Goal: Task Accomplishment & Management: Use online tool/utility

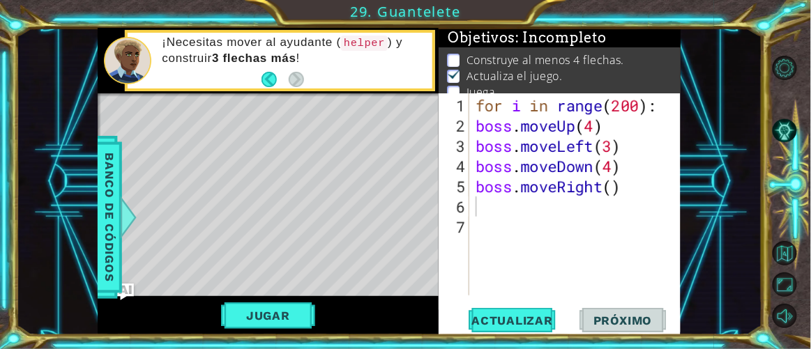
click at [774, 24] on div "1 ההההההההההההההההההההההההההההההההההההההההההההההההההההההההההההההההההההההההההההה…" at bounding box center [405, 174] width 811 height 349
click at [616, 182] on div "for i in range ( 200 ) : boss . moveUp ( 4 ) boss . moveLeft ( 3 ) boss . moveD…" at bounding box center [579, 217] width 213 height 243
type textarea "boss.moveRight(3)"
click at [523, 318] on span "Actualizar" at bounding box center [513, 321] width 110 height 14
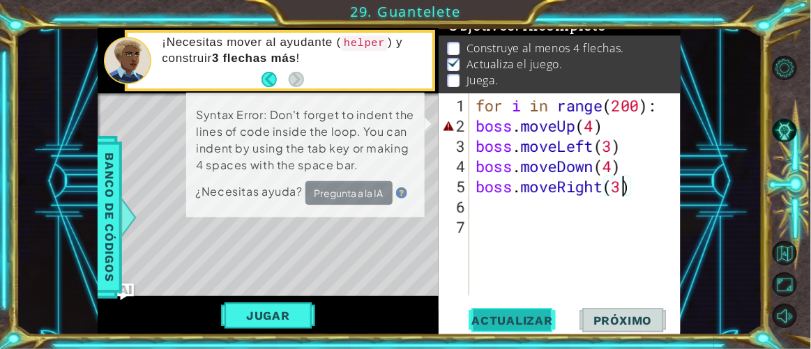
scroll to position [15, 0]
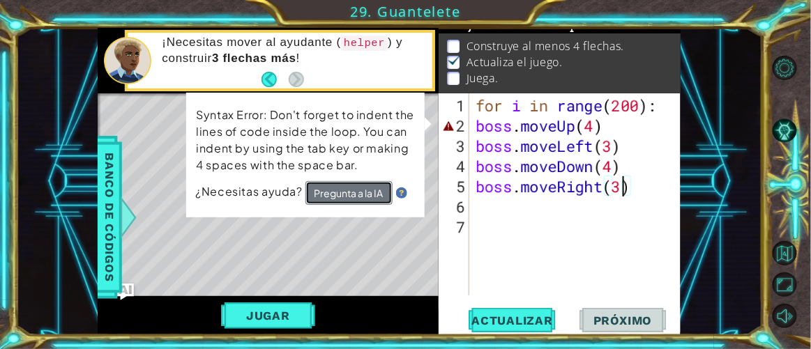
click at [354, 192] on button "Pregunta a la IA" at bounding box center [348, 193] width 87 height 24
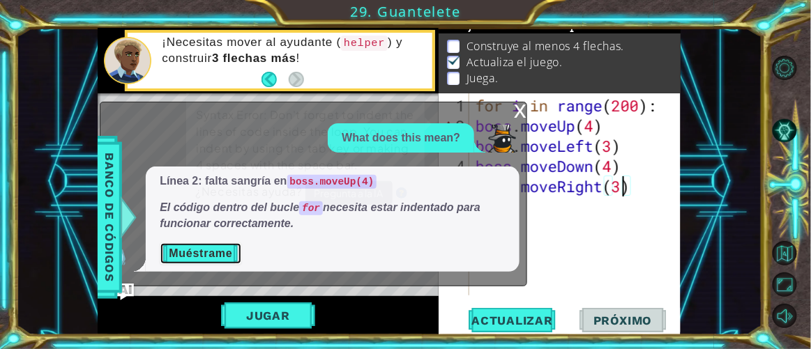
click at [223, 257] on button "Muéstrame" at bounding box center [201, 254] width 82 height 22
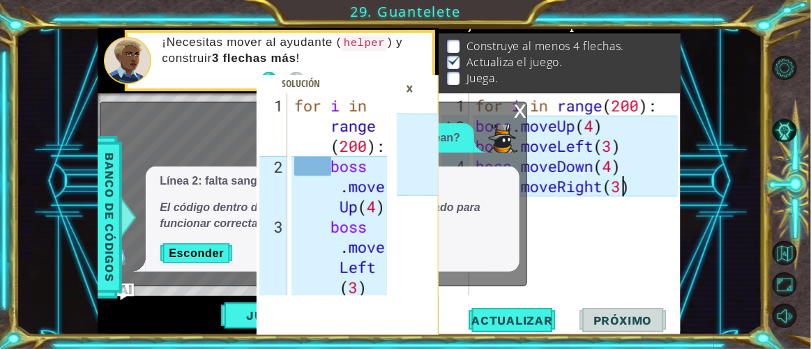
click at [585, 226] on div "for i in range ( 200 ) : boss . moveUp ( 4 ) boss . moveLeft ( 3 ) boss . moveD…" at bounding box center [579, 217] width 213 height 243
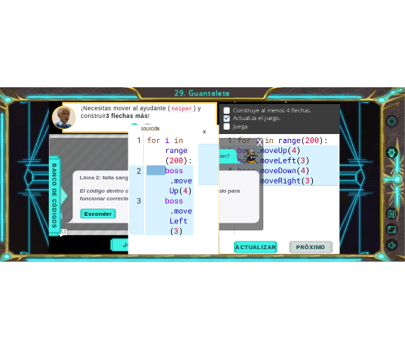
scroll to position [0, 0]
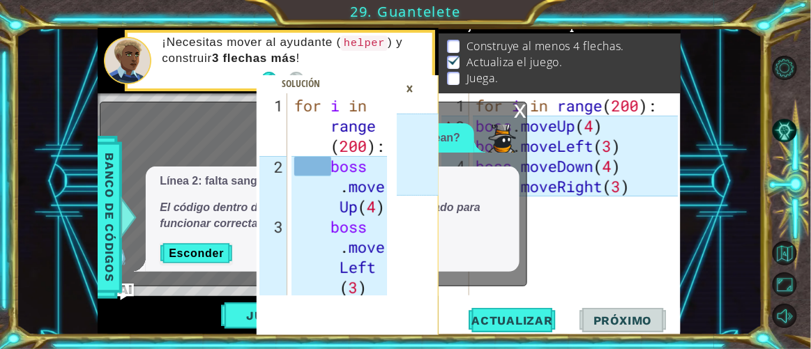
click at [518, 115] on div "x" at bounding box center [520, 110] width 13 height 14
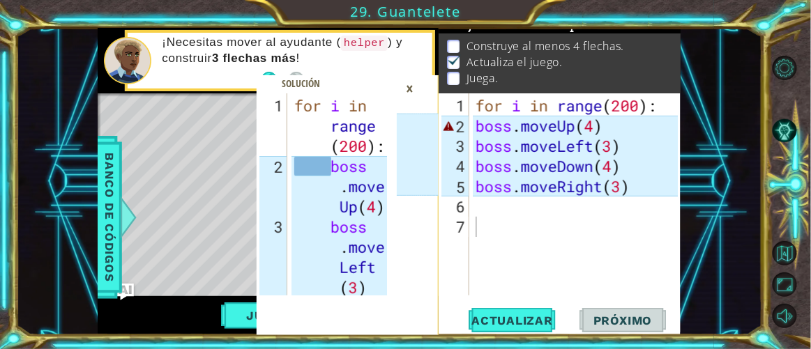
click at [415, 87] on div "×" at bounding box center [410, 89] width 22 height 24
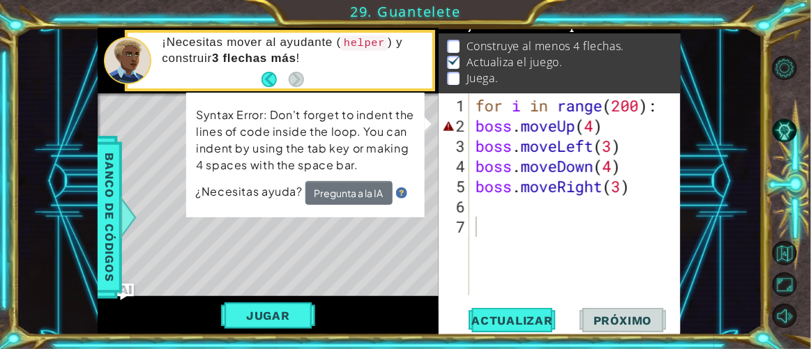
click at [476, 123] on div "for i in range ( 200 ) : boss . moveUp ( 4 ) boss . moveLeft ( 3 ) boss . moveD…" at bounding box center [579, 217] width 213 height 243
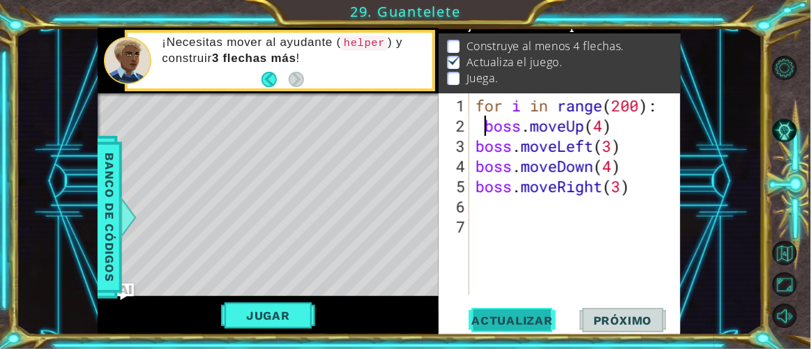
click at [499, 319] on span "Actualizar" at bounding box center [513, 321] width 110 height 14
click at [501, 322] on span "Actualizar" at bounding box center [513, 321] width 110 height 14
click at [504, 298] on div "boss.moveUp(4) 1 2 3 4 5 6 7 for i in range ( 200 ) : boss . moveUp ( 4 ) boss …" at bounding box center [560, 214] width 242 height 242
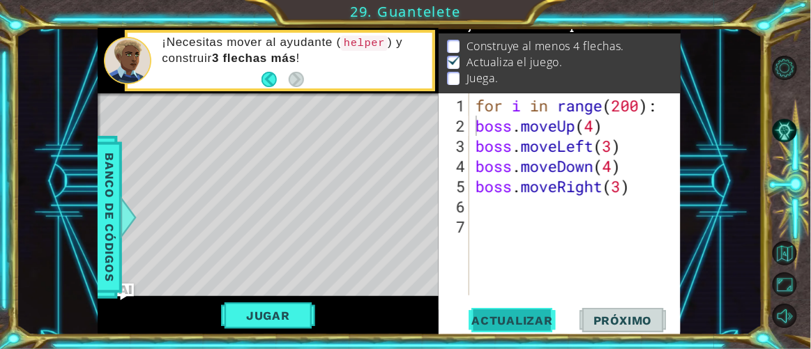
click at [503, 317] on span "Actualizar" at bounding box center [513, 321] width 110 height 14
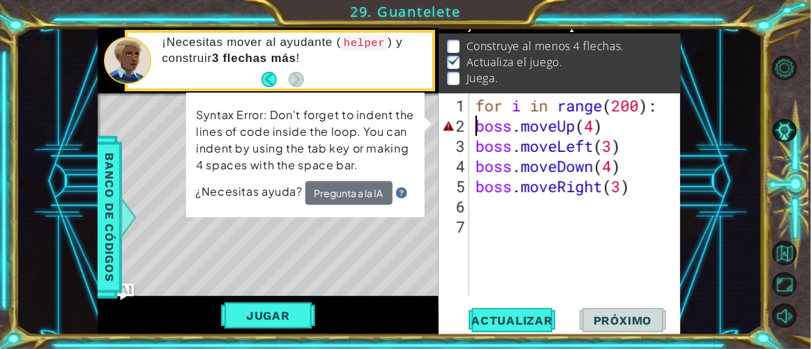
click at [476, 131] on div "for i in range ( 200 ) : boss . moveUp ( 4 ) boss . moveLeft ( 3 ) boss . moveD…" at bounding box center [579, 217] width 213 height 243
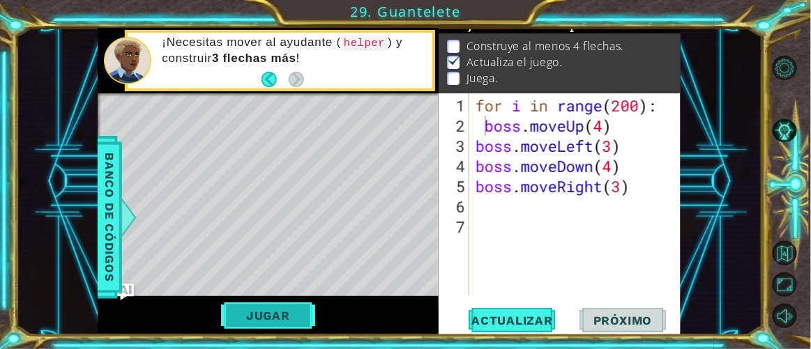
click at [288, 306] on button "Jugar" at bounding box center [268, 316] width 94 height 27
click at [477, 146] on div "for i in range ( 200 ) : boss . moveUp ( 4 ) boss . moveLeft ( 3 ) boss . moveD…" at bounding box center [580, 217] width 212 height 243
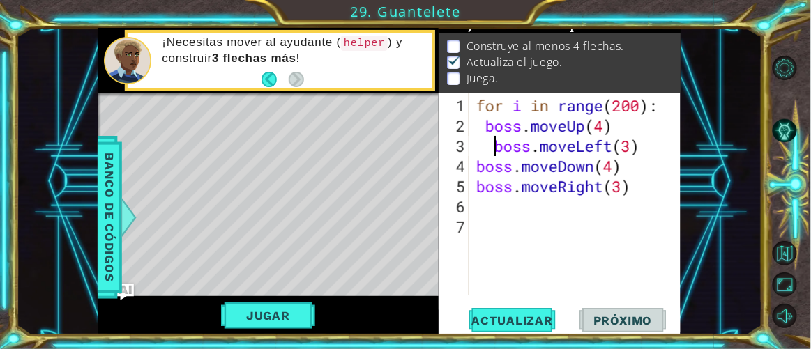
type textarea "boss.moveLeft(3)"
click at [491, 211] on div "for i in range ( 200 ) : boss . moveUp ( 4 ) boss . moveLeft ( 3 ) boss . moveD…" at bounding box center [580, 217] width 212 height 243
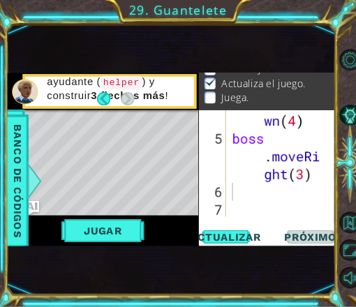
scroll to position [45, 0]
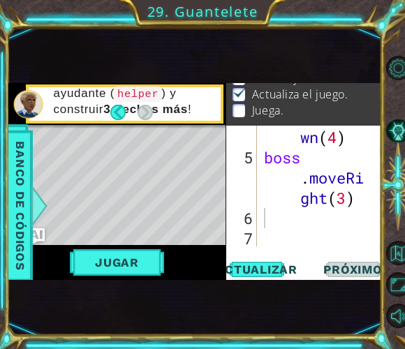
click at [196, 305] on div "1 2 for i in ran ge ( 20 0 ) : bo ss . mo veU p ( 4 ) ההההההההההההההההההההההההה…" at bounding box center [194, 181] width 372 height 307
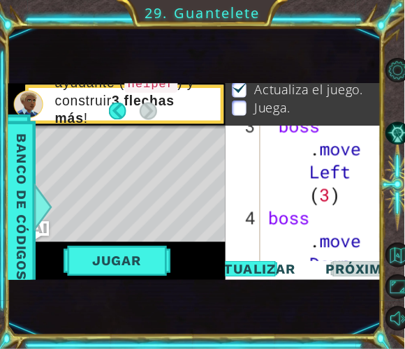
scroll to position [303, 0]
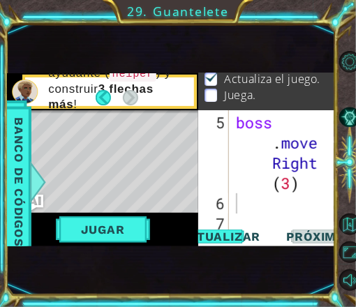
drag, startPoint x: 196, startPoint y: 305, endPoint x: 242, endPoint y: 286, distance: 49.7
click at [242, 286] on div "1 2 3 for i in ran ge ( 20 0 ) : bo ss . mo veU p ( 4 ) ההההההההההההההההההההההה…" at bounding box center [170, 159] width 327 height 270
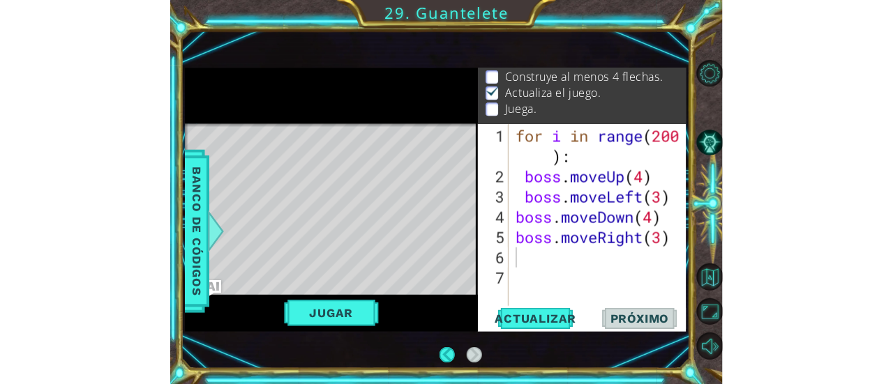
scroll to position [37, 0]
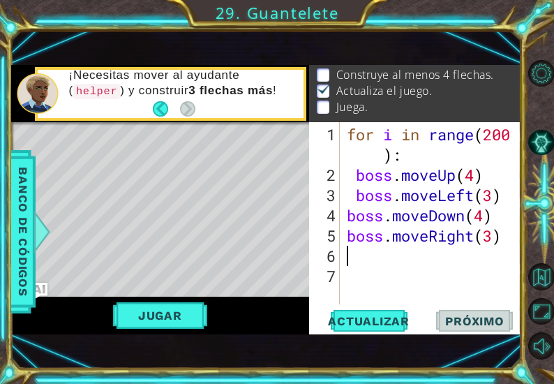
click at [363, 262] on div "for i in range ( 200 ) : boss . moveUp ( 4 ) boss . moveLeft ( 3 ) boss . moveD…" at bounding box center [434, 245] width 181 height 243
click at [375, 271] on div "for i in range ( 200 ) : boss . moveUp ( 4 ) boss . moveLeft ( 3 ) boss . moveD…" at bounding box center [434, 245] width 181 height 243
click at [375, 260] on div "for i in range ( 200 ) : boss . moveUp ( 4 ) boss . moveLeft ( 3 ) boss . moveD…" at bounding box center [434, 245] width 181 height 243
type textarea "3"
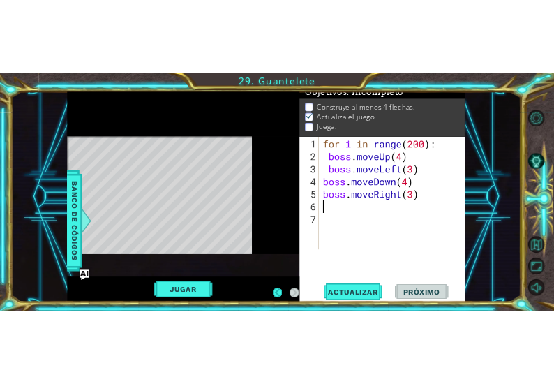
scroll to position [28, 0]
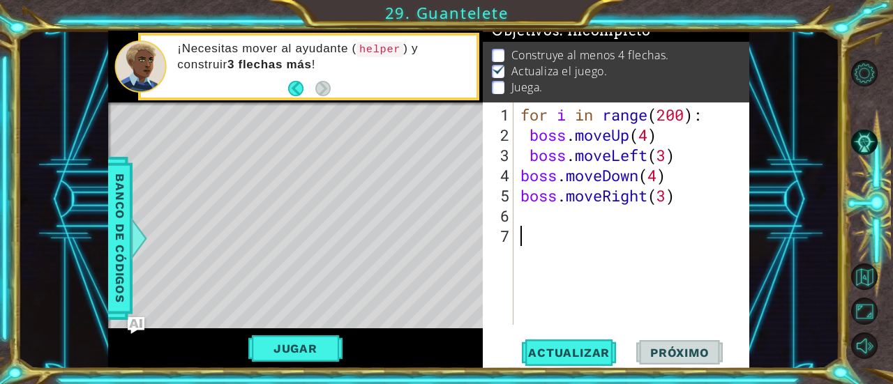
click at [589, 235] on div "for i in range ( 200 ) : boss . moveUp ( 4 ) boss . moveLeft ( 3 ) boss . moveD…" at bounding box center [636, 236] width 236 height 263
click at [588, 222] on div "for i in range ( 200 ) : boss . moveUp ( 4 ) boss . moveLeft ( 3 ) boss . moveD…" at bounding box center [636, 236] width 236 height 263
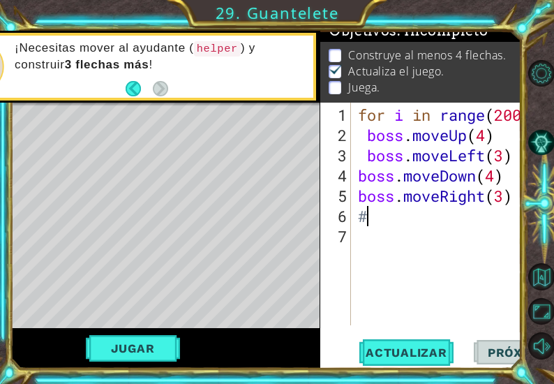
scroll to position [37, 0]
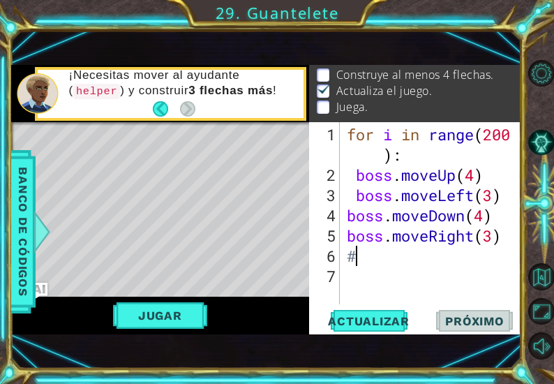
type textarea "#"
click at [387, 264] on div "for i in range ( 200 ) : boss . moveUp ( 4 ) boss . moveLeft ( 3 ) boss . moveD…" at bounding box center [434, 245] width 181 height 243
click at [386, 248] on div "for i in range ( 200 ) : boss . moveUp ( 4 ) boss . moveLeft ( 3 ) boss . moveD…" at bounding box center [434, 245] width 181 height 243
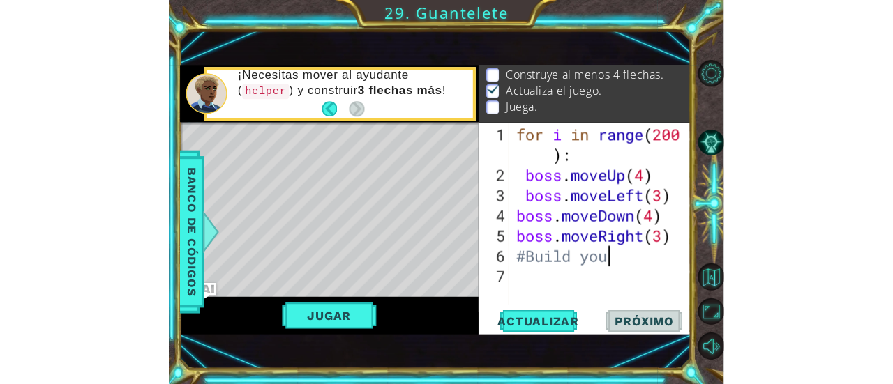
scroll to position [0, 3]
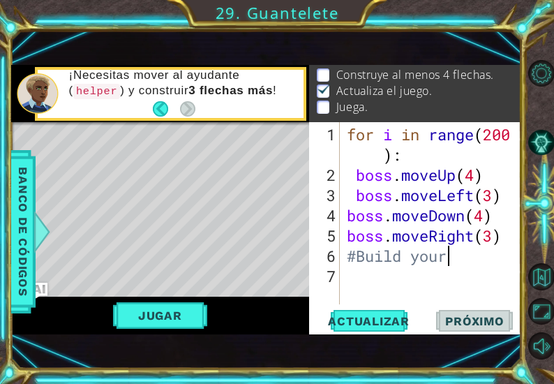
type textarea "#Build your"
click at [230, 164] on div "Level Map" at bounding box center [333, 327] width 644 height 411
click at [474, 264] on div "for i in range ( 200 ) : boss . moveUp ( 4 ) boss . moveLeft ( 3 ) boss . moveD…" at bounding box center [434, 245] width 181 height 243
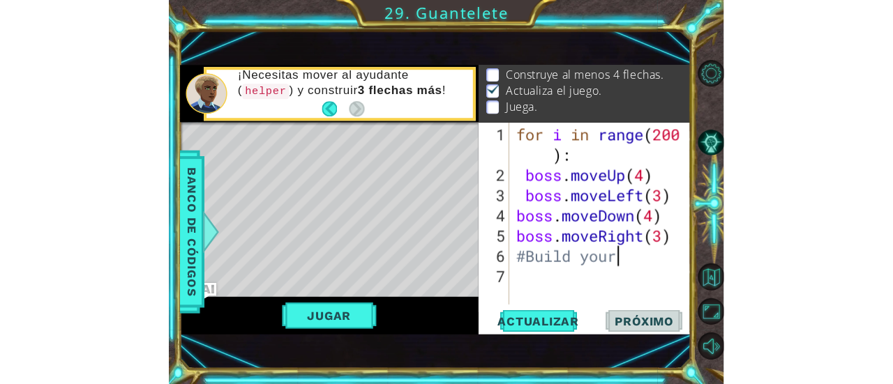
scroll to position [28, 0]
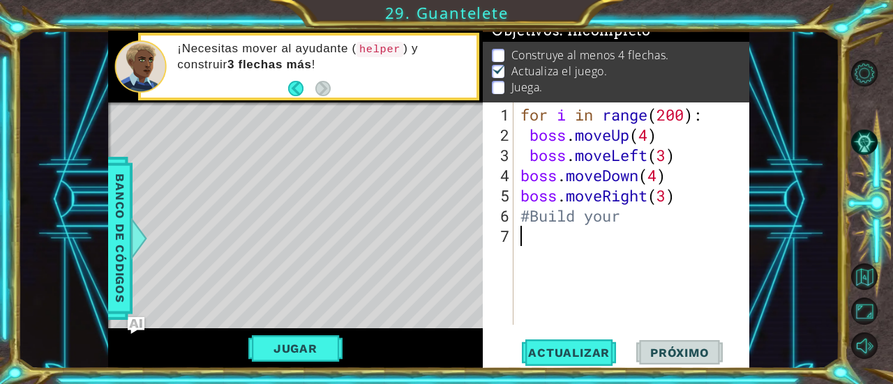
click at [667, 235] on div "for i in range ( 200 ) : boss . moveUp ( 4 ) boss . moveLeft ( 3 ) boss . moveD…" at bounding box center [636, 236] width 236 height 263
click at [674, 216] on div "for i in range ( 200 ) : boss . moveUp ( 4 ) boss . moveLeft ( 3 ) boss . moveD…" at bounding box center [636, 236] width 236 height 263
type textarea "#"
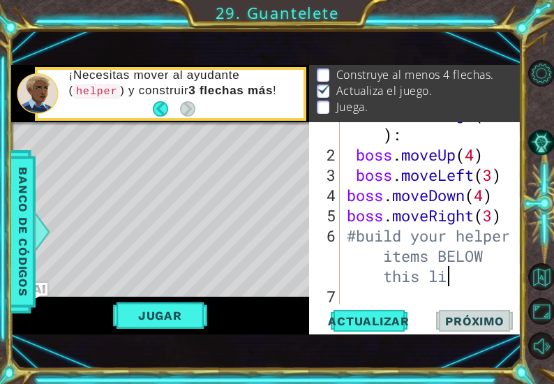
scroll to position [0, 15]
click at [365, 234] on div "for i in range ( 200 ) : boss . moveUp ( 4 ) boss . moveLeft ( 3 ) boss . moveD…" at bounding box center [430, 225] width 172 height 243
type textarea "#Build your helper items BELOW this line"
click at [372, 296] on div "for i in range ( 200 ) : boss . moveUp ( 4 ) boss . moveLeft ( 3 ) boss . moveD…" at bounding box center [430, 225] width 172 height 243
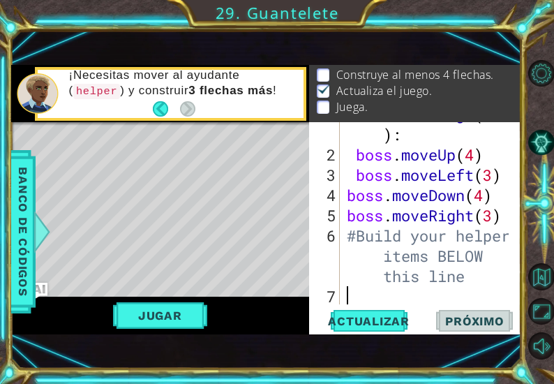
scroll to position [0, 0]
drag, startPoint x: 234, startPoint y: 239, endPoint x: 395, endPoint y: 225, distance: 161.8
click at [289, 203] on div "Level Map" at bounding box center [333, 327] width 644 height 411
type textarea "#Build your helper items BELOW this line"
click at [372, 281] on div "for i in range ( 200 ) : boss . moveUp ( 4 ) boss . moveLeft ( 3 ) boss . moveD…" at bounding box center [430, 225] width 172 height 243
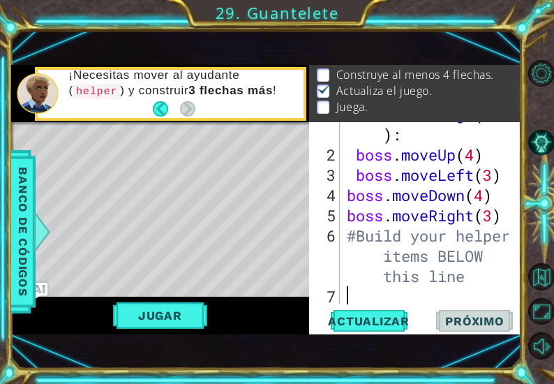
click at [373, 285] on div "for i in range ( 200 ) : boss . moveUp ( 4 ) boss . moveLeft ( 3 ) boss . moveD…" at bounding box center [430, 225] width 172 height 243
type textarea "h"
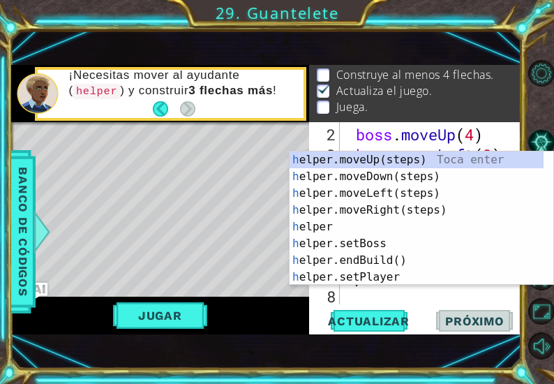
scroll to position [40, 0]
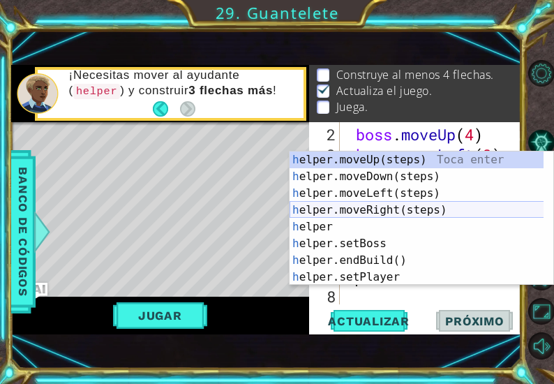
click at [391, 210] on div "h elper.moveUp(steps) Toca enter h elper.moveDown(steps) Toca enter h elper.mov…" at bounding box center [416, 234] width 255 height 167
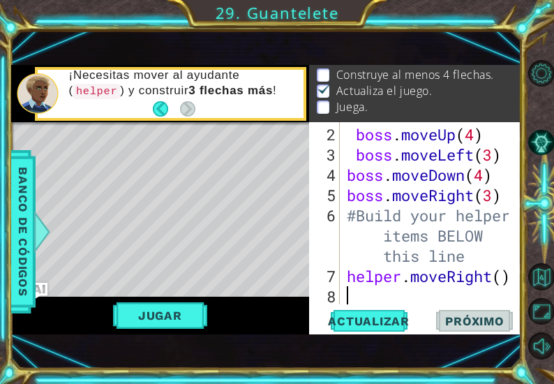
scroll to position [60, 0]
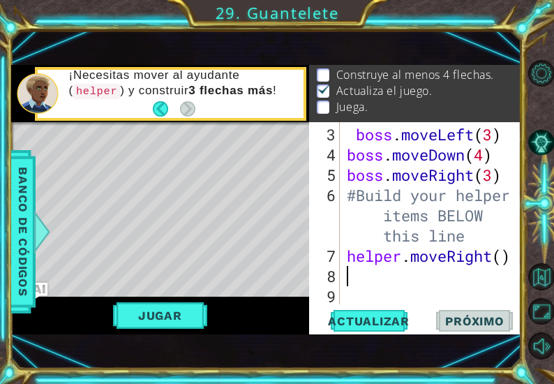
click at [402, 279] on div "boss . moveLeft ( 3 ) boss . moveDown ( 4 ) boss . moveRight ( 3 ) #Build your …" at bounding box center [430, 235] width 172 height 222
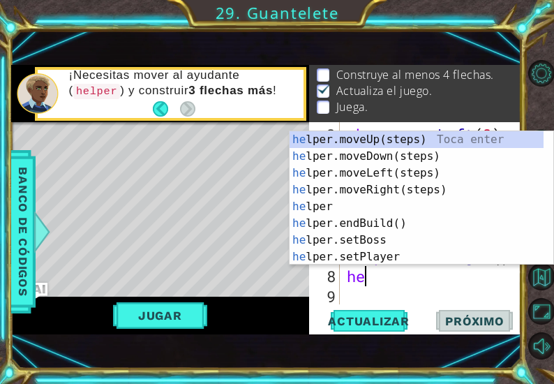
scroll to position [0, 0]
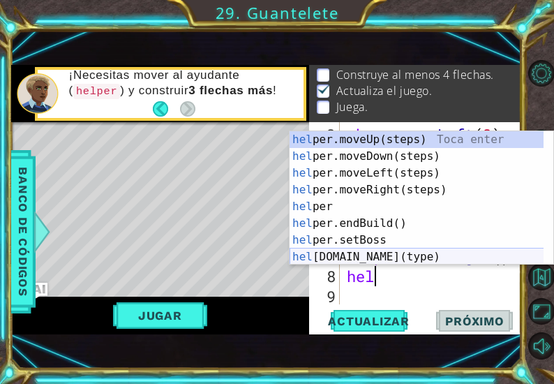
click at [383, 257] on div "hel per.moveUp(steps) Toca enter hel per.moveDown(steps) Toca enter hel per.mov…" at bounding box center [416, 214] width 255 height 167
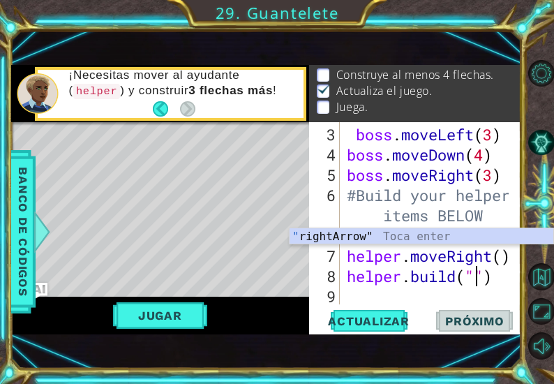
scroll to position [60, 0]
click at [350, 233] on div "" rightArrow" Toca enter" at bounding box center [421, 253] width 264 height 50
type textarea "[DOMAIN_NAME]("rightArrow")"
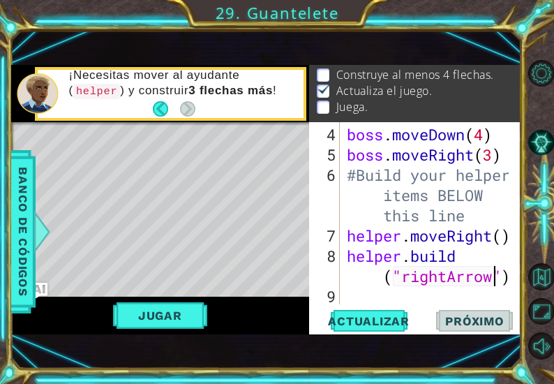
scroll to position [81, 0]
click at [382, 291] on div "boss . moveDown ( 4 ) boss . moveRight ( 3 ) #Build your helper items BELOW thi…" at bounding box center [430, 235] width 172 height 222
type textarea "h"
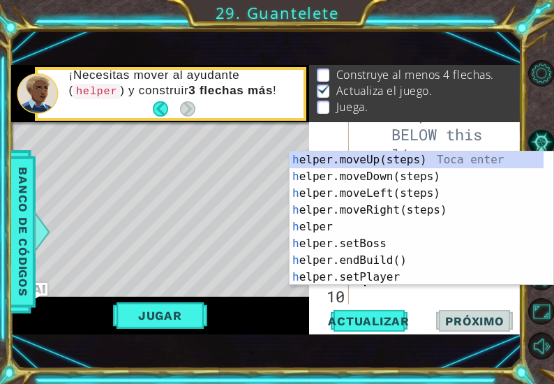
scroll to position [162, 0]
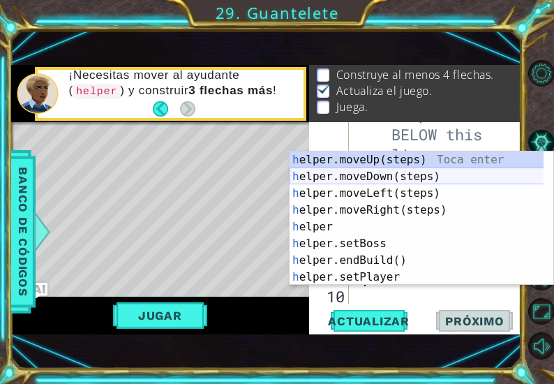
click at [374, 175] on div "h elper.moveUp(steps) Toca enter h elper.moveDown(steps) Toca enter h elper.mov…" at bounding box center [416, 234] width 255 height 167
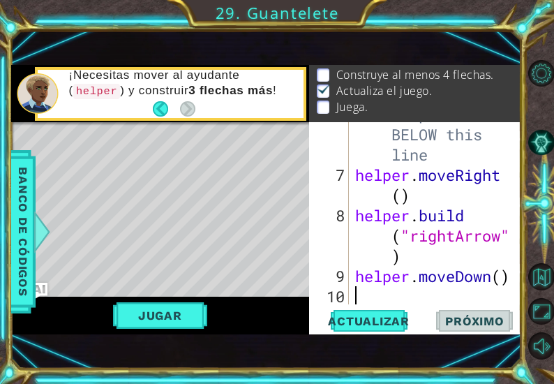
scroll to position [181, 0]
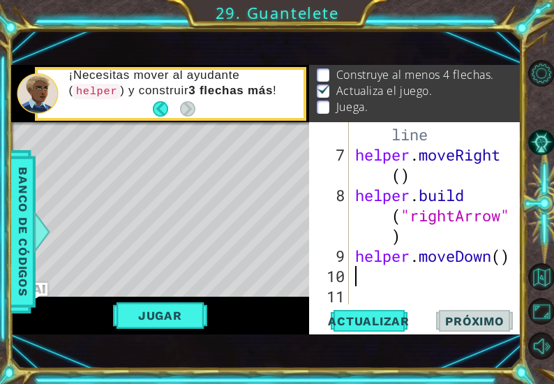
click at [420, 285] on div "#Build your helper items BELOW this line helper . moveRight ( ) helper . build …" at bounding box center [433, 204] width 163 height 283
click at [420, 273] on div "#Build your helper items BELOW this line helper . moveRight ( ) helper . build …" at bounding box center [433, 204] width 163 height 283
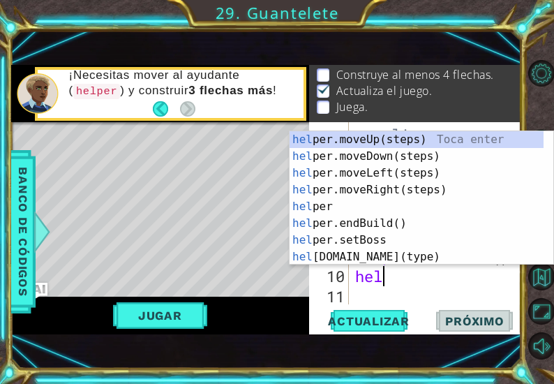
scroll to position [0, 0]
click at [398, 259] on div "hel per.moveUp(steps) Toca enter hel per.moveDown(steps) Toca enter hel per.mov…" at bounding box center [416, 214] width 255 height 167
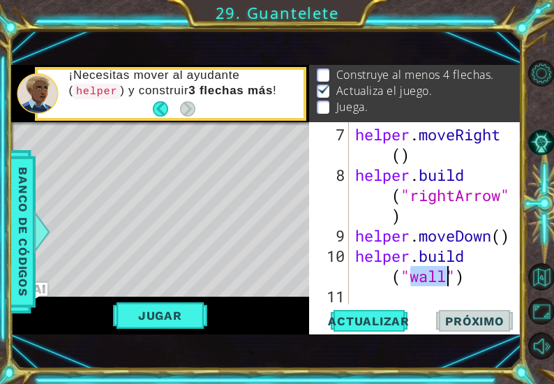
scroll to position [181, 0]
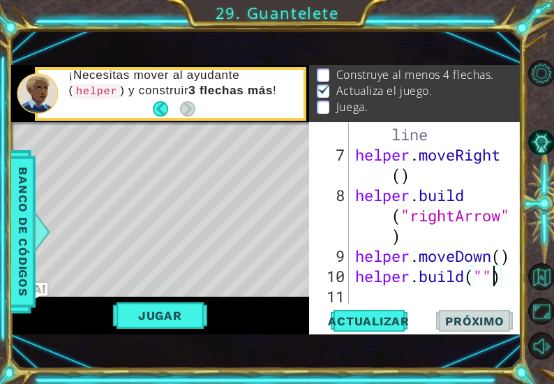
click at [490, 277] on div "#Build your helper items BELOW this line helper . moveRight ( ) helper . build …" at bounding box center [433, 204] width 163 height 283
click at [485, 274] on div "#Build your helper items BELOW this line helper . moveRight ( ) helper . build …" at bounding box center [433, 204] width 163 height 283
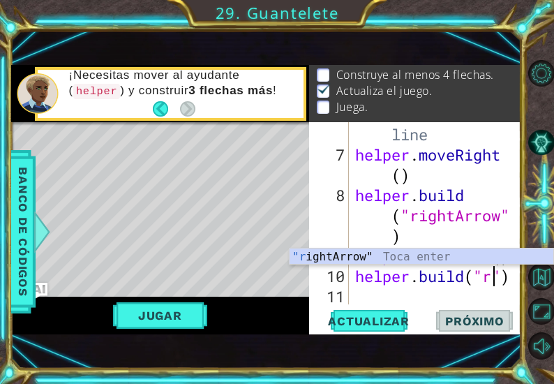
scroll to position [0, 6]
click at [353, 256] on div ""r ightArrow" Toca enter" at bounding box center [421, 273] width 264 height 50
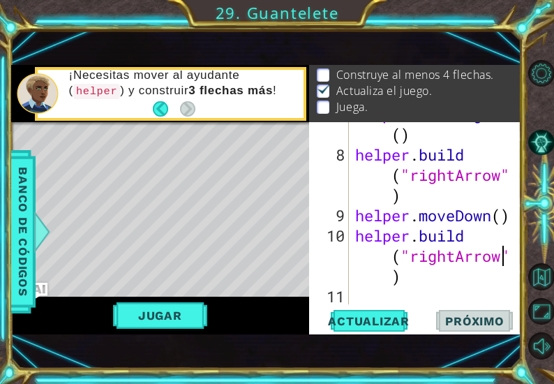
scroll to position [222, 0]
click at [361, 312] on button "Actualizar" at bounding box center [368, 320] width 103 height 21
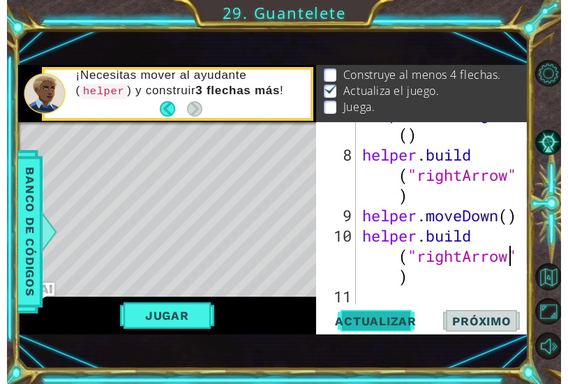
scroll to position [18, 0]
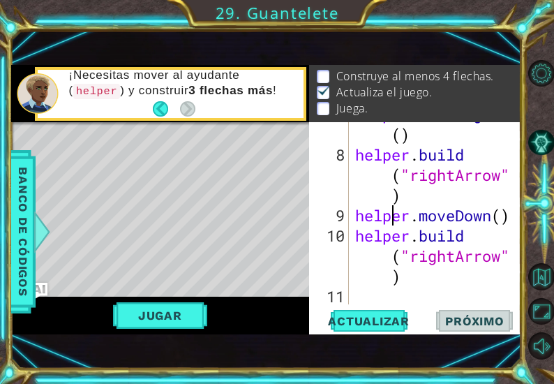
type textarea "[DOMAIN_NAME]("rightArrow")"
click at [137, 312] on button "Jugar" at bounding box center [160, 315] width 94 height 27
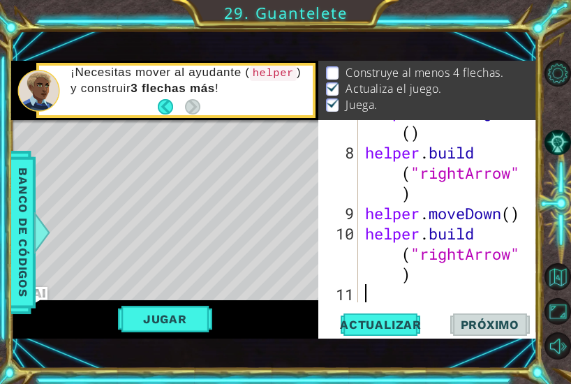
scroll to position [0, 0]
click at [374, 287] on div "helper . moveRight ( ) helper . build ( "rightArrow" ) helper . moveDown ( ) he…" at bounding box center [446, 223] width 169 height 243
click at [385, 295] on div "helper . moveRight ( ) helper . build ( "rightArrow" ) helper . moveDown ( ) he…" at bounding box center [446, 223] width 169 height 243
type textarea "h"
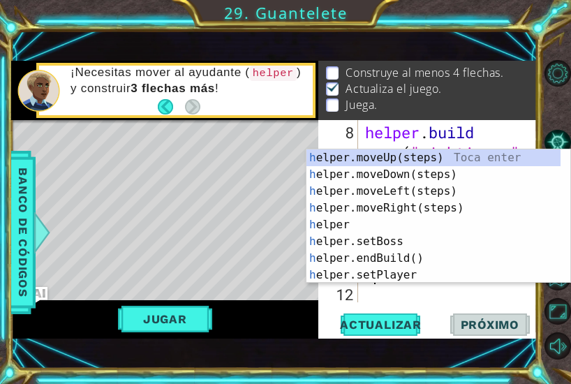
scroll to position [18, 0]
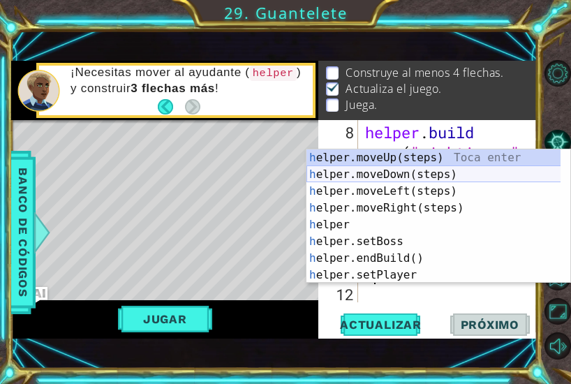
click at [428, 175] on div "h elper.moveUp(steps) Toca enter h elper.moveDown(steps) Toca enter h elper.mov…" at bounding box center [433, 232] width 255 height 167
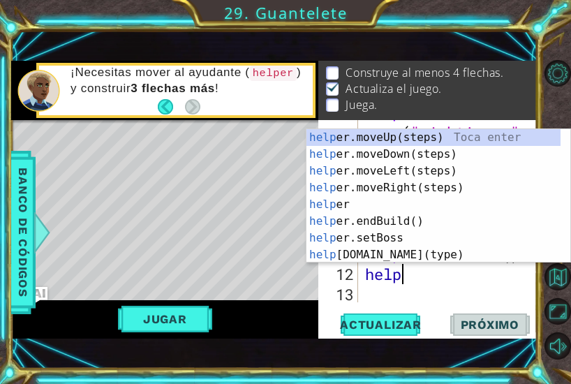
scroll to position [0, 1]
click at [421, 255] on div "help er.moveUp(steps) Toca enter help er.moveDown(steps) Toca enter help er.mov…" at bounding box center [433, 212] width 255 height 167
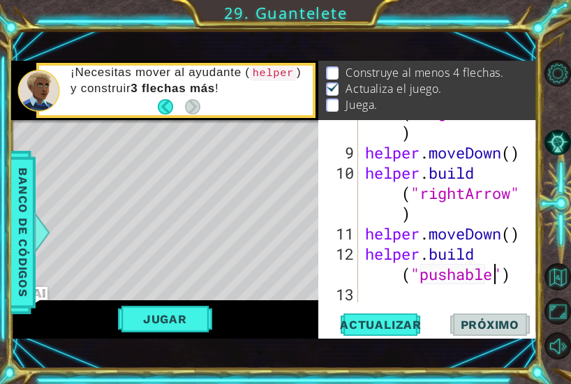
scroll to position [0, 9]
type textarea "[DOMAIN_NAME]("pushable")"
click at [375, 293] on div "helper . build ( "rightArrow" ) helper . moveDown ( ) helper . build ( "rightAr…" at bounding box center [446, 213] width 169 height 263
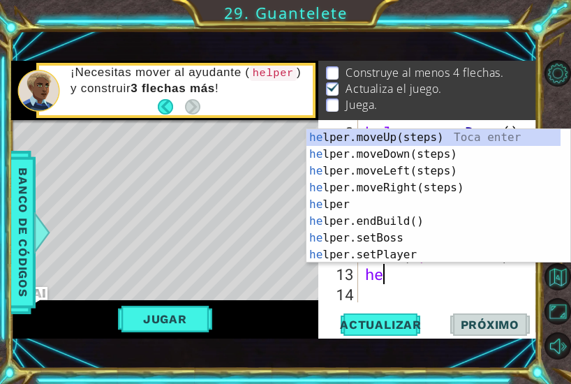
scroll to position [0, 0]
type textarea "help"
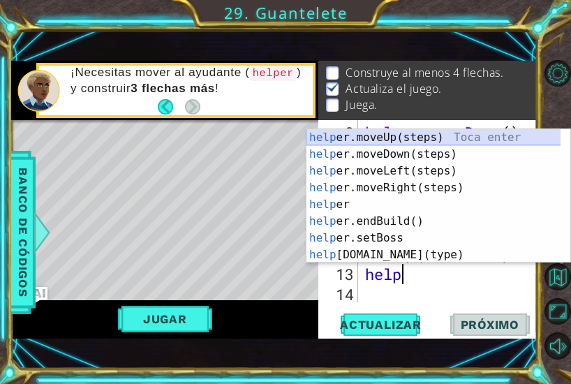
click at [418, 139] on div "help er.moveUp(steps) Toca enter help er.moveDown(steps) Toca enter help er.mov…" at bounding box center [433, 212] width 255 height 167
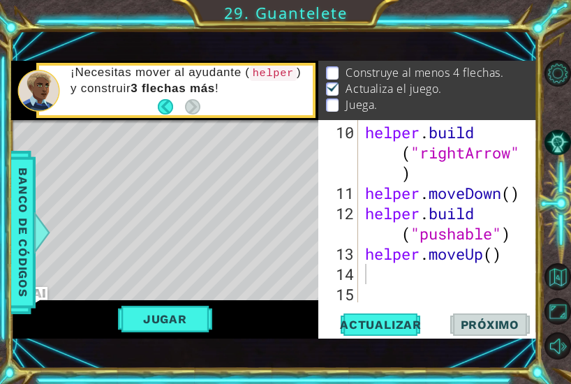
click at [395, 278] on div "helper . build ( "rightArrow" ) helper . moveDown ( ) helper . build ( "pushabl…" at bounding box center [446, 253] width 169 height 263
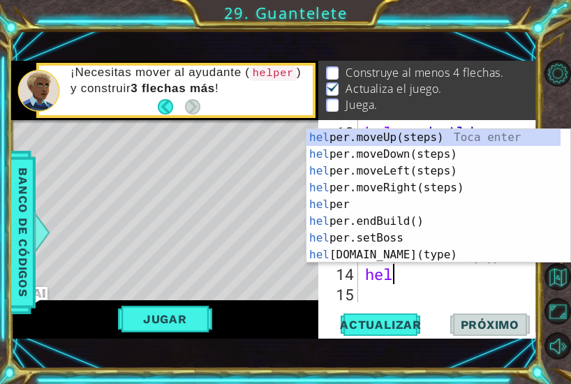
scroll to position [0, 0]
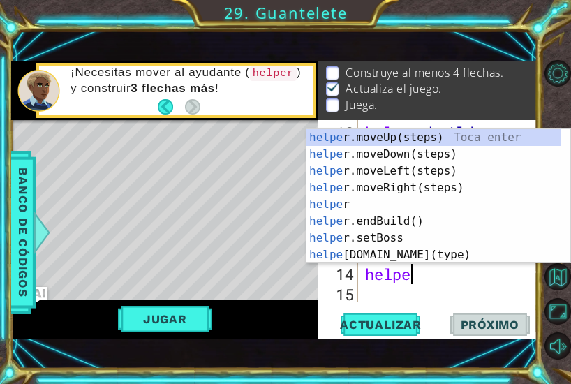
type textarea "helper"
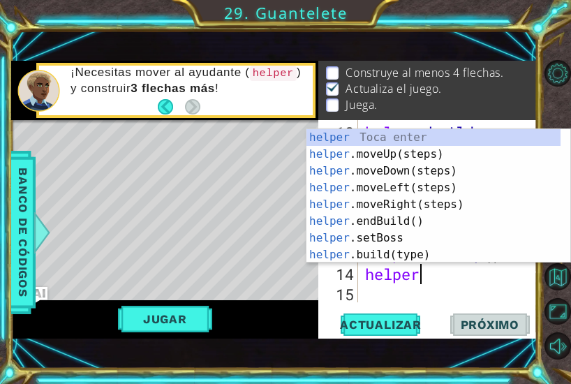
scroll to position [0, 1]
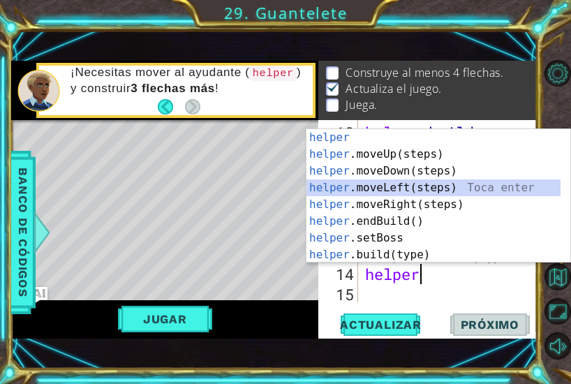
click at [407, 184] on div "helper Toca enter helper .moveUp(steps) Toca enter helper .moveDown(steps) Toca…" at bounding box center [433, 212] width 255 height 167
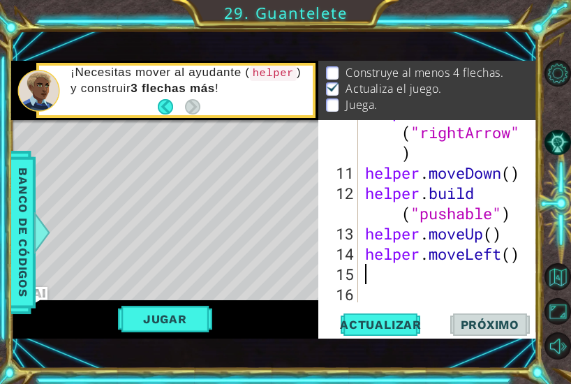
scroll to position [343, 0]
click at [458, 294] on div "helper . build ( "rightArrow" ) helper . moveDown ( ) helper . build ( "pushabl…" at bounding box center [446, 233] width 169 height 263
click at [458, 285] on div "helper . build ( "rightArrow" ) helper . moveDown ( ) helper . build ( "pushabl…" at bounding box center [446, 233] width 169 height 263
click at [403, 282] on div "helper . build ( "rightArrow" ) helper . moveDown ( ) helper . build ( "pushabl…" at bounding box center [446, 233] width 169 height 263
click at [376, 271] on div "helper . build ( "rightArrow" ) helper . moveDown ( ) helper . build ( "pushabl…" at bounding box center [446, 233] width 169 height 263
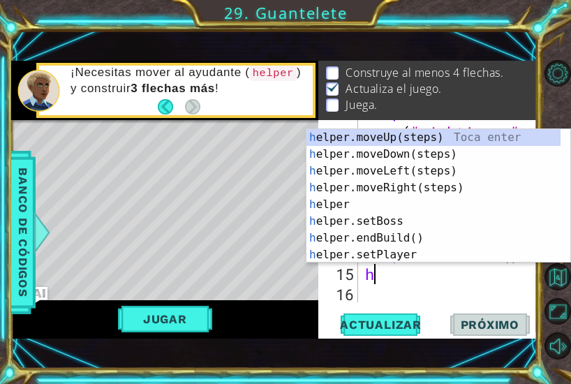
type textarea "he"
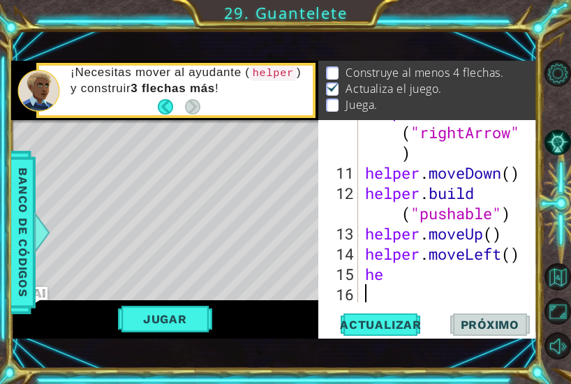
click at [378, 299] on div "helper . build ( "rightArrow" ) helper . moveDown ( ) helper . build ( "pushabl…" at bounding box center [446, 233] width 169 height 263
type textarea "l"
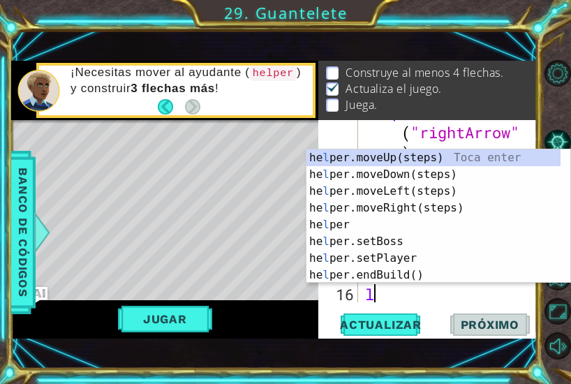
scroll to position [364, 0]
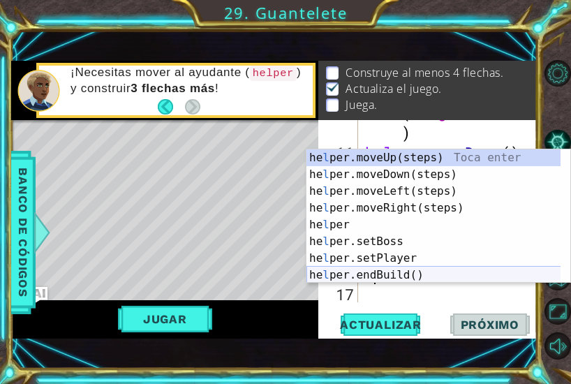
click at [407, 275] on div "he l per.moveUp(steps) Toca enter he l per.moveDown(steps) Toca enter he l per.…" at bounding box center [433, 232] width 255 height 167
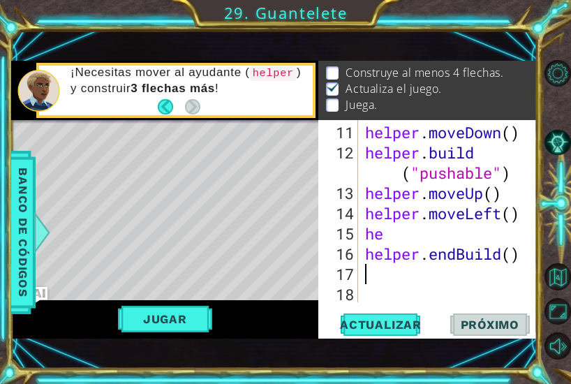
scroll to position [384, 0]
click at [471, 253] on div "helper . moveDown ( ) helper . build ( "pushable" ) helper . moveUp ( ) helper …" at bounding box center [446, 233] width 169 height 222
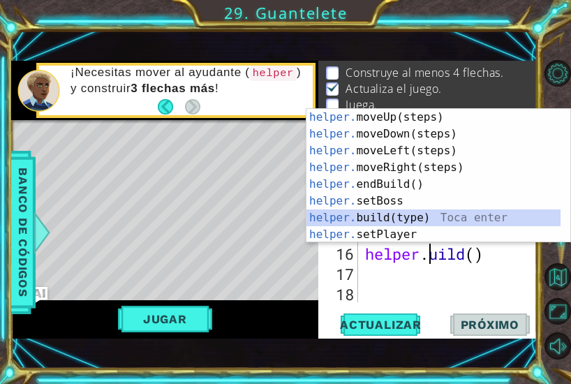
click at [411, 218] on div "helper. moveUp(steps) Toca enter helper. moveDown(steps) Toca enter helper. mov…" at bounding box center [433, 192] width 255 height 167
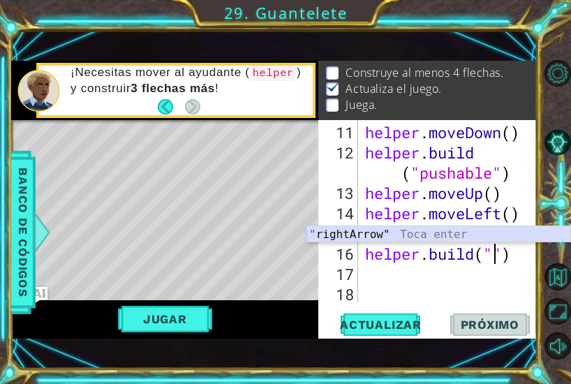
click at [434, 235] on div "" rightArrow" Toca enter" at bounding box center [438, 251] width 264 height 50
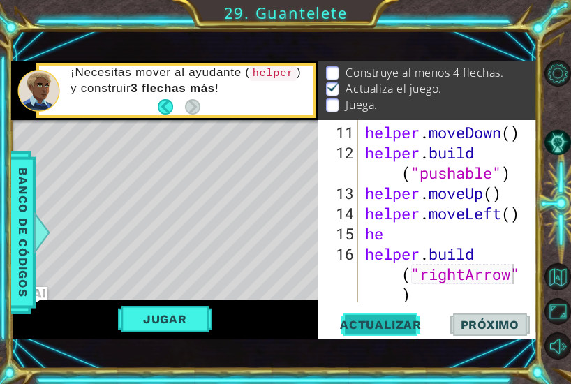
click at [409, 320] on span "Actualizar" at bounding box center [381, 324] width 110 height 14
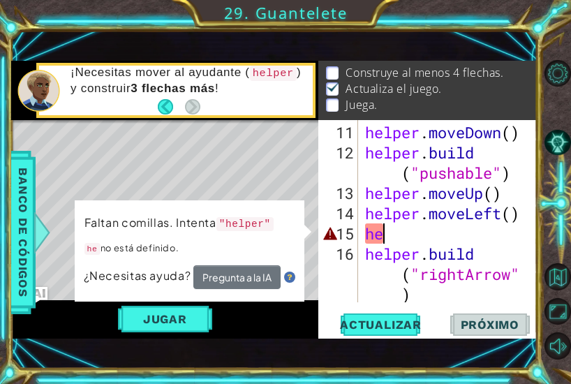
click at [440, 229] on div "helper . moveDown ( ) helper . build ( "pushable" ) helper . moveUp ( ) helper …" at bounding box center [446, 233] width 169 height 222
type textarea "h"
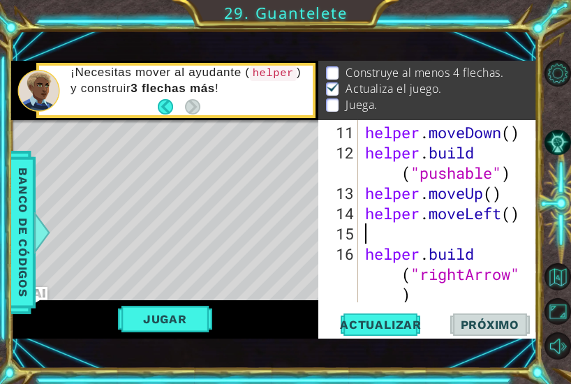
click at [366, 260] on div "helper . moveDown ( ) helper . build ( "pushable" ) helper . moveUp ( ) helper …" at bounding box center [446, 233] width 169 height 222
type textarea "[DOMAIN_NAME]("rightArrow")"
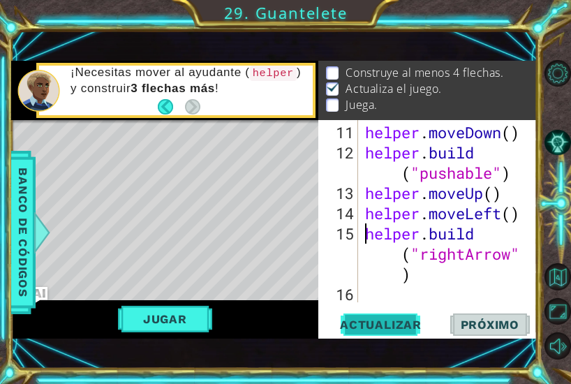
click at [386, 323] on span "Actualizar" at bounding box center [381, 324] width 110 height 14
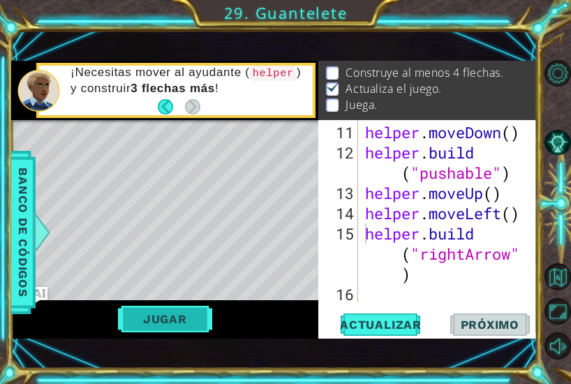
click at [167, 317] on button "Jugar" at bounding box center [165, 318] width 94 height 27
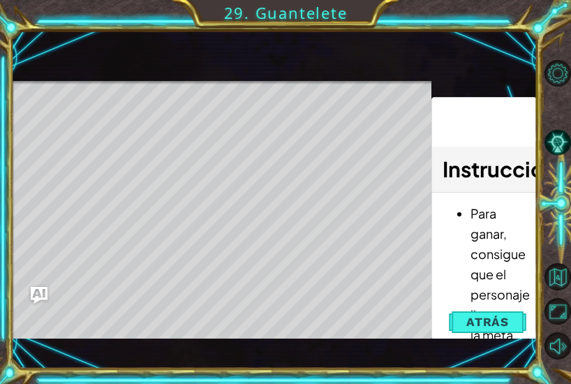
drag, startPoint x: 106, startPoint y: 202, endPoint x: 103, endPoint y: 257, distance: 55.9
click at [103, 257] on div "Level Map" at bounding box center [333, 286] width 644 height 411
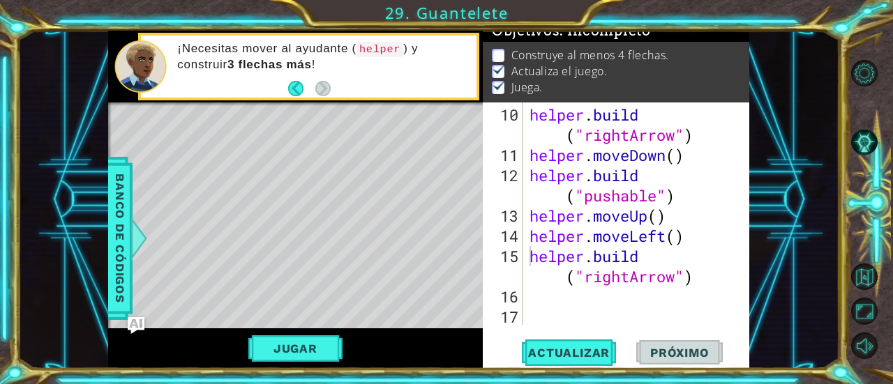
scroll to position [243, 0]
click at [578, 297] on div "helper . build ( "rightArrow" ) helper . moveDown ( ) helper . build ( "pushabl…" at bounding box center [635, 246] width 217 height 283
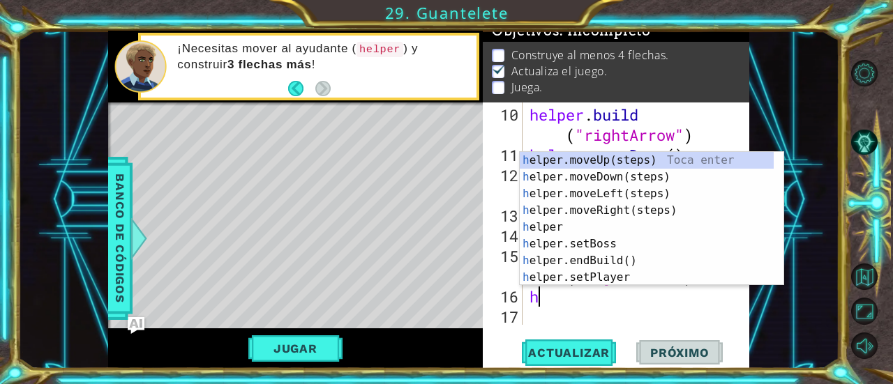
scroll to position [14, 0]
type textarea "he"
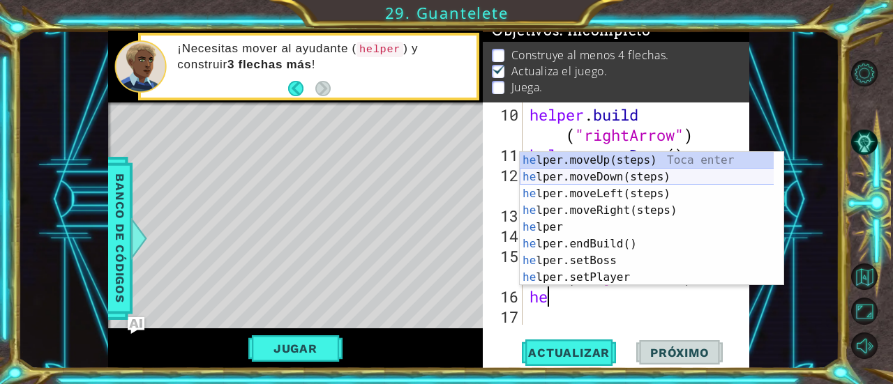
click at [624, 174] on div "he lper.moveUp(steps) Toca enter he lper.moveDown(steps) Toca enter he lper.mov…" at bounding box center [647, 235] width 255 height 167
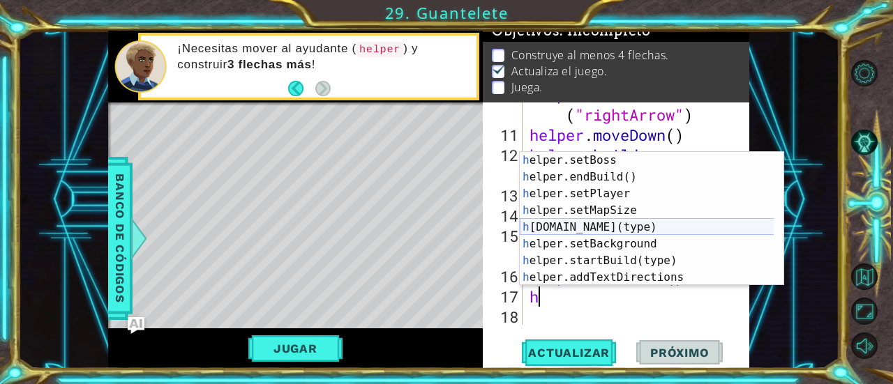
scroll to position [100, 0]
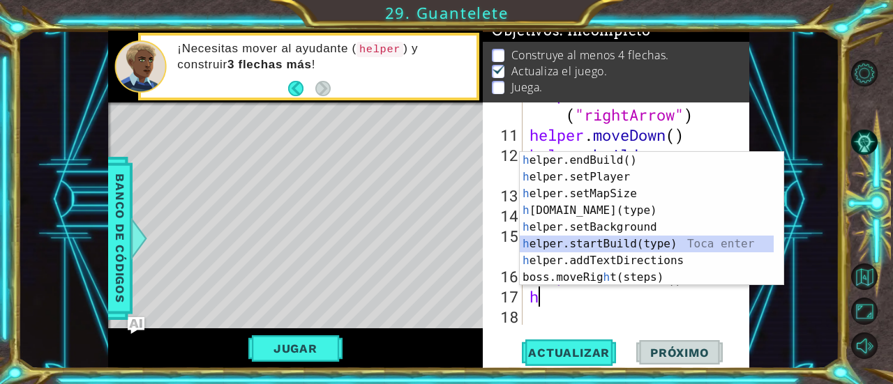
click at [633, 246] on div "h elper.endBuild() Toca enter h elper.setPlayer Toca enter h elper.setMapSize T…" at bounding box center [647, 235] width 255 height 167
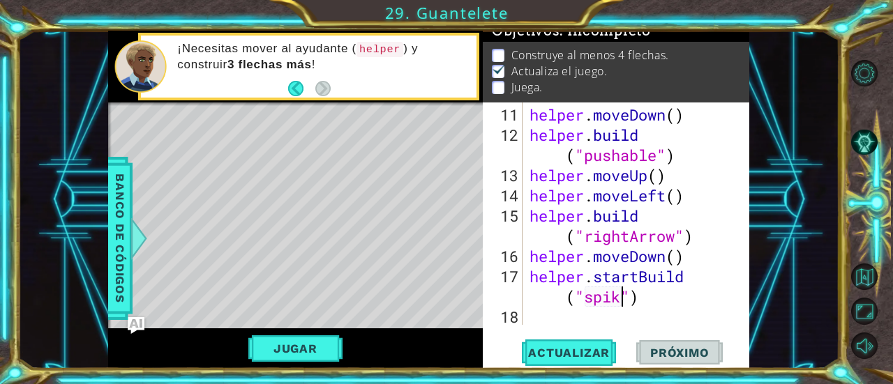
scroll to position [0, 10]
type textarea "helper.startBuild("spikes")"
click at [609, 315] on div "helper . moveDown ( ) helper . build ( "pushable" ) helper . moveUp ( ) helper …" at bounding box center [635, 236] width 217 height 263
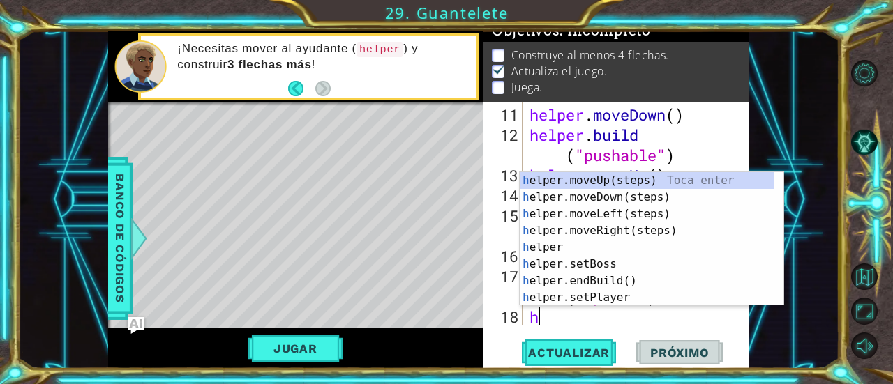
scroll to position [303, 0]
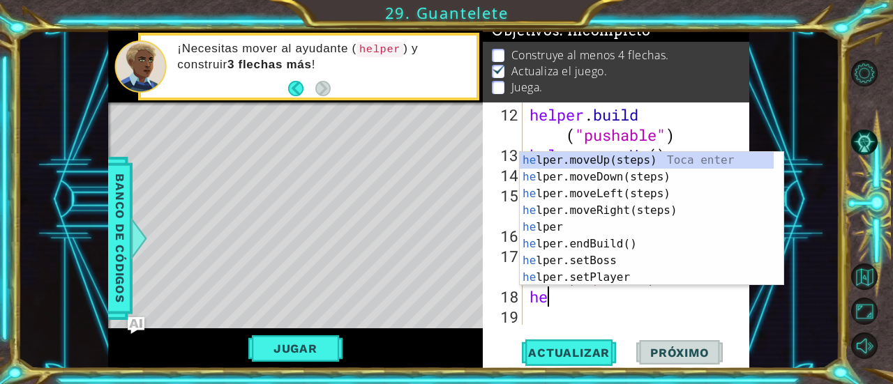
type textarea "hel"
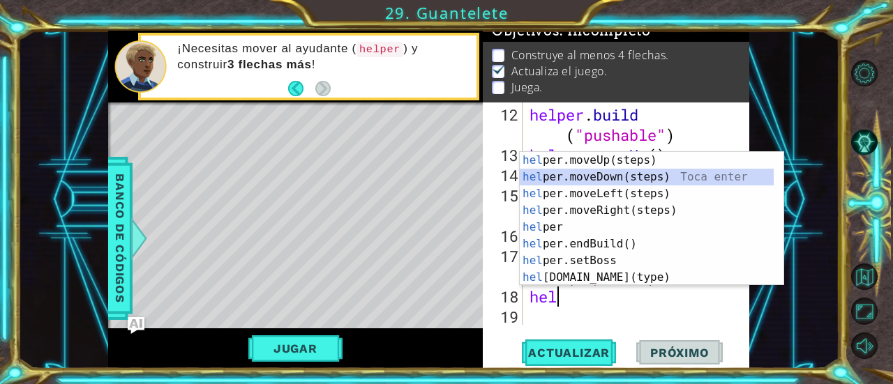
click at [622, 176] on div "hel per.moveUp(steps) Toca enter hel per.moveDown(steps) Toca enter hel per.mov…" at bounding box center [647, 235] width 255 height 167
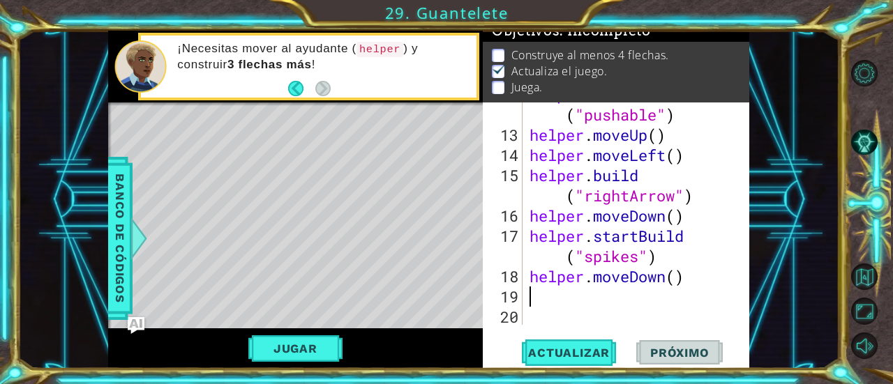
scroll to position [324, 0]
click at [680, 275] on div "helper . build ( "pushable" ) helper . moveUp ( ) helper . moveLeft ( ) helper …" at bounding box center [635, 225] width 217 height 283
type textarea "helper.moveDown(3)"
click at [585, 305] on div "helper . build ( "pushable" ) helper . moveUp ( ) helper . moveLeft ( ) helper …" at bounding box center [635, 225] width 217 height 283
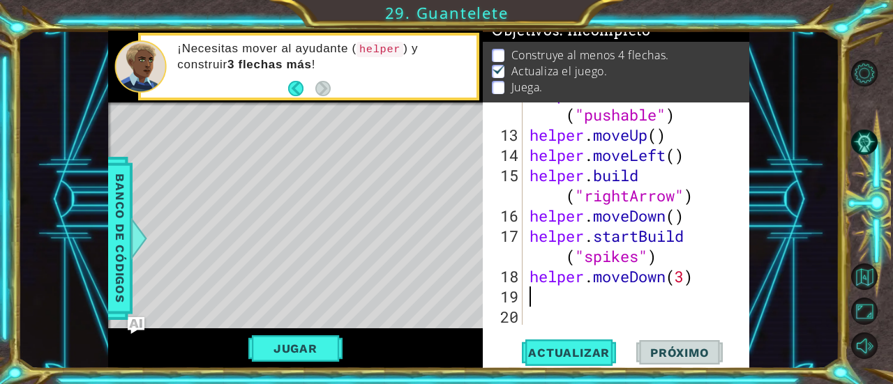
scroll to position [0, 0]
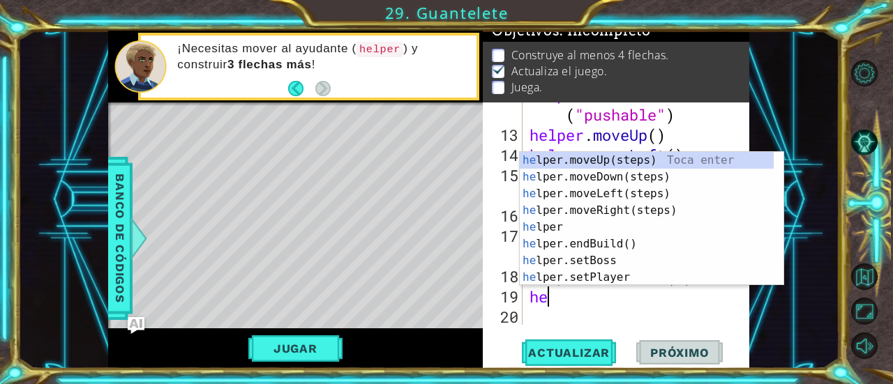
type textarea "hel"
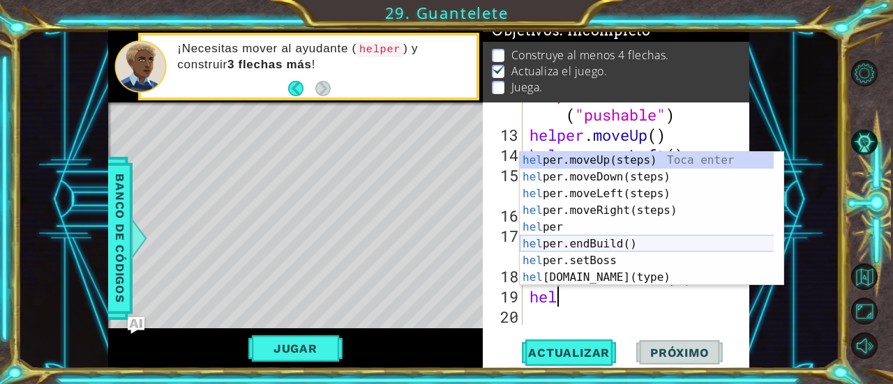
click at [596, 239] on div "hel per.moveUp(steps) Toca enter hel per.moveDown(steps) Toca enter hel per.mov…" at bounding box center [647, 235] width 255 height 167
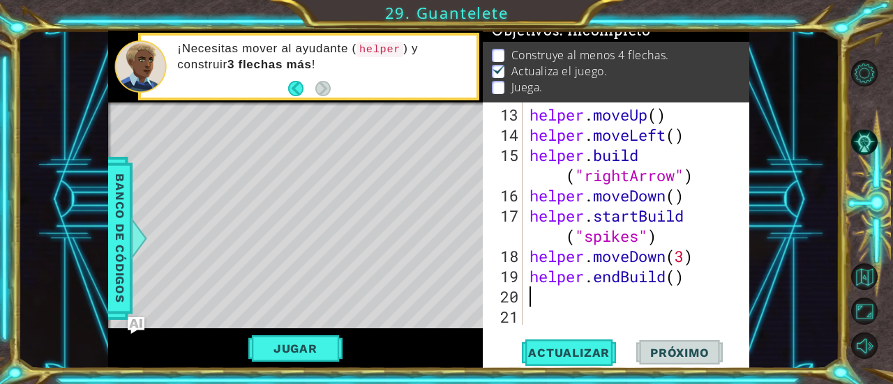
scroll to position [343, 0]
click at [636, 308] on div "helper . moveUp ( ) helper . moveLeft ( ) helper . build ( "rightArrow" ) helpe…" at bounding box center [635, 236] width 217 height 263
click at [635, 301] on div "helper . moveUp ( ) helper . moveLeft ( ) helper . build ( "rightArrow" ) helpe…" at bounding box center [635, 236] width 217 height 263
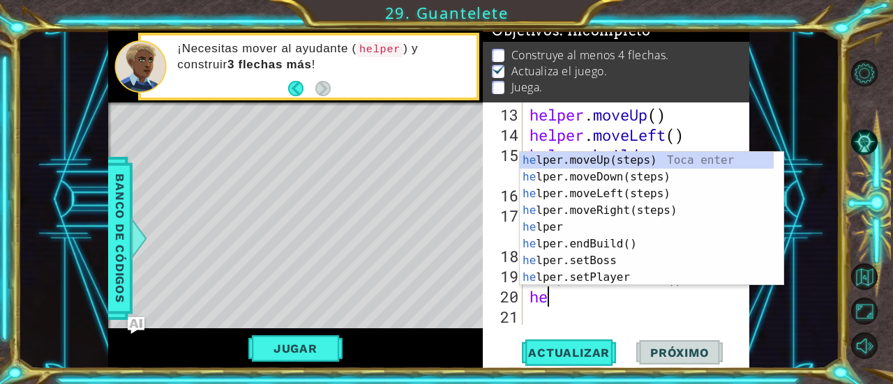
type textarea "hel"
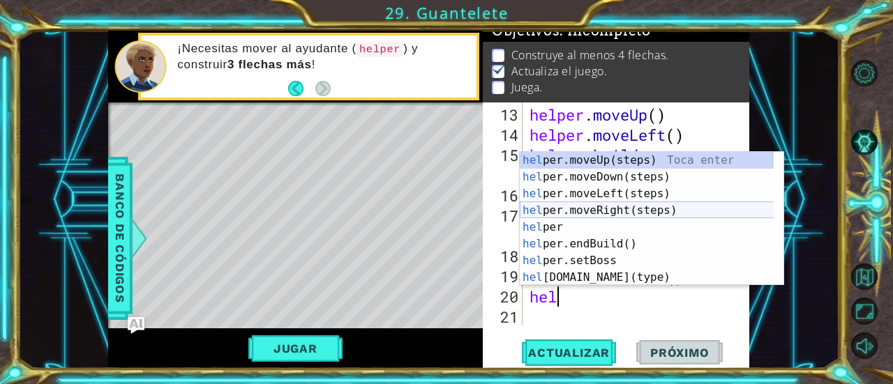
click at [622, 210] on div "hel per.moveUp(steps) Toca enter hel per.moveDown(steps) Toca enter hel per.mov…" at bounding box center [647, 235] width 255 height 167
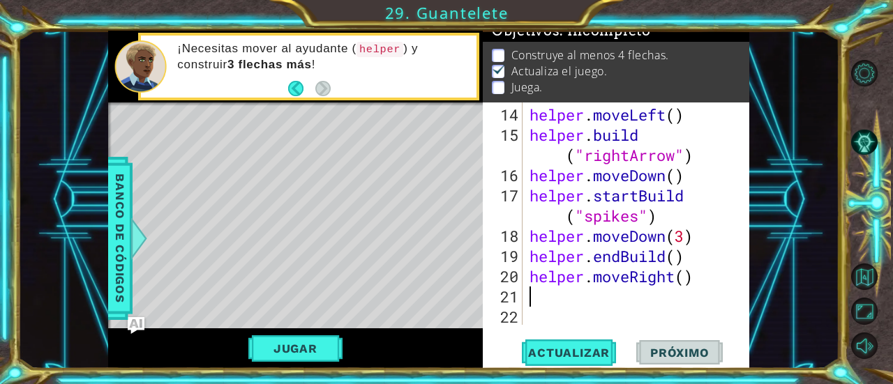
scroll to position [364, 0]
click at [568, 349] on button "Actualizar" at bounding box center [569, 353] width 110 height 27
click at [298, 340] on button "Jugar" at bounding box center [295, 348] width 94 height 27
click at [688, 285] on div "helper . moveLeft ( ) helper . build ( "rightArrow" ) helper . moveDown ( ) hel…" at bounding box center [635, 236] width 217 height 263
type textarea "helper.moveRight(3)"
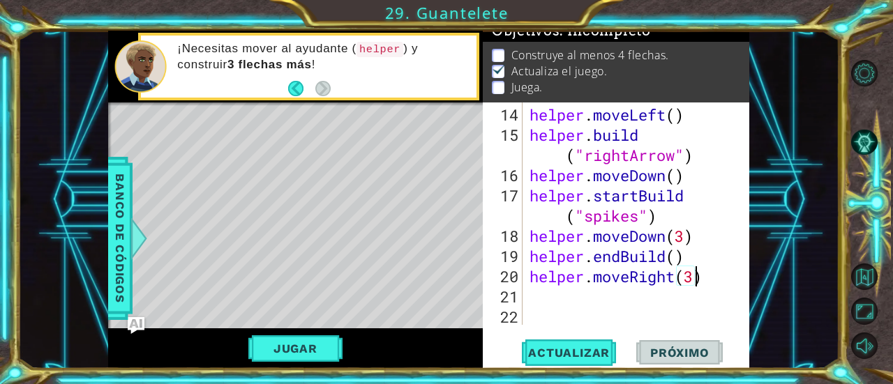
scroll to position [0, 7]
click at [589, 305] on div "helper . moveLeft ( ) helper . build ( "rightArrow" ) helper . moveDown ( ) hel…" at bounding box center [635, 236] width 217 height 263
click at [592, 292] on div "helper . moveLeft ( ) helper . build ( "rightArrow" ) helper . moveDown ( ) hel…" at bounding box center [635, 236] width 217 height 263
type textarea "h"
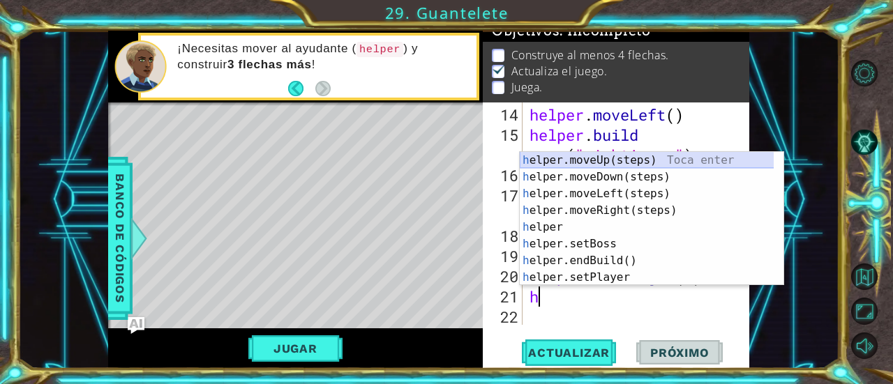
click at [630, 163] on div "h elper.moveUp(steps) Toca enter h elper.moveDown(steps) Toca enter h elper.mov…" at bounding box center [647, 235] width 255 height 167
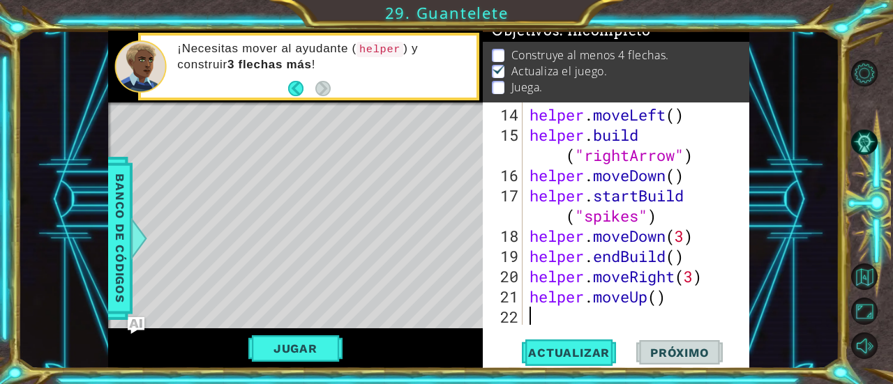
scroll to position [384, 0]
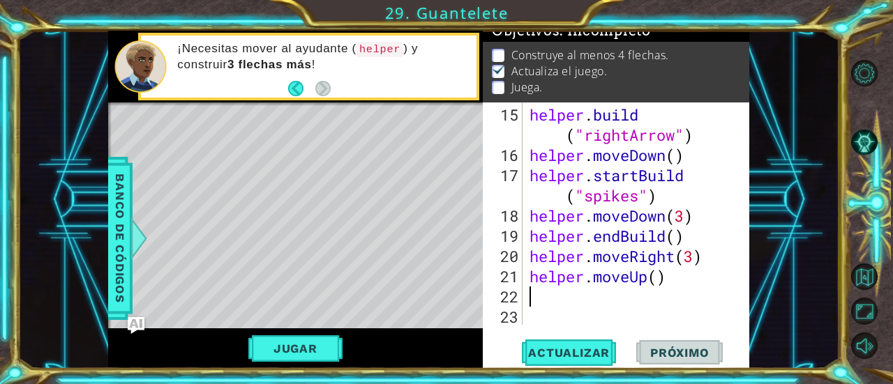
click at [662, 285] on div "helper . build ( "rightArrow" ) helper . moveDown ( ) helper . startBuild ( "sp…" at bounding box center [635, 246] width 217 height 283
click at [660, 280] on div "helper . build ( "rightArrow" ) helper . moveDown ( ) helper . startBuild ( "sp…" at bounding box center [635, 246] width 217 height 283
type textarea "helper.moveUp(5)"
click at [720, 294] on div "helper . build ( "rightArrow" ) helper . moveDown ( ) helper . startBuild ( "sp…" at bounding box center [635, 246] width 217 height 283
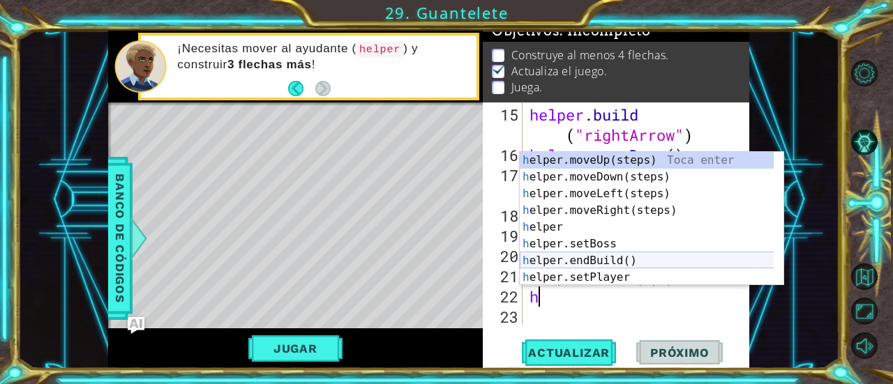
scroll to position [84, 0]
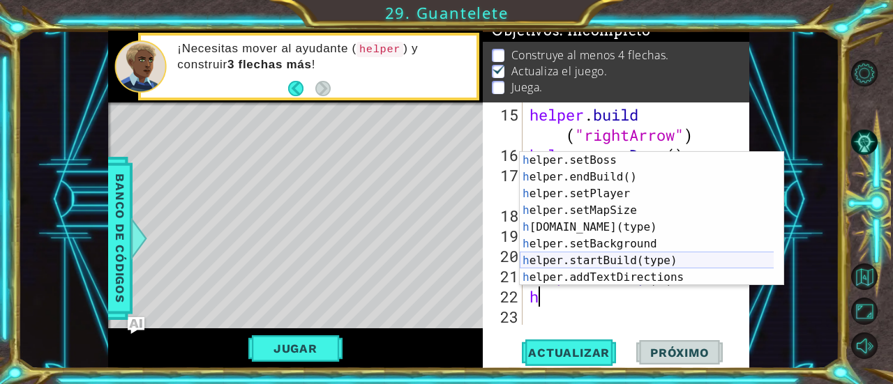
click at [639, 261] on div "h elper.setBoss Toca enter h elper.endBuild() Toca enter h elper.setPlayer Toca…" at bounding box center [647, 235] width 255 height 167
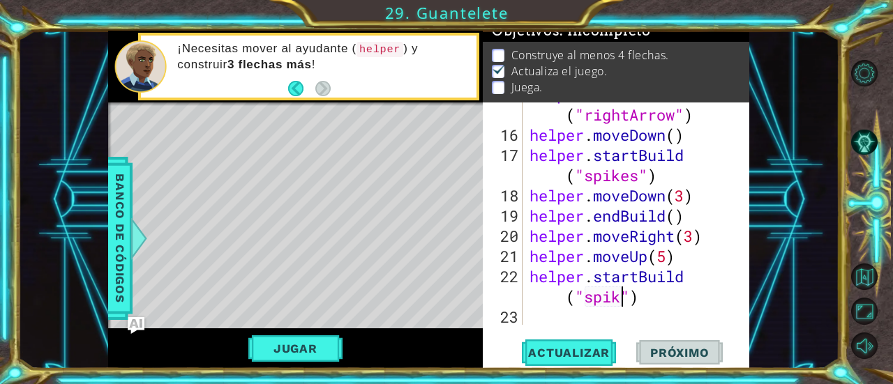
scroll to position [0, 10]
type textarea "helper.startBuild("spikes")"
click at [603, 319] on div "helper . build ( "rightArrow" ) helper . moveDown ( ) helper . startBuild ( "sp…" at bounding box center [635, 225] width 217 height 283
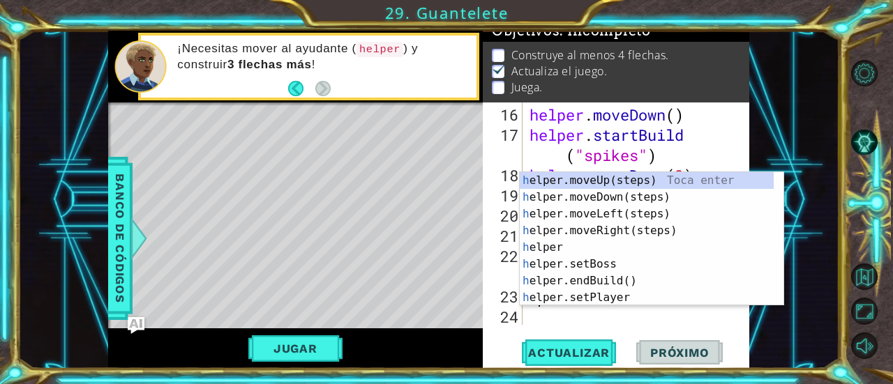
scroll to position [424, 0]
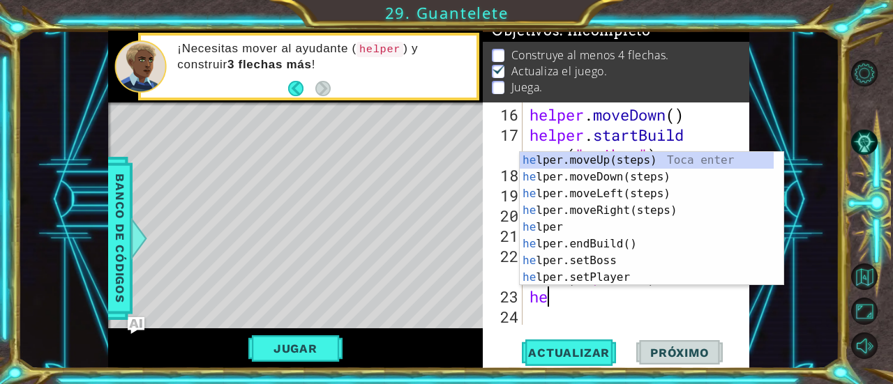
type textarea "he"
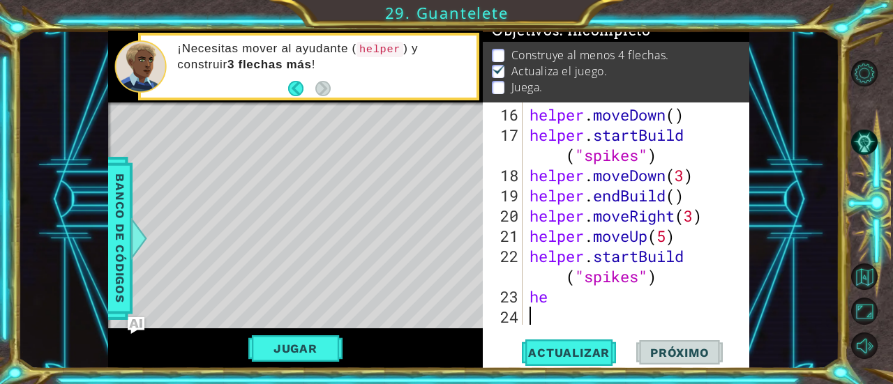
drag, startPoint x: 757, startPoint y: 312, endPoint x: 556, endPoint y: 319, distance: 201.7
click at [556, 319] on div "helper . moveDown ( ) helper . startBuild ( "spikes" ) helper . moveDown ( 3 ) …" at bounding box center [635, 236] width 217 height 263
click at [569, 307] on div "helper . moveDown ( ) helper . startBuild ( "spikes" ) helper . moveDown ( 3 ) …" at bounding box center [635, 236] width 217 height 263
click at [571, 299] on div "helper . moveDown ( ) helper . startBuild ( "spikes" ) helper . moveDown ( 3 ) …" at bounding box center [635, 236] width 217 height 263
type textarea "hel"
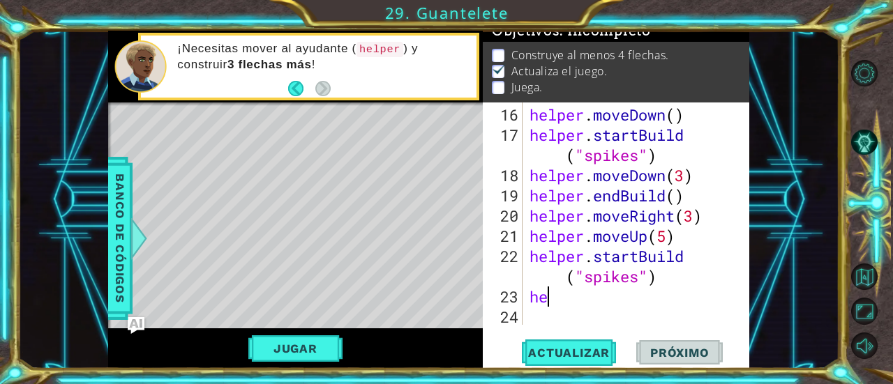
scroll to position [0, 0]
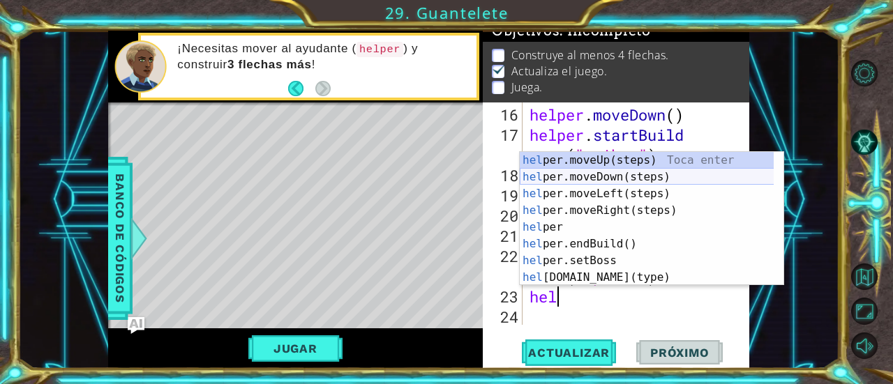
click at [621, 183] on div "hel per.moveUp(steps) Toca enter hel per.moveDown(steps) Toca enter hel per.mov…" at bounding box center [647, 235] width 255 height 167
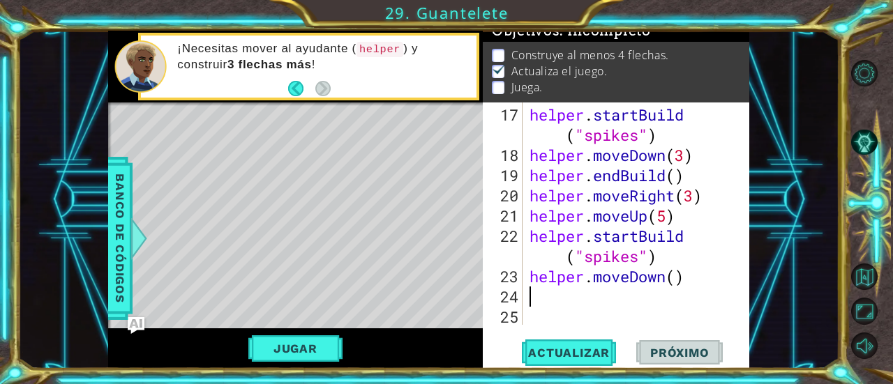
scroll to position [445, 0]
click at [677, 282] on div "helper . startBuild ( "spikes" ) helper . moveDown ( 3 ) helper . endBuild ( ) …" at bounding box center [635, 246] width 217 height 283
type textarea "helper.moveDown(3)"
click at [677, 296] on div "helper . startBuild ( "spikes" ) helper . moveDown ( 3 ) helper . endBuild ( ) …" at bounding box center [635, 246] width 217 height 283
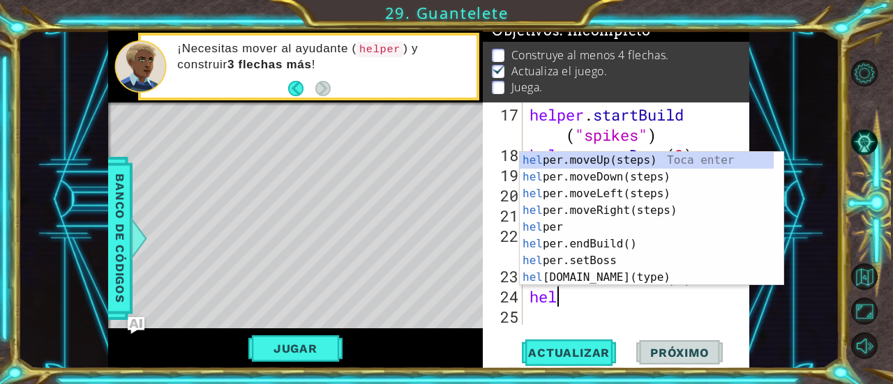
scroll to position [0, 0]
type textarea "help"
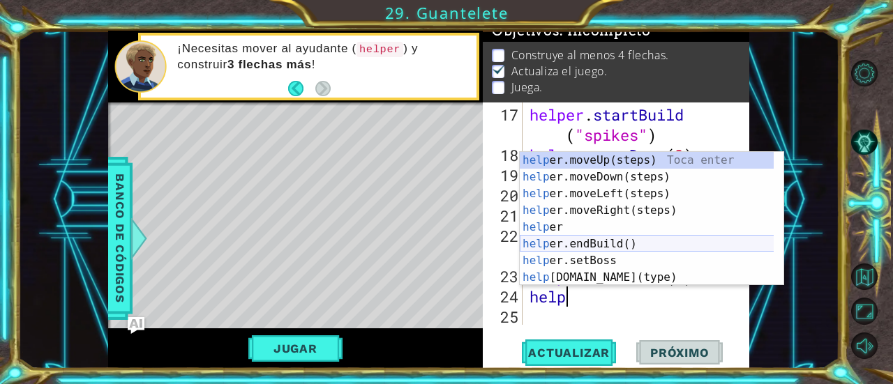
click at [619, 245] on div "help er.moveUp(steps) Toca enter help er.moveDown(steps) Toca enter help er.mov…" at bounding box center [647, 235] width 255 height 167
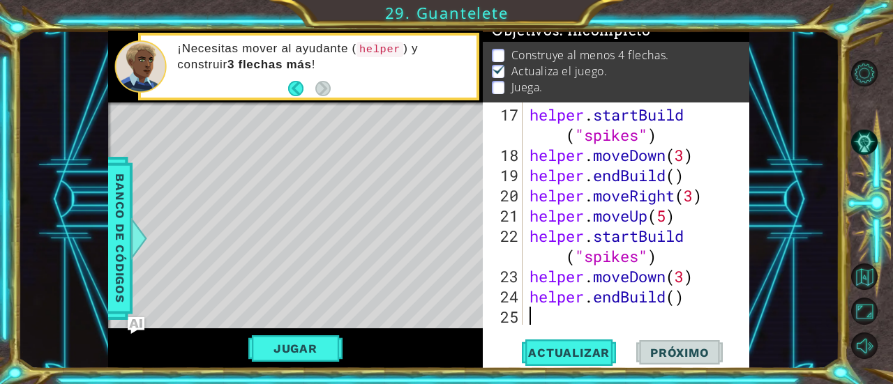
scroll to position [465, 0]
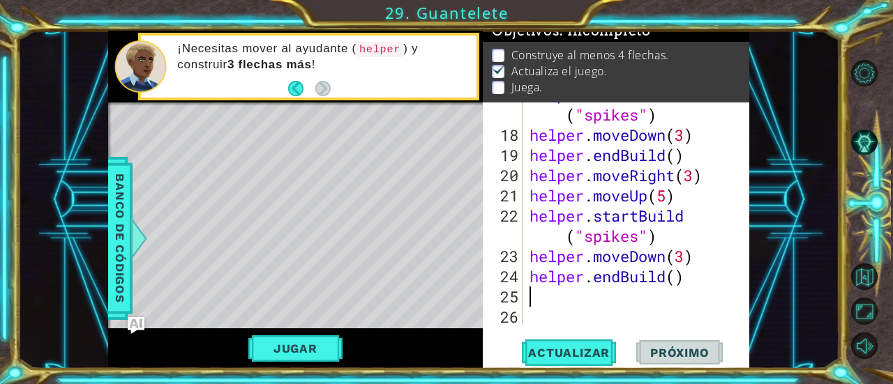
click at [645, 299] on div "helper . startBuild ( "spikes" ) helper . moveDown ( 3 ) helper . endBuild ( ) …" at bounding box center [635, 225] width 217 height 283
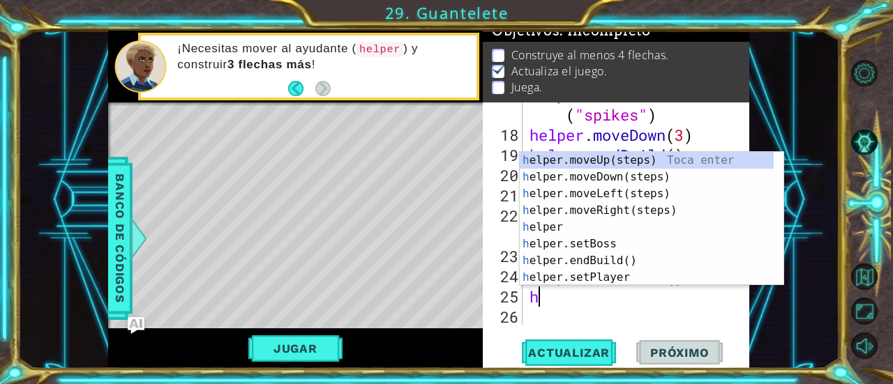
type textarea "he"
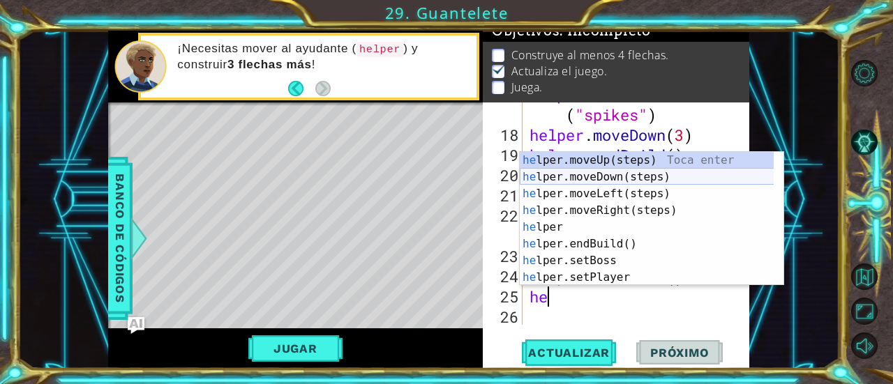
click at [619, 178] on div "he lper.moveUp(steps) Toca enter he lper.moveDown(steps) Toca enter he lper.mov…" at bounding box center [647, 235] width 255 height 167
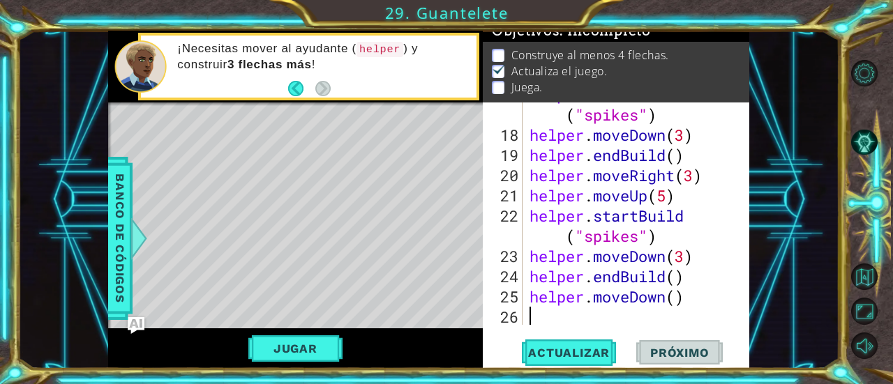
scroll to position [485, 0]
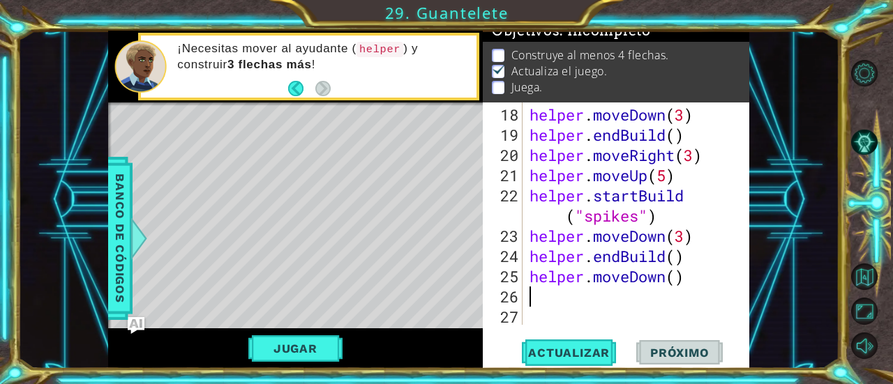
click at [561, 299] on div "helper . moveDown ( 3 ) helper . endBuild ( ) helper . moveRight ( 3 ) helper .…" at bounding box center [635, 236] width 217 height 263
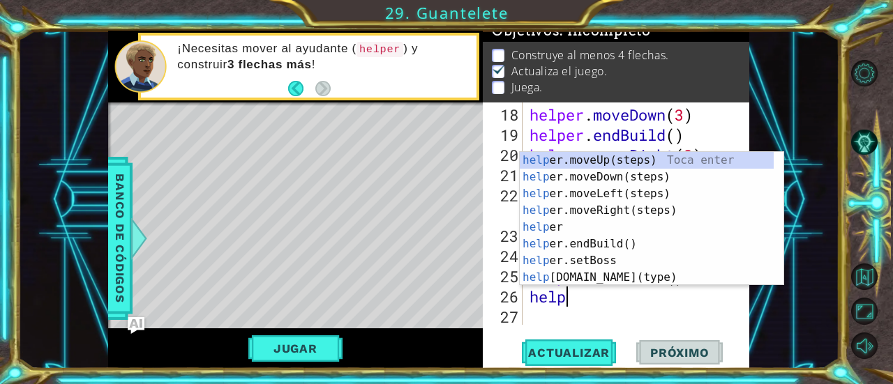
scroll to position [0, 1]
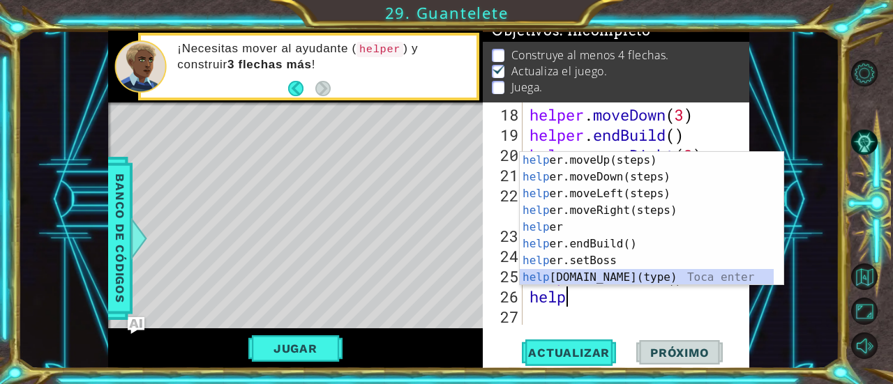
click at [605, 279] on div "help er.moveUp(steps) Toca enter help er.moveDown(steps) Toca enter help er.mov…" at bounding box center [647, 235] width 255 height 167
type textarea "[DOMAIN_NAME]("wall")"
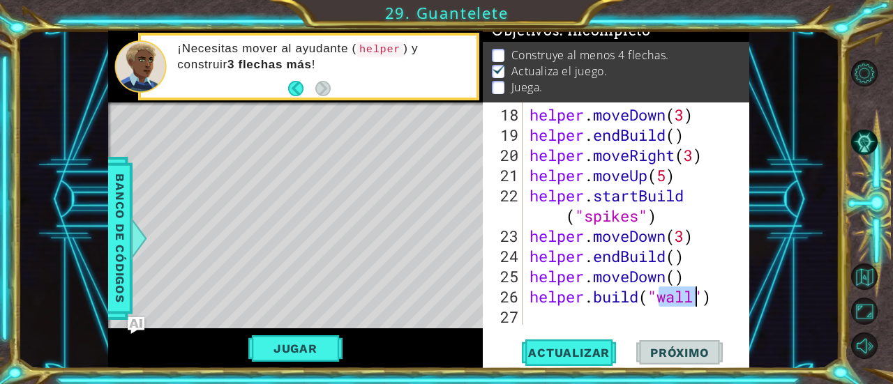
click at [731, 309] on div "helper . moveDown ( 3 ) helper . endBuild ( ) helper . moveRight ( 3 ) helper .…" at bounding box center [635, 236] width 217 height 263
click at [595, 349] on span "Actualizar" at bounding box center [569, 353] width 110 height 14
click at [281, 342] on button "Jugar" at bounding box center [295, 348] width 94 height 27
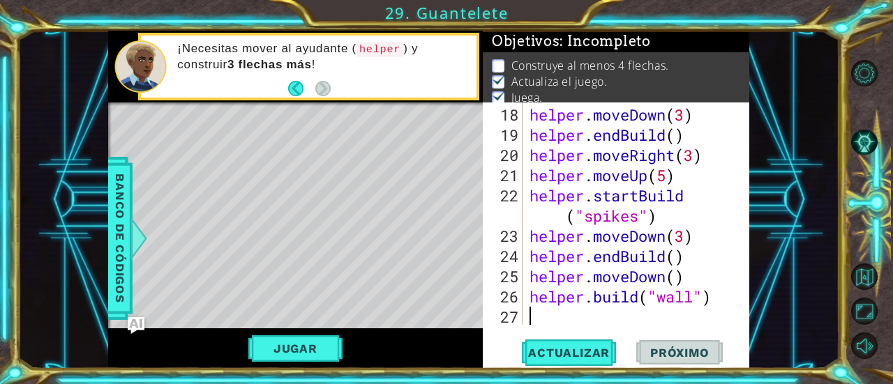
click at [552, 315] on div "helper . moveDown ( 3 ) helper . endBuild ( ) helper . moveRight ( 3 ) helper .…" at bounding box center [635, 236] width 217 height 263
click at [716, 303] on div "helper . moveDown ( 3 ) helper . endBuild ( ) helper . moveRight ( 3 ) helper .…" at bounding box center [635, 236] width 217 height 263
type textarea "[DOMAIN_NAME]("wall")"
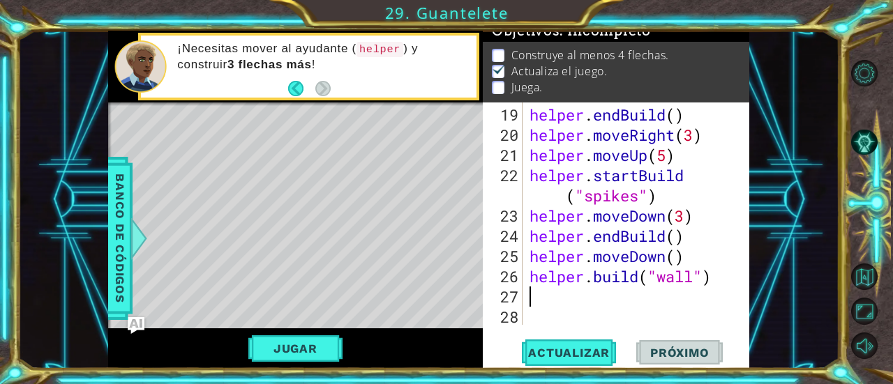
scroll to position [14, 0]
type textarea "h"
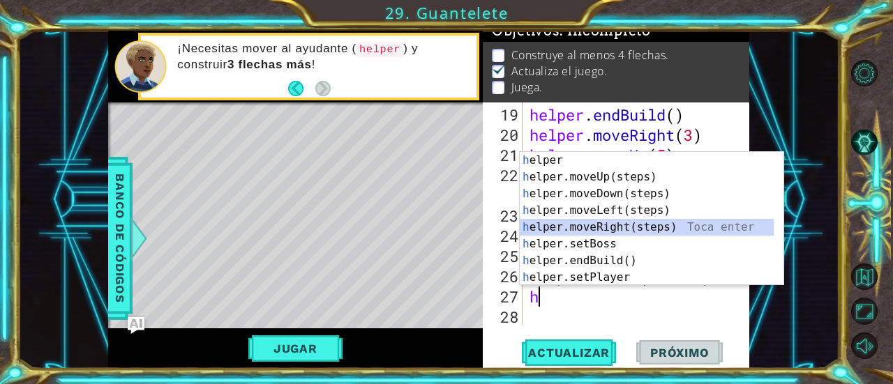
click at [625, 227] on div "h elper Toca enter h elper.moveUp(steps) Toca enter h elper.moveDown(steps) Toc…" at bounding box center [647, 235] width 255 height 167
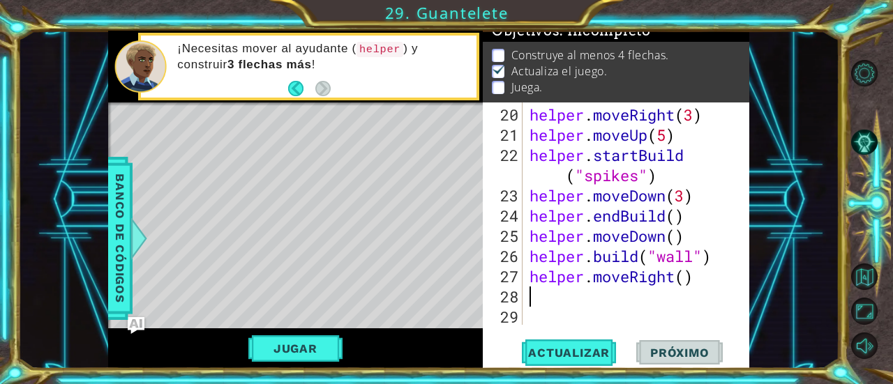
click at [690, 278] on div "helper . moveRight ( 3 ) helper . moveUp ( 5 ) helper . startBuild ( "spikes" )…" at bounding box center [635, 236] width 217 height 263
type textarea "helper.moveRight(2)"
click at [545, 305] on div "helper . moveRight ( 3 ) helper . moveUp ( 5 ) helper . startBuild ( "spikes" )…" at bounding box center [635, 236] width 217 height 263
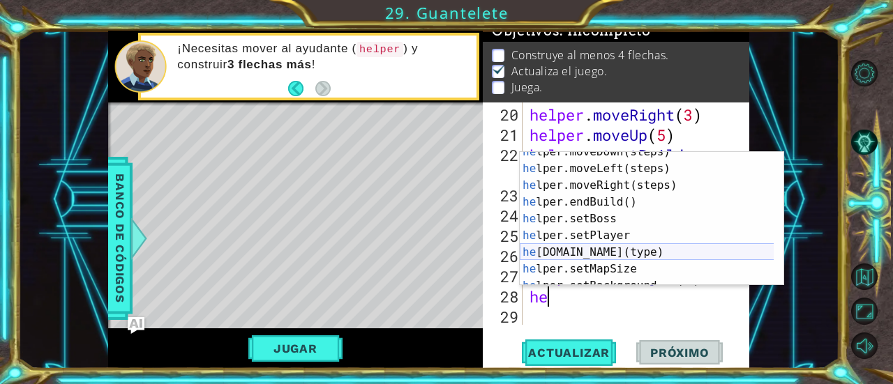
scroll to position [84, 0]
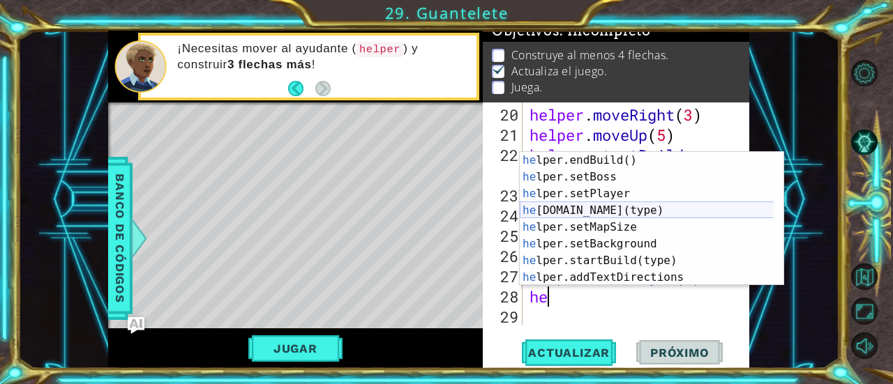
click at [633, 211] on div "he lper.endBuild() Toca enter he lper.setBoss Toca enter he lper.setPlayer Toca…" at bounding box center [647, 235] width 255 height 167
type textarea "[DOMAIN_NAME]("wall")"
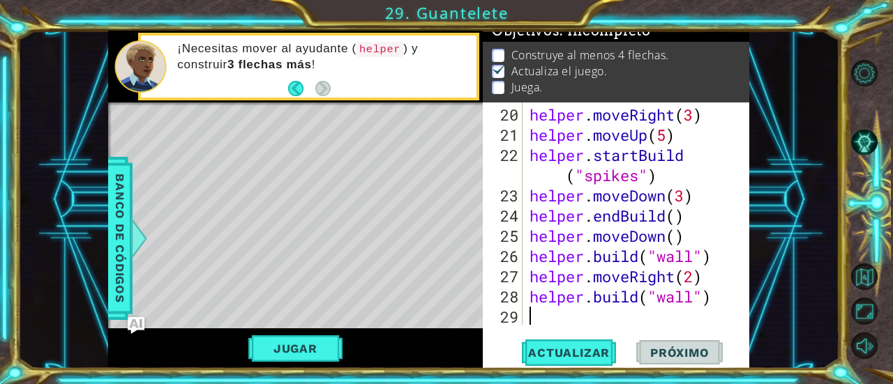
click at [589, 313] on div "helper . moveRight ( 3 ) helper . moveUp ( 5 ) helper . startBuild ( "spikes" )…" at bounding box center [635, 236] width 217 height 263
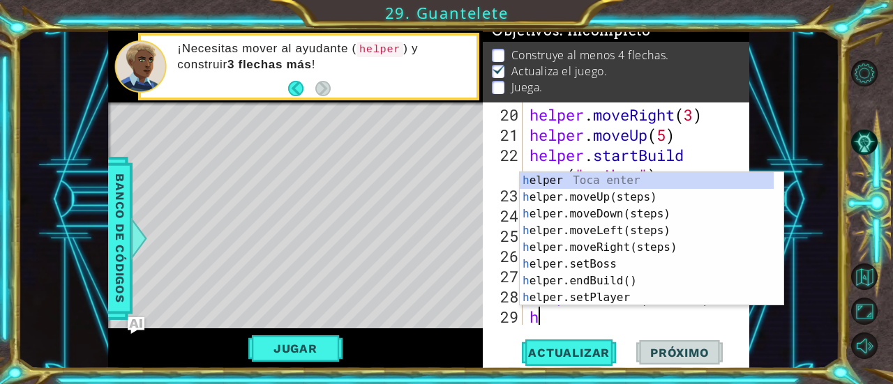
scroll to position [545, 0]
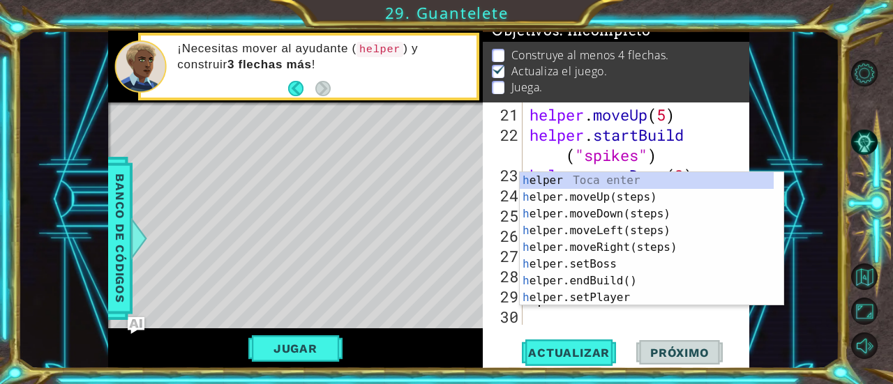
type textarea "he"
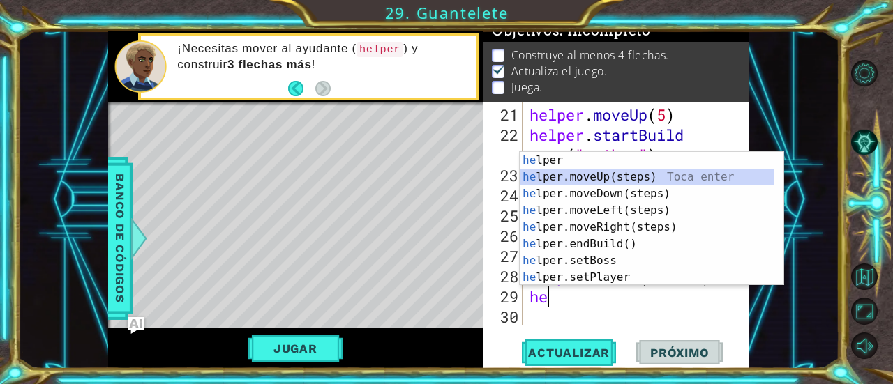
click at [629, 178] on div "he lper Toca enter he lper.moveUp(steps) Toca enter he lper.moveDown(steps) Toc…" at bounding box center [647, 235] width 255 height 167
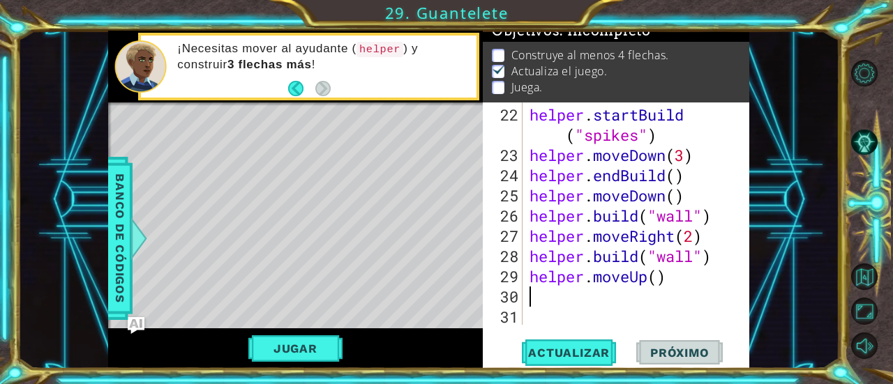
scroll to position [566, 0]
click at [608, 349] on span "Actualizar" at bounding box center [569, 353] width 110 height 14
click at [583, 349] on span "Actualizar" at bounding box center [569, 353] width 110 height 14
click at [284, 343] on button "Jugar" at bounding box center [295, 348] width 94 height 27
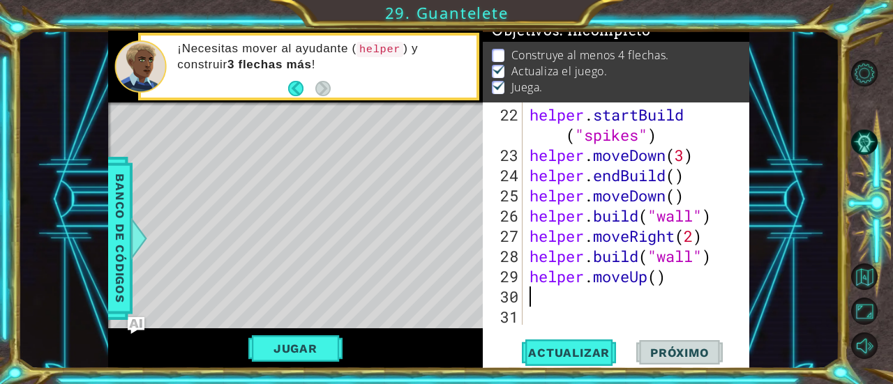
click at [637, 292] on div "helper . startBuild ( "spikes" ) helper . moveDown ( 3 ) helper . endBuild ( ) …" at bounding box center [635, 246] width 217 height 283
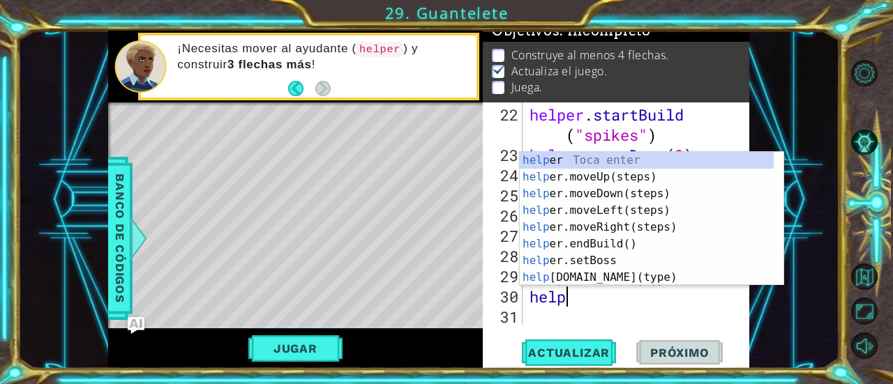
scroll to position [0, 1]
click at [639, 277] on div "help [PERSON_NAME] enter help er.moveUp(steps) Toca enter help er.moveDown(step…" at bounding box center [647, 235] width 255 height 167
type textarea "[DOMAIN_NAME]("wall")"
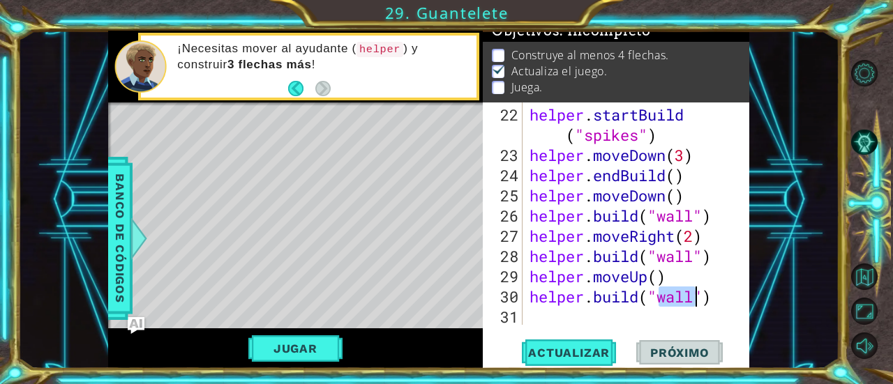
click at [626, 317] on div "helper . startBuild ( "spikes" ) helper . moveDown ( 3 ) helper . endBuild ( ) …" at bounding box center [635, 246] width 217 height 283
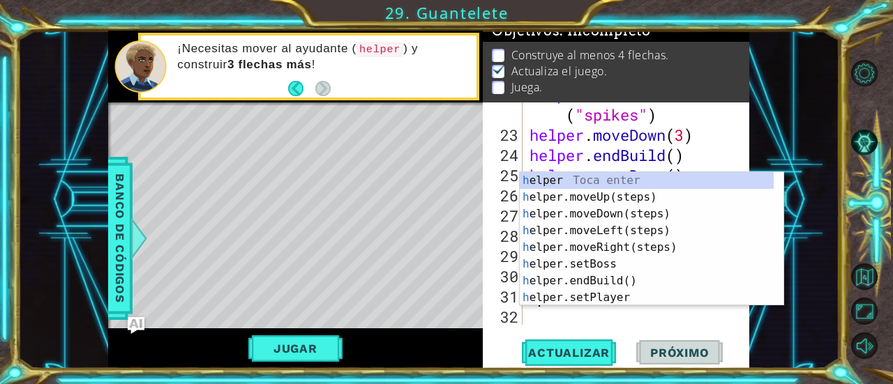
scroll to position [586, 0]
type textarea "he"
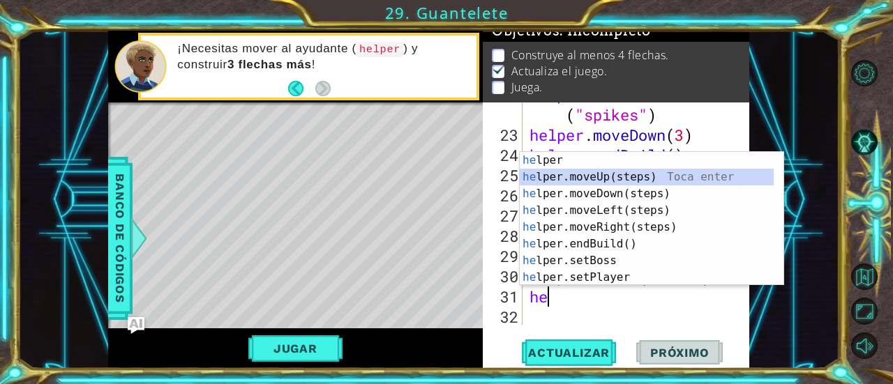
click at [617, 174] on div "he lper Toca enter he lper.moveUp(steps) Toca enter he lper.moveDown(steps) Toc…" at bounding box center [647, 235] width 255 height 167
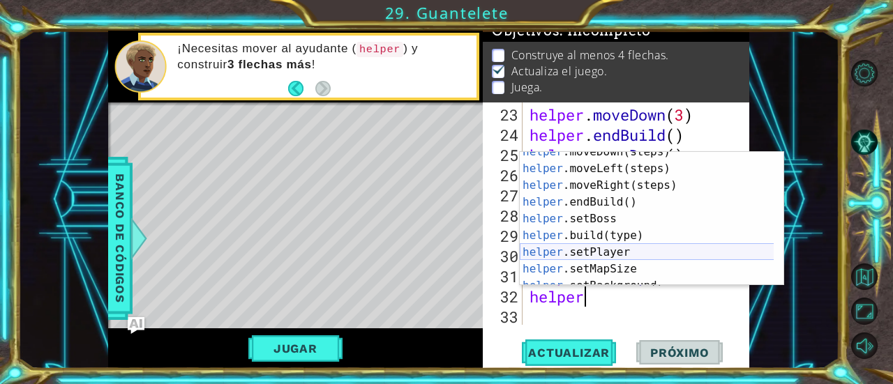
scroll to position [84, 0]
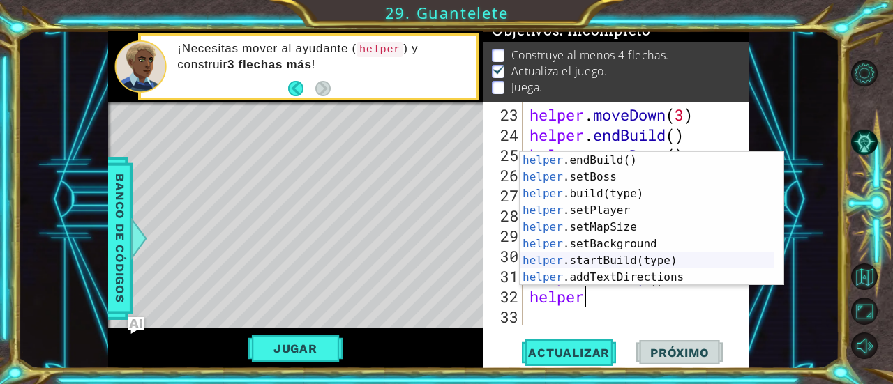
click at [648, 259] on div "helper .endBuild() Toca enter helper .setBoss Toca enter helper .build(type) To…" at bounding box center [647, 235] width 255 height 167
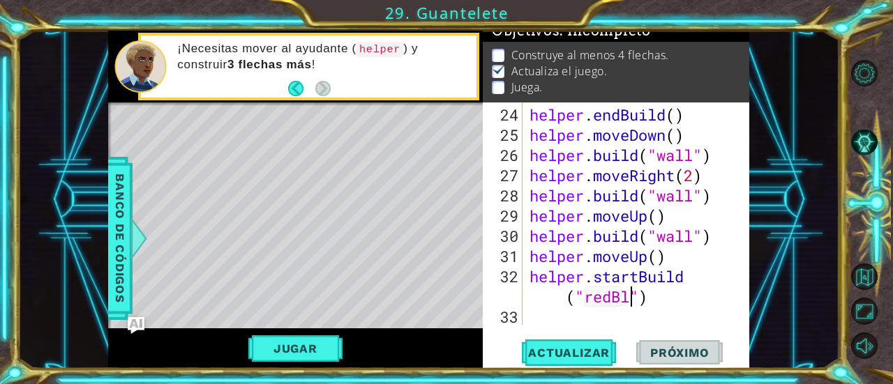
scroll to position [0, 10]
type textarea "helper.startBuild("redBlock")"
click at [640, 317] on div "helper . endBuild ( ) helper . moveDown ( ) helper . build ( "wall" ) helper . …" at bounding box center [635, 236] width 217 height 263
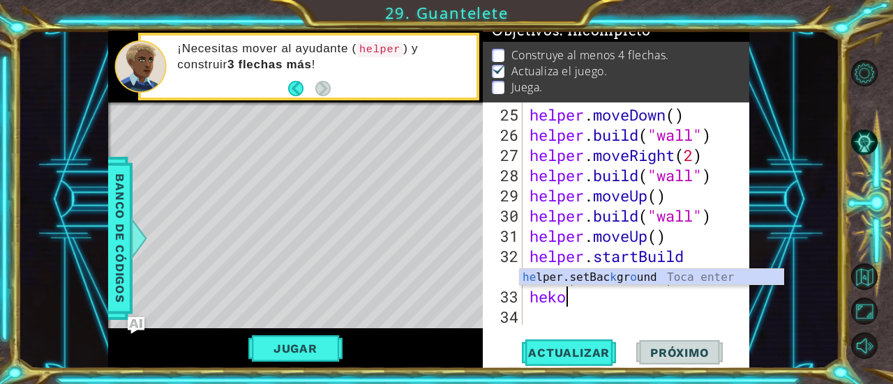
scroll to position [0, 1]
click at [647, 195] on div "helper . moveDown ( ) helper . build ( "wall" ) helper . moveRight ( 2 ) helper…" at bounding box center [635, 236] width 217 height 263
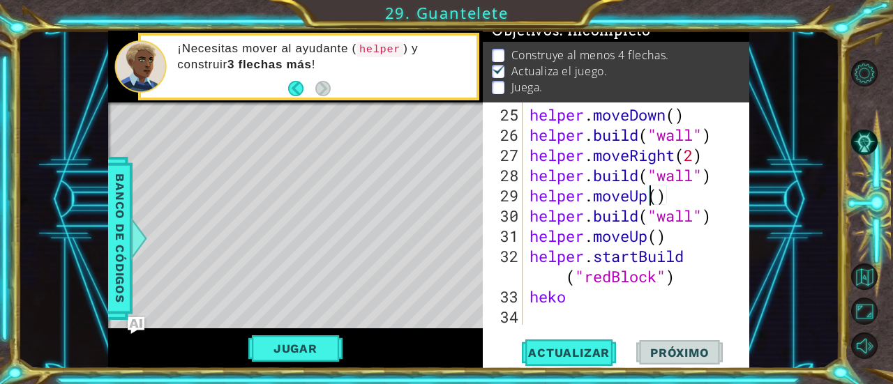
click at [639, 291] on div "helper . moveDown ( ) helper . build ( "wall" ) helper . moveRight ( 2 ) helper…" at bounding box center [635, 236] width 217 height 263
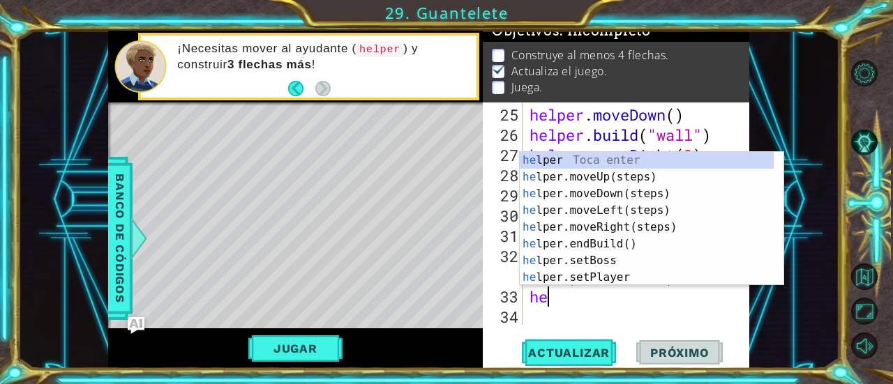
scroll to position [0, 0]
type textarea "help"
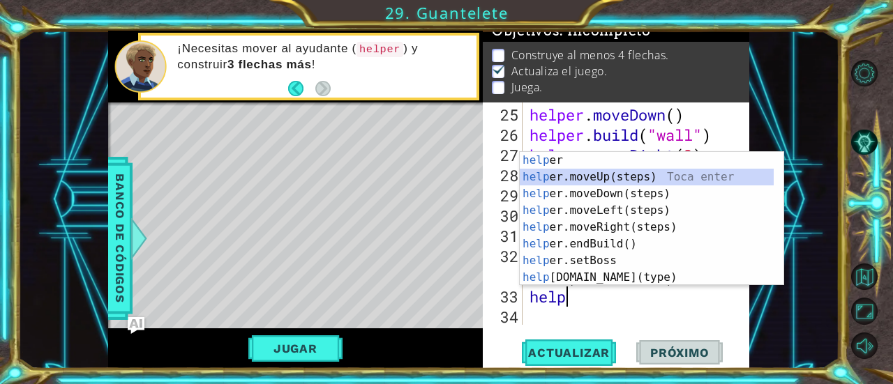
click at [635, 174] on div "help [PERSON_NAME] enter help er.moveUp(steps) Toca enter help er.moveDown(step…" at bounding box center [647, 235] width 255 height 167
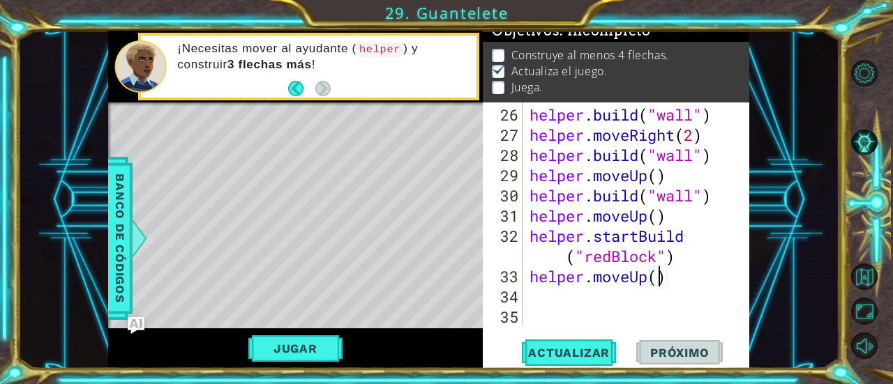
click at [658, 277] on div "helper . build ( "wall" ) helper . moveRight ( 2 ) helper . build ( "wall" ) he…" at bounding box center [635, 236] width 217 height 263
type textarea "helper.moveUp(3)"
click at [526, 341] on button "Actualizar" at bounding box center [569, 353] width 110 height 27
click at [331, 340] on button "Jugar" at bounding box center [295, 348] width 94 height 27
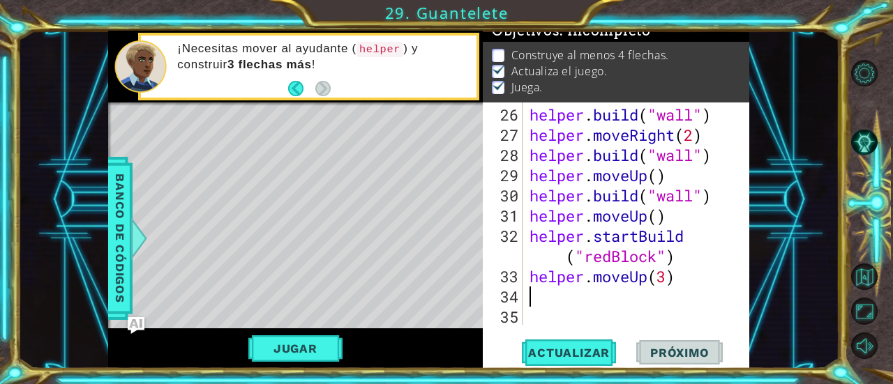
scroll to position [0, 0]
click at [578, 299] on div "helper . build ( "wall" ) helper . moveRight ( 2 ) helper . build ( "wall" ) he…" at bounding box center [635, 236] width 217 height 263
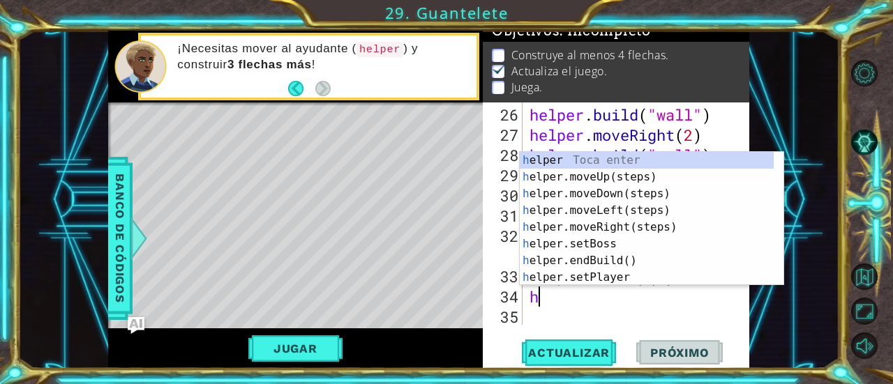
type textarea "he"
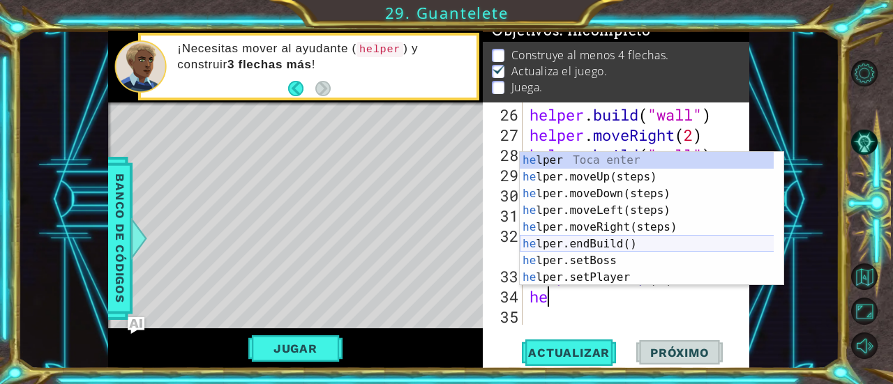
click at [601, 241] on div "he lper Toca enter he lper.moveUp(steps) Toca enter he lper.moveDown(steps) Toc…" at bounding box center [647, 235] width 255 height 167
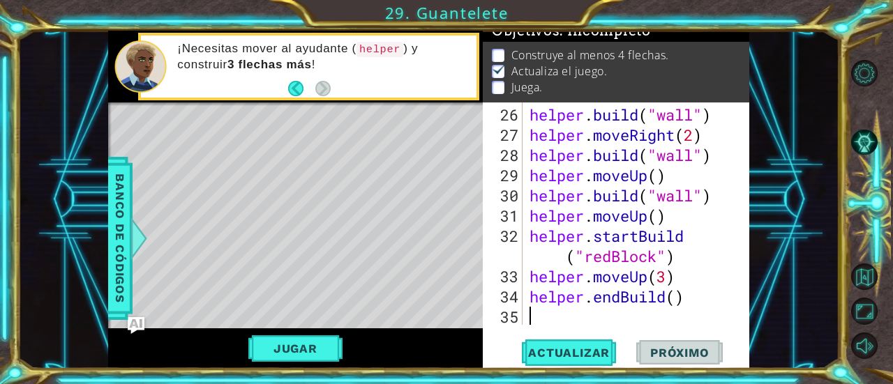
scroll to position [688, 0]
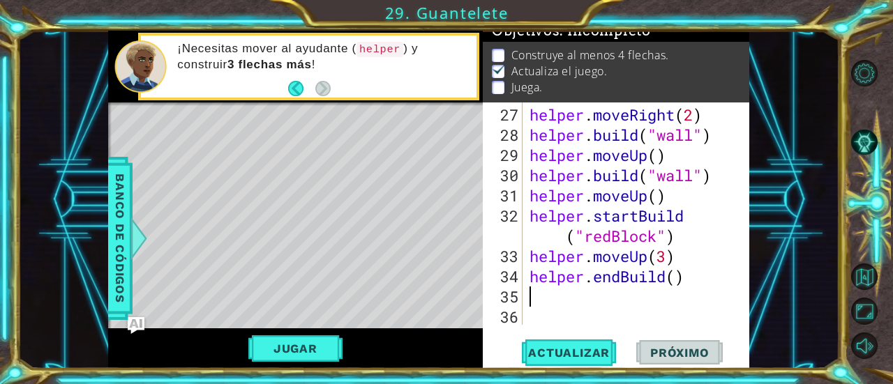
click at [637, 305] on div "helper . moveRight ( 2 ) helper . build ( "wall" ) helper . moveUp ( ) helper .…" at bounding box center [635, 236] width 217 height 263
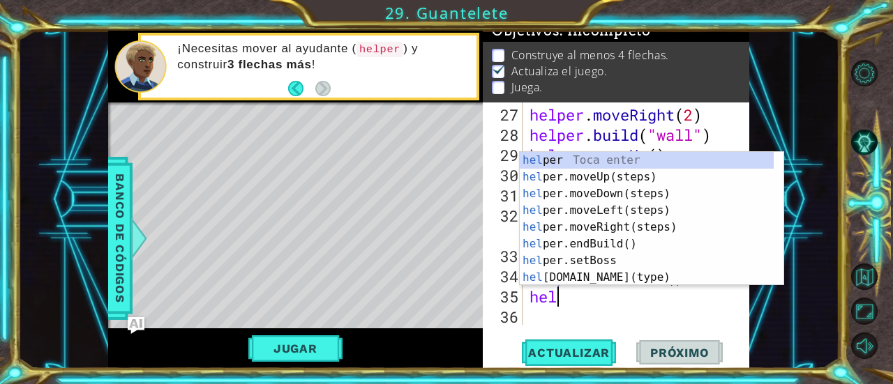
scroll to position [0, 0]
type textarea "helper"
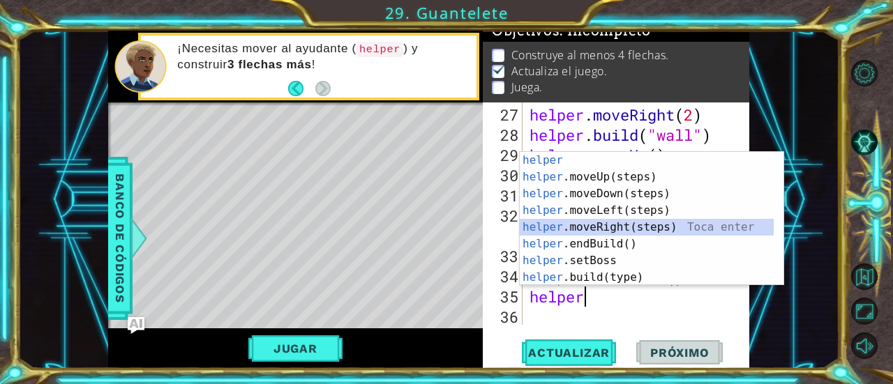
click at [642, 225] on div "helper Toca enter helper .moveUp(steps) Toca enter helper .moveDown(steps) Toca…" at bounding box center [647, 235] width 255 height 167
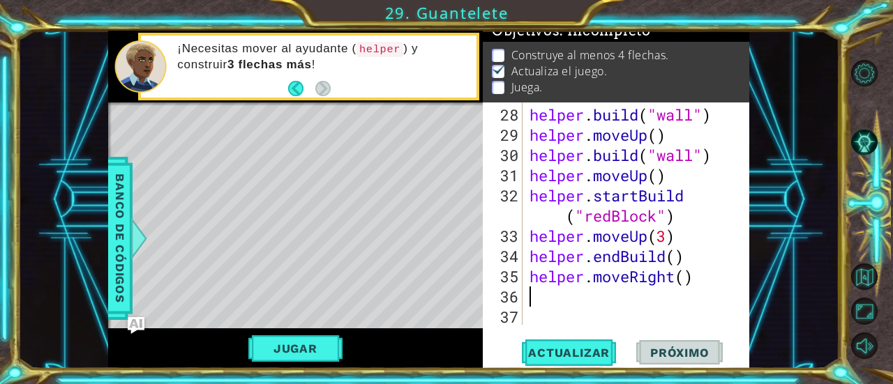
click at [644, 290] on div "helper . build ( "wall" ) helper . moveUp ( ) helper . build ( "wall" ) helper …" at bounding box center [635, 236] width 217 height 263
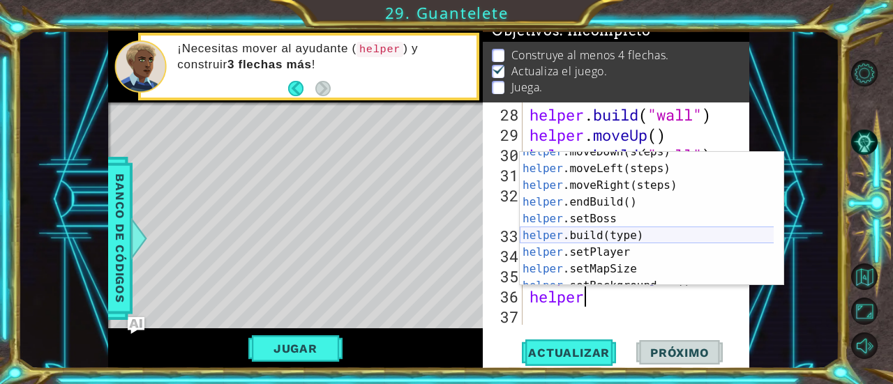
scroll to position [84, 0]
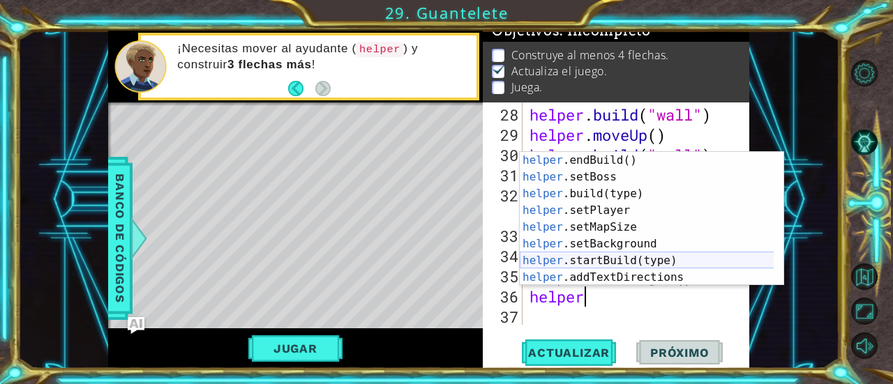
click at [637, 258] on div "helper .endBuild() Toca enter helper .setBoss Toca enter helper .build(type) To…" at bounding box center [647, 235] width 255 height 167
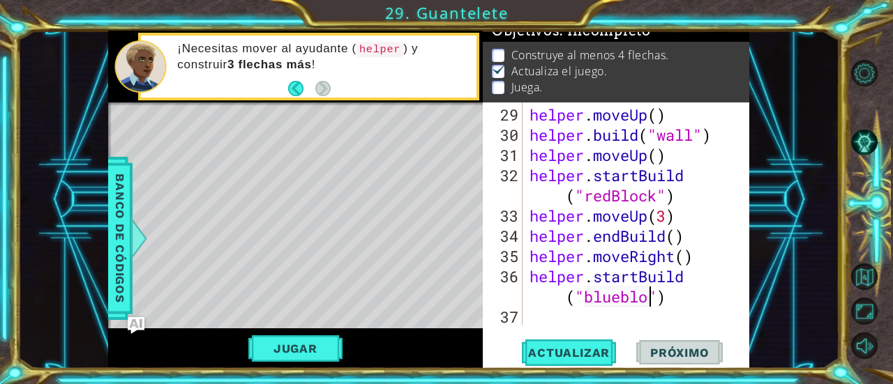
scroll to position [0, 11]
type textarea "helper.startBuild("blueblock")"
click at [600, 317] on div "helper . moveUp ( ) helper . build ( "wall" ) helper . moveUp ( ) helper . star…" at bounding box center [635, 236] width 217 height 263
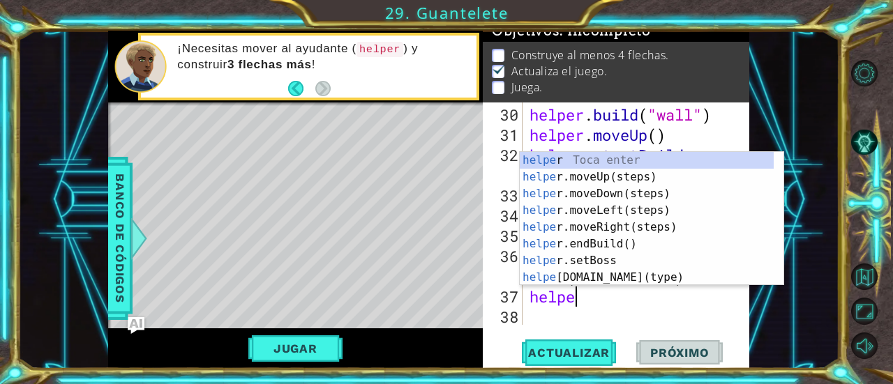
scroll to position [0, 1]
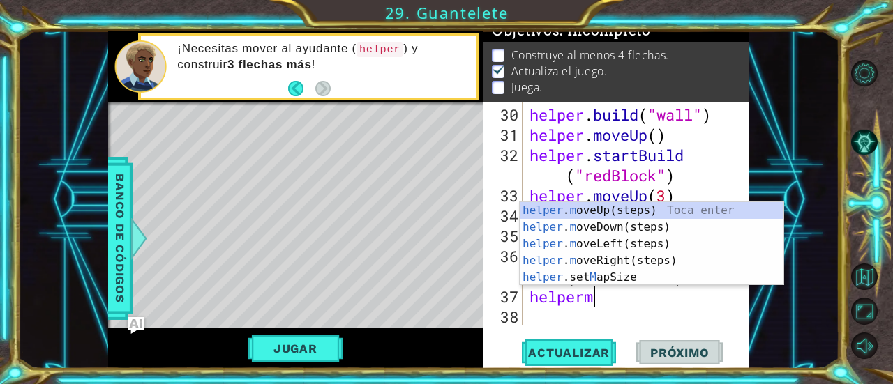
type textarea "helper"
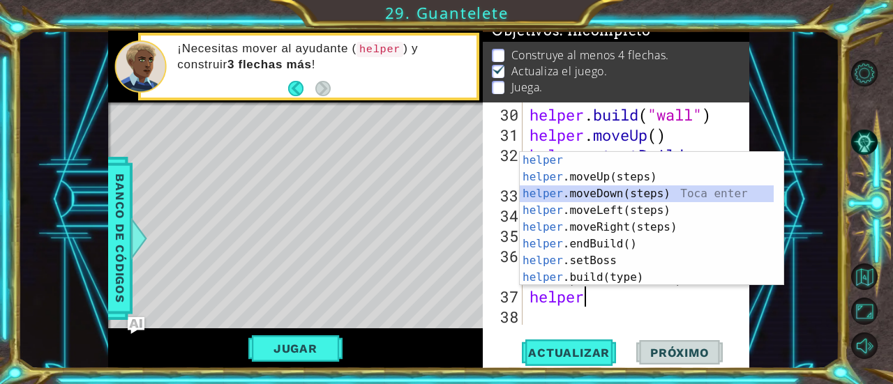
click at [649, 189] on div "helper Toca enter helper .moveUp(steps) Toca enter helper .moveDown(steps) Toca…" at bounding box center [647, 235] width 255 height 167
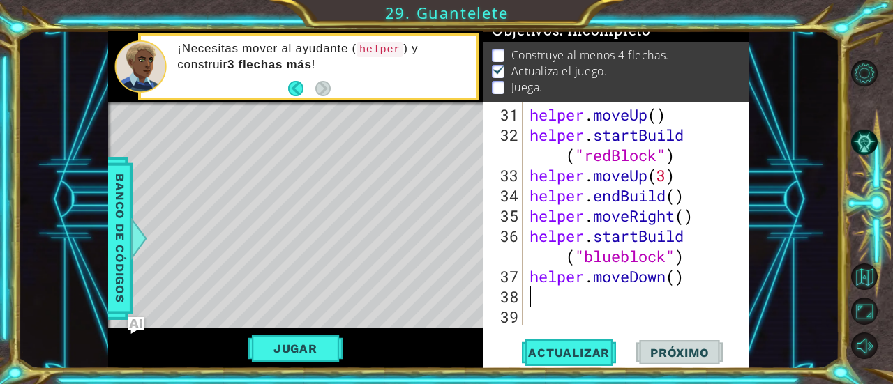
scroll to position [769, 0]
click at [678, 288] on div "helper . moveUp ( ) helper . startBuild ( "redBlock" ) helper . moveUp ( 3 ) he…" at bounding box center [635, 236] width 217 height 263
type textarea "2"
click at [681, 289] on div "helper . moveUp ( ) helper . startBuild ( "redBlock" ) helper . moveUp ( 3 ) he…" at bounding box center [635, 236] width 217 height 263
click at [677, 280] on div "helper . moveUp ( ) helper . startBuild ( "redBlock" ) helper . moveUp ( 3 ) he…" at bounding box center [635, 236] width 217 height 263
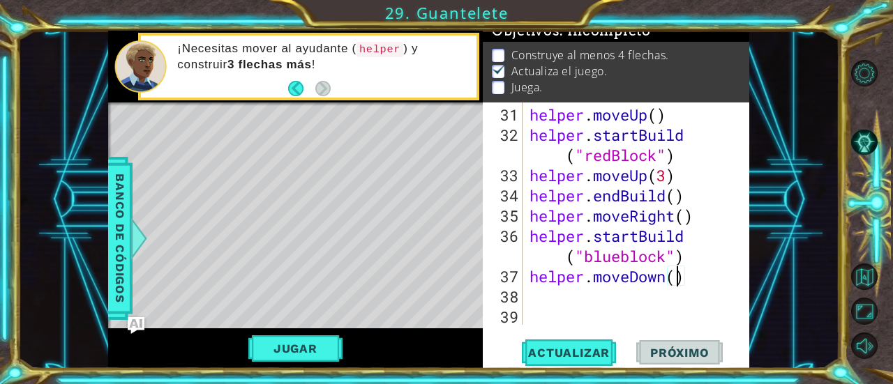
click at [677, 280] on div "helper . moveUp ( ) helper . startBuild ( "redBlock" ) helper . moveUp ( 3 ) he…" at bounding box center [635, 236] width 217 height 263
click at [677, 280] on div "helper . moveUp ( ) helper . startBuild ( "redBlock" ) helper . moveUp ( 3 ) he…" at bounding box center [632, 214] width 210 height 222
click at [677, 280] on div "helper . moveUp ( ) helper . startBuild ( "redBlock" ) helper . moveUp ( 3 ) he…" at bounding box center [635, 236] width 217 height 263
type textarea "helper.moveDown(2)"
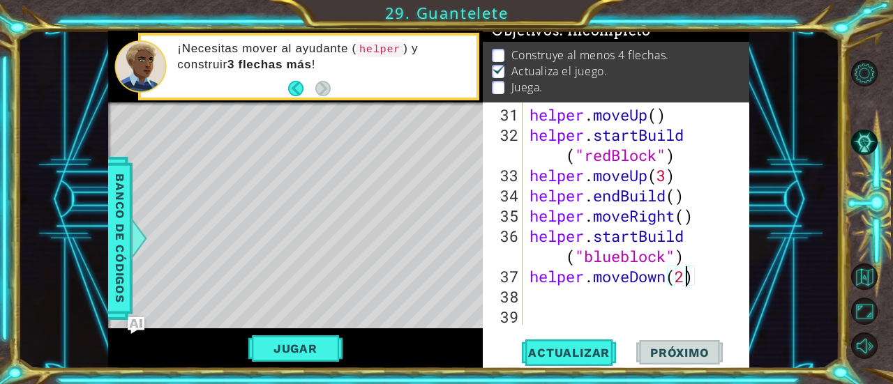
click at [564, 305] on div "helper . moveUp ( ) helper . startBuild ( "redBlock" ) helper . moveUp ( 3 ) he…" at bounding box center [635, 236] width 217 height 263
type textarea "h"
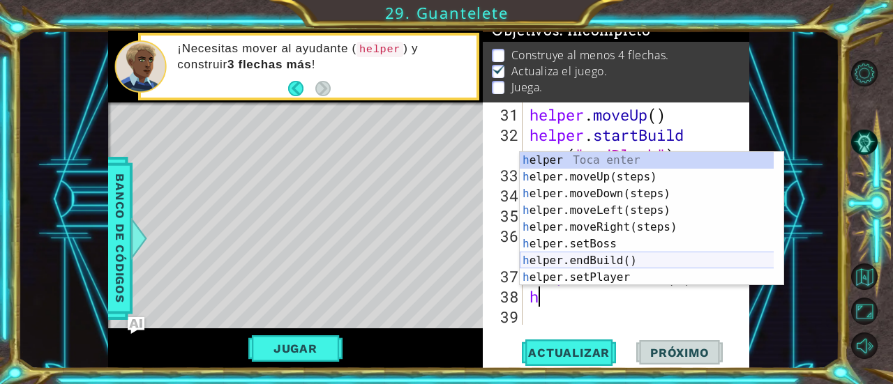
click at [624, 258] on div "h elper Toca enter h elper.moveUp(steps) Toca enter h elper.moveDown(steps) Toc…" at bounding box center [647, 235] width 255 height 167
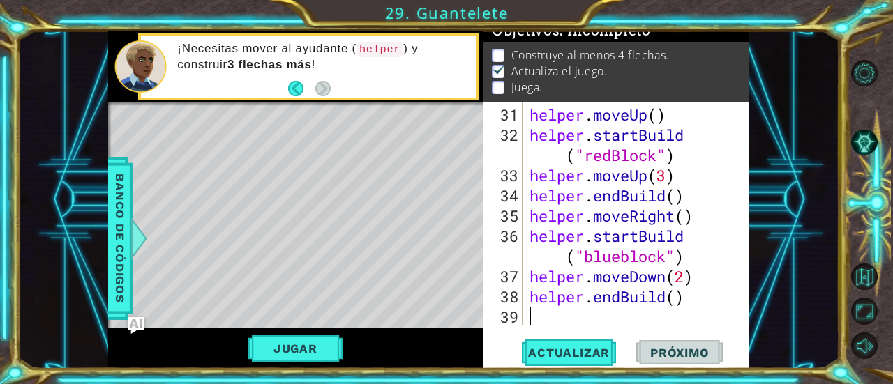
scroll to position [788, 0]
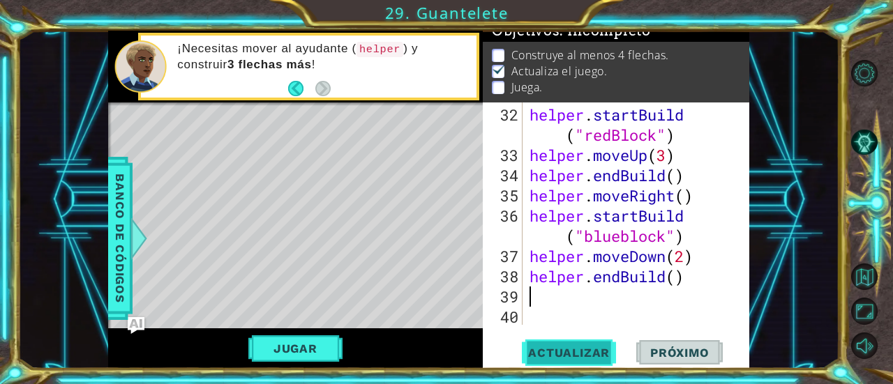
click at [610, 349] on span "Actualizar" at bounding box center [569, 353] width 110 height 14
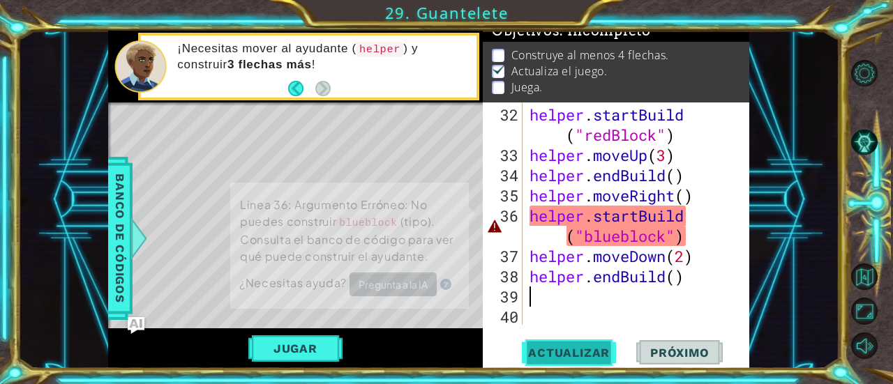
click at [590, 349] on span "Actualizar" at bounding box center [569, 353] width 110 height 14
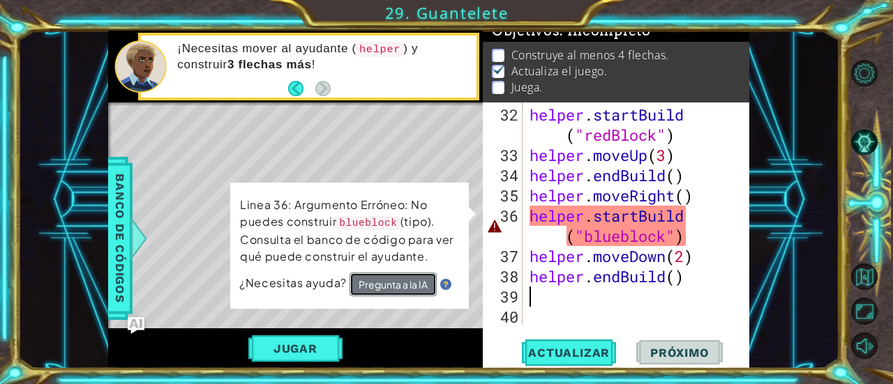
click at [392, 286] on button "Pregunta a la IA" at bounding box center [393, 283] width 88 height 25
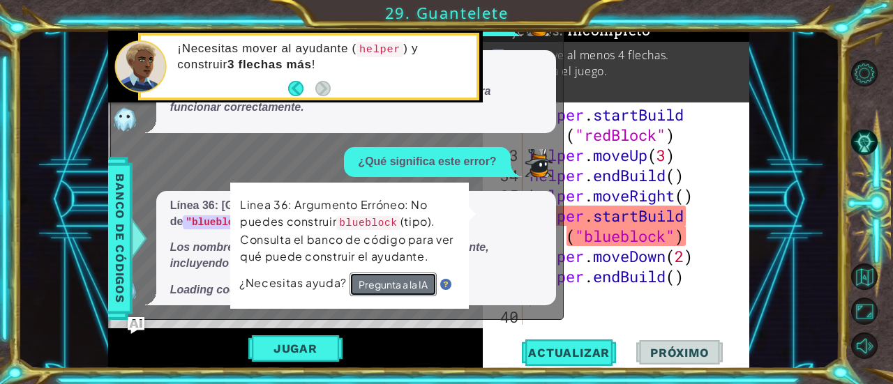
click at [418, 280] on button "Pregunta a la IA" at bounding box center [392, 285] width 88 height 25
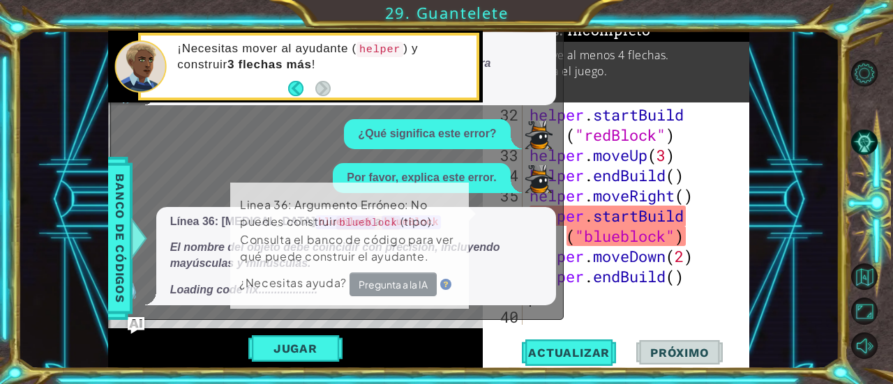
click at [386, 338] on div "Jugar" at bounding box center [295, 349] width 375 height 40
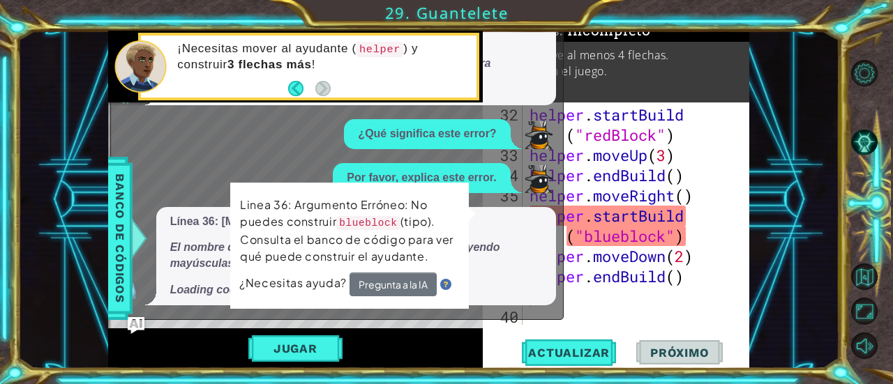
click at [393, 331] on div "Jugar" at bounding box center [295, 349] width 375 height 40
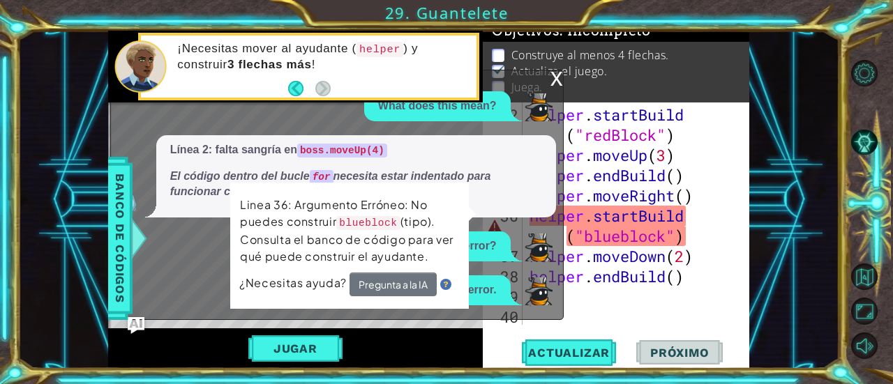
click at [452, 193] on div "Linea 36: Argumento Erróneo: No puedes construir blueblock (tipo). Consulta el …" at bounding box center [349, 246] width 241 height 130
click at [134, 317] on img "Ask AI" at bounding box center [135, 326] width 18 height 18
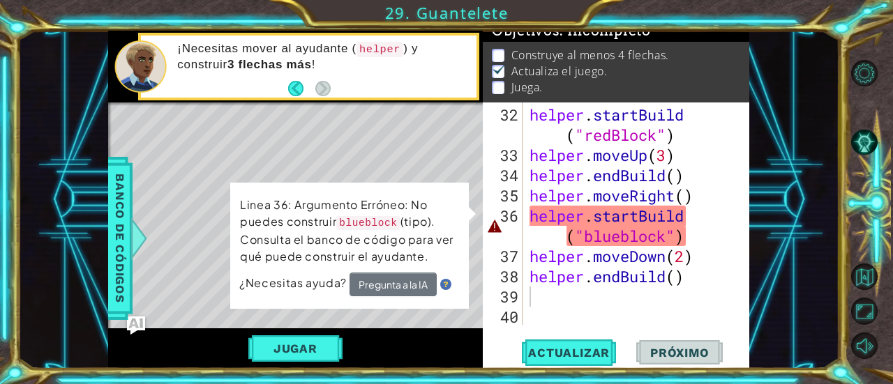
click at [138, 324] on img "Ask AI" at bounding box center [135, 326] width 18 height 18
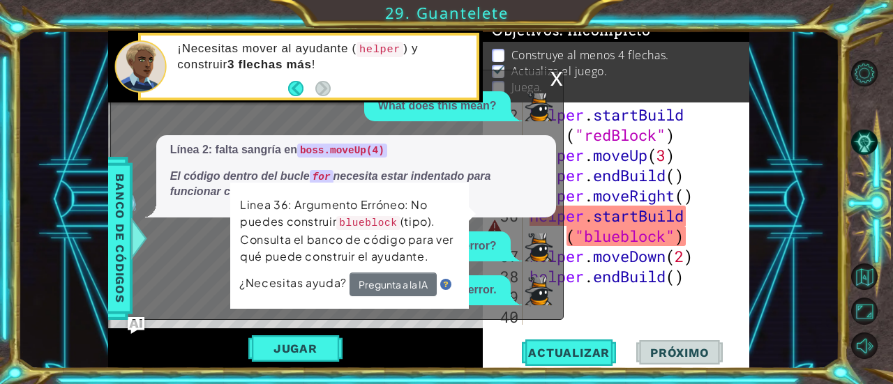
click at [444, 278] on img at bounding box center [445, 283] width 11 height 11
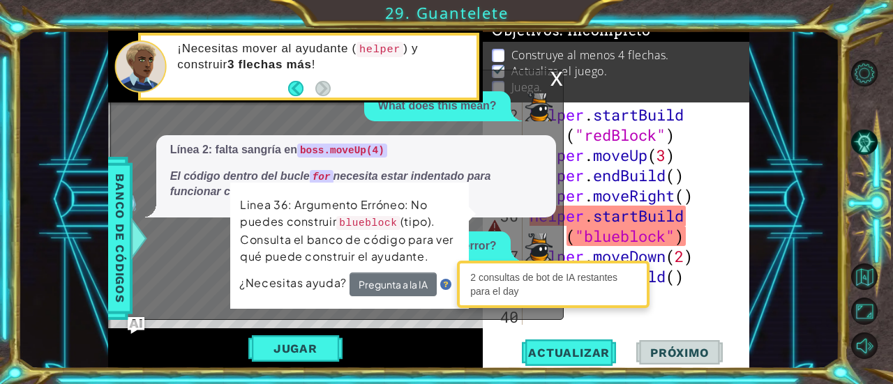
click at [444, 279] on img at bounding box center [445, 284] width 11 height 11
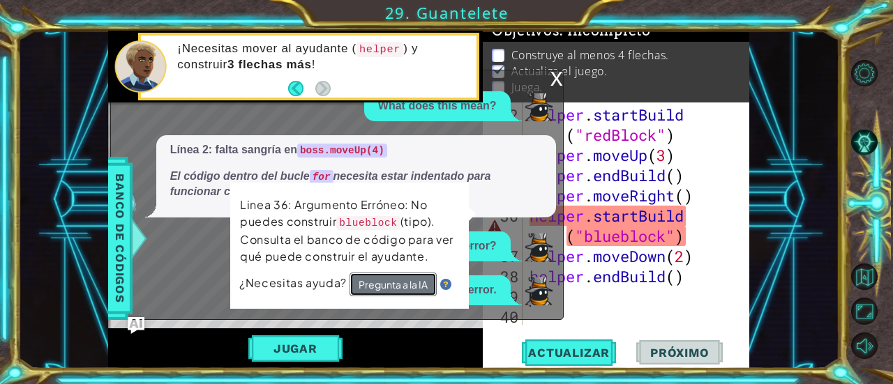
click at [425, 282] on button "Pregunta a la IA" at bounding box center [392, 284] width 87 height 24
click at [395, 281] on button "Pregunta a la IA" at bounding box center [392, 285] width 88 height 25
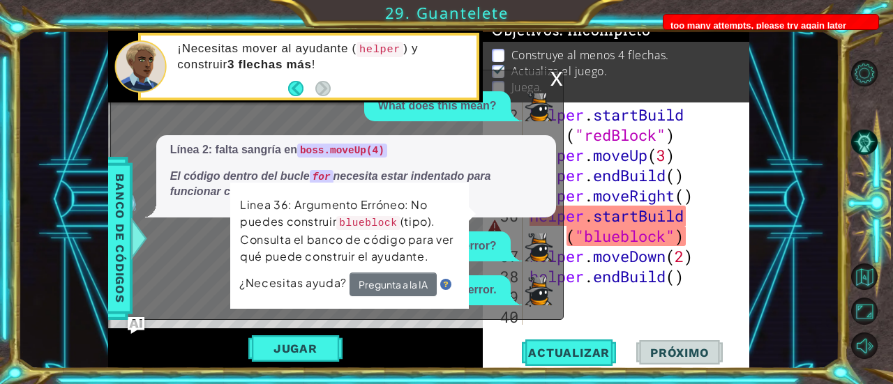
click at [314, 274] on div "¿Necesitas ayuda? Pregunta a la IA" at bounding box center [349, 285] width 220 height 24
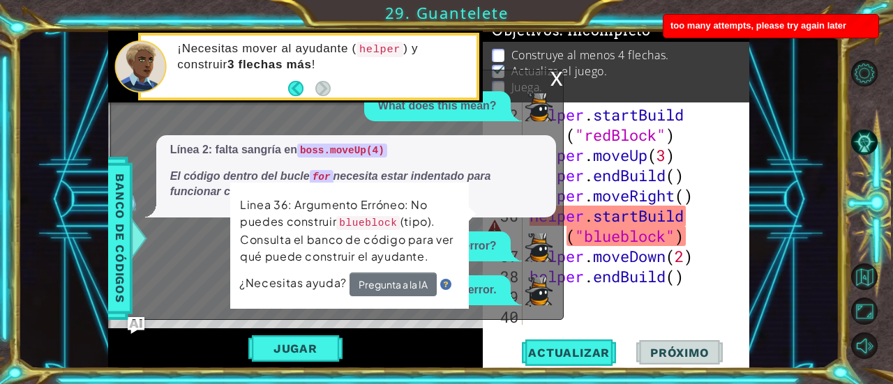
click at [311, 283] on span "¿Necesitas ayuda?" at bounding box center [294, 282] width 110 height 16
click at [356, 287] on button "Pregunta a la IA" at bounding box center [392, 285] width 88 height 25
drag, startPoint x: 492, startPoint y: 146, endPoint x: 494, endPoint y: 98, distance: 48.1
click at [494, 98] on div "What does this mean? Línea 2: falta sangría en boss.moveUp(4) El código dentro …" at bounding box center [333, 198] width 445 height 214
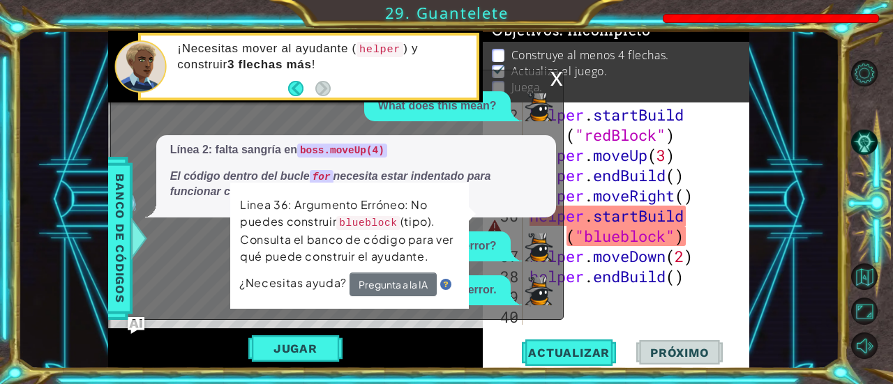
click at [499, 150] on p "Línea 2: falta sangría en boss.moveUp(4)" at bounding box center [356, 150] width 372 height 16
click at [492, 186] on p "El código dentro del bucle for necesita estar indentado para funcionar correcta…" at bounding box center [356, 185] width 372 height 32
click at [530, 255] on img at bounding box center [538, 248] width 28 height 28
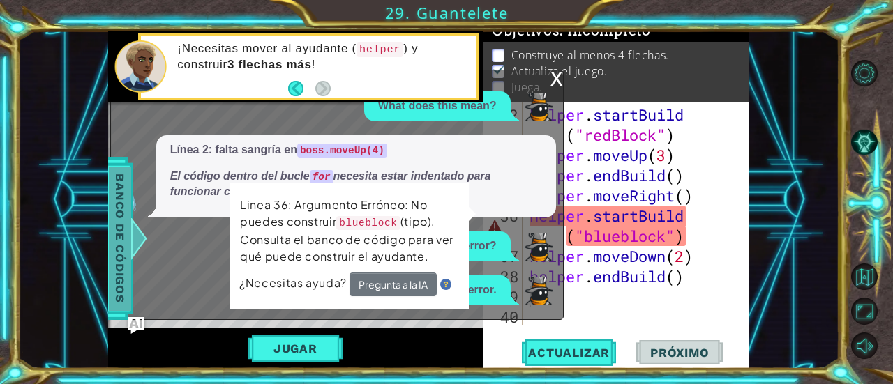
click at [127, 313] on div "Banco de códigos" at bounding box center [119, 238] width 25 height 163
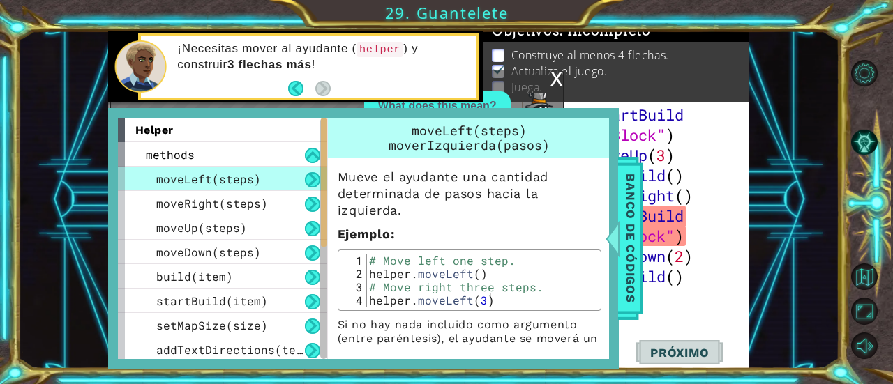
click at [725, 290] on div "helper . startBuild ( "redBlock" ) helper . moveUp ( 3 ) helper . endBuild ( ) …" at bounding box center [635, 246] width 217 height 283
click at [690, 313] on div "helper . startBuild ( "redBlock" ) helper . moveUp ( 3 ) helper . endBuild ( ) …" at bounding box center [635, 246] width 217 height 283
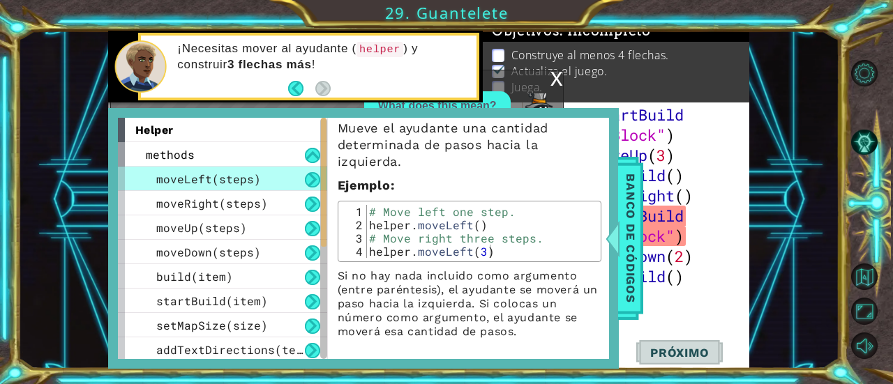
click at [310, 175] on button at bounding box center [312, 179] width 15 height 15
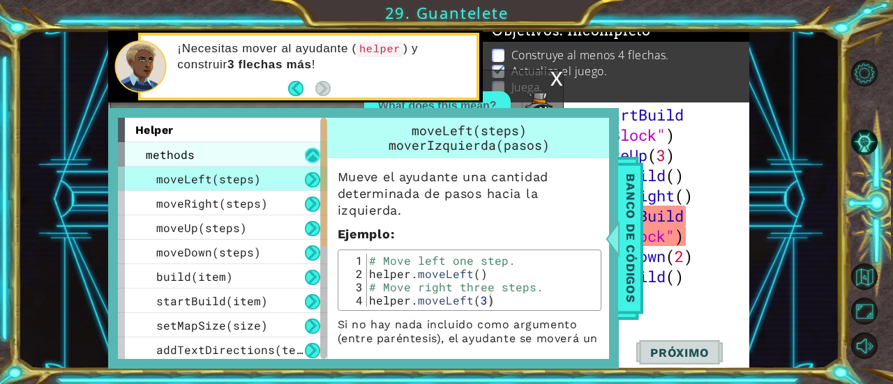
click at [309, 150] on button at bounding box center [312, 155] width 15 height 15
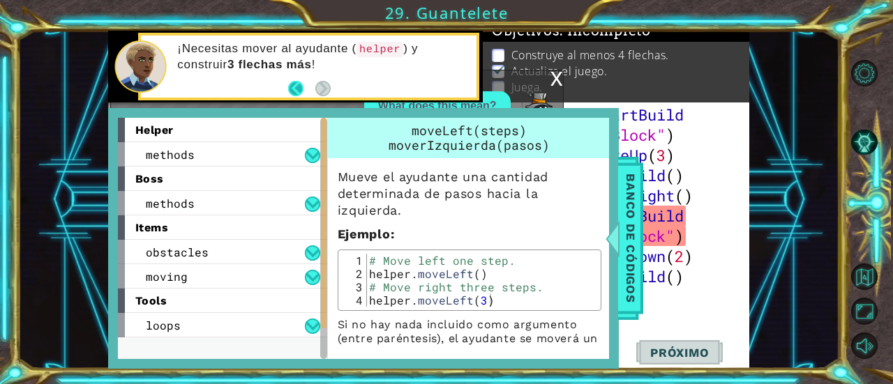
click at [293, 93] on button "Back" at bounding box center [301, 88] width 27 height 15
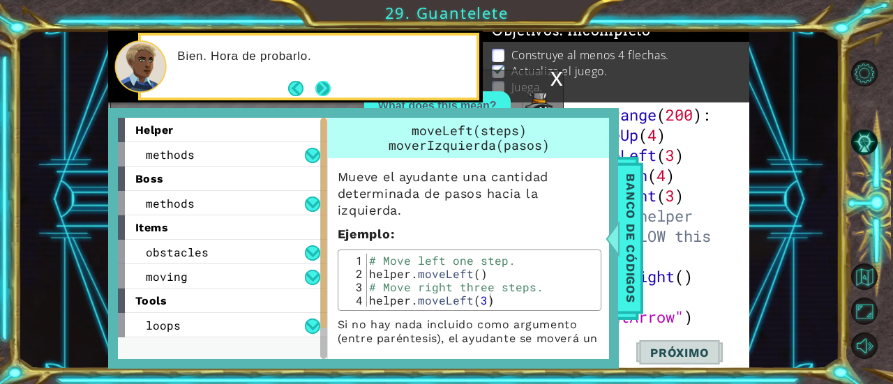
click at [324, 86] on button "Next" at bounding box center [322, 88] width 25 height 25
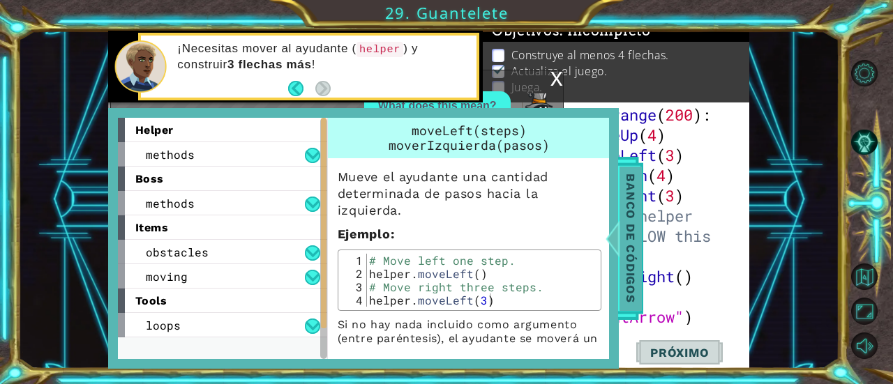
click at [636, 237] on span "Banco de códigos" at bounding box center [630, 239] width 22 height 144
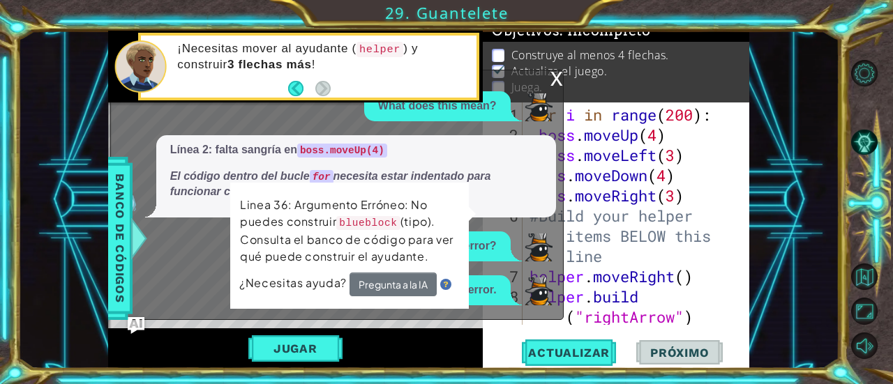
click at [554, 70] on div "x What does this mean? Línea 2: falta sangría en boss.moveUp(4) El código dentr…" at bounding box center [336, 195] width 453 height 250
click at [550, 84] on div "x" at bounding box center [556, 77] width 13 height 14
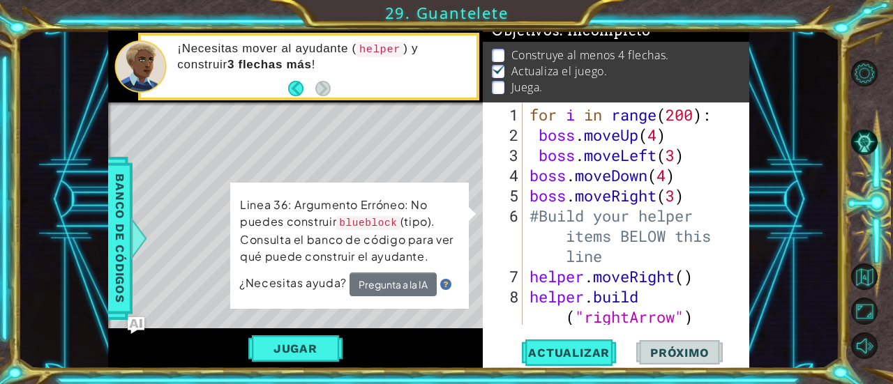
click at [527, 170] on div "for i in range ( 200 ) : boss . moveUp ( 4 ) boss . moveLeft ( 3 ) boss . moveD…" at bounding box center [635, 236] width 217 height 263
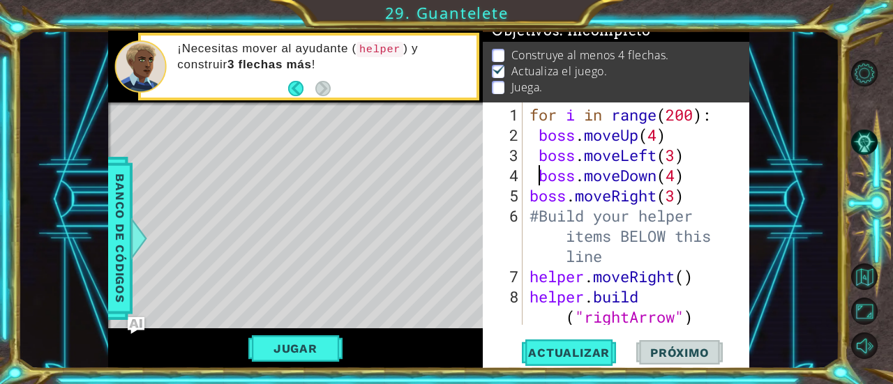
click at [527, 194] on div "for i in range ( 200 ) : boss . moveUp ( 4 ) boss . moveLeft ( 3 ) boss . moveD…" at bounding box center [632, 214] width 210 height 222
click at [524, 209] on div "boss.moveRight(3) 1 2 3 4 5 6 7 8 9 for i in range ( 200 ) : boss . moveUp ( 4 …" at bounding box center [615, 214] width 264 height 222
click at [584, 340] on button "Actualizar" at bounding box center [569, 353] width 110 height 27
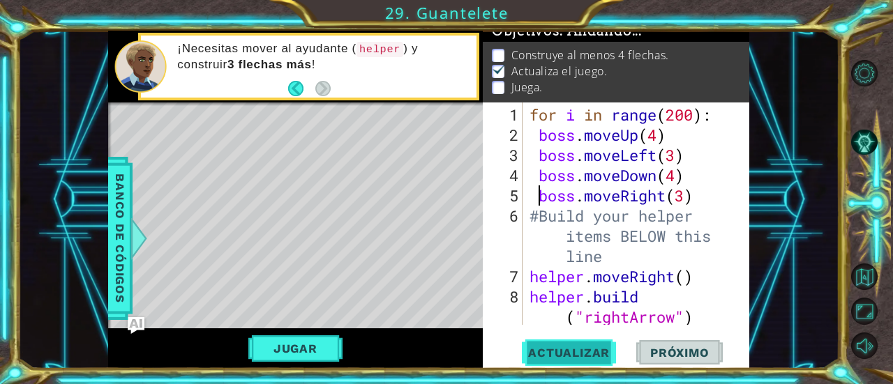
click at [574, 349] on span "Actualizar" at bounding box center [569, 353] width 110 height 14
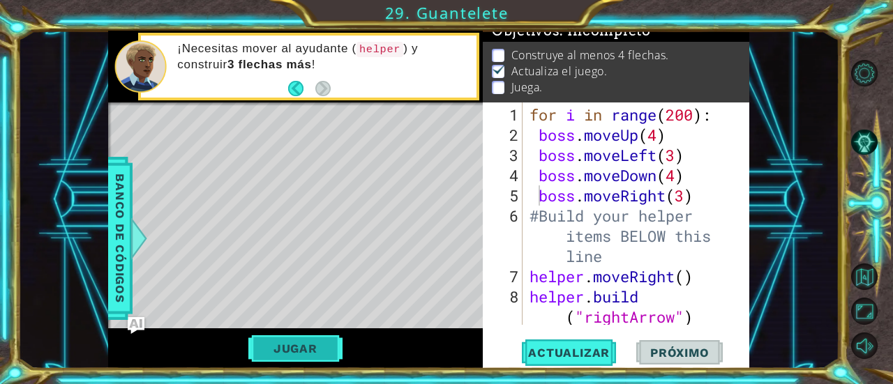
click at [319, 349] on button "Jugar" at bounding box center [295, 348] width 94 height 27
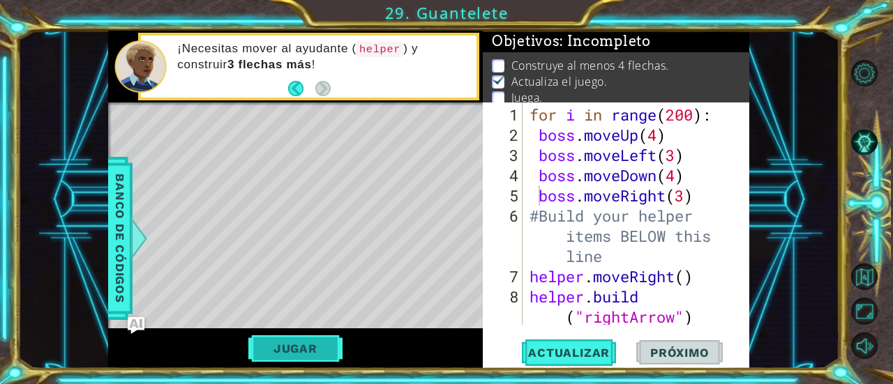
click at [287, 345] on button "Jugar" at bounding box center [295, 348] width 94 height 27
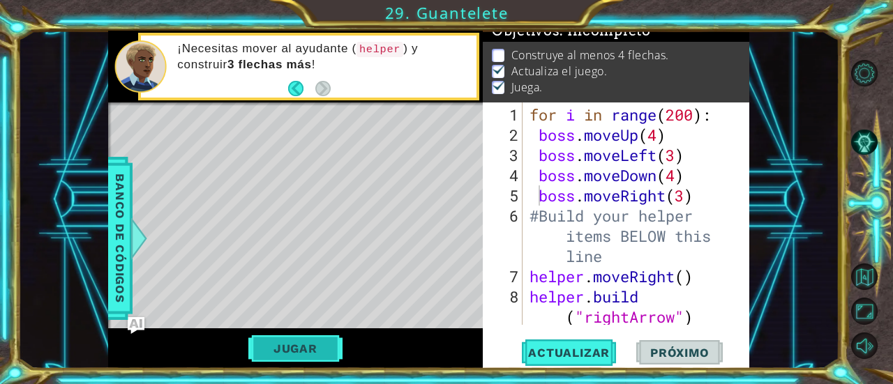
click at [296, 337] on button "Jugar" at bounding box center [295, 348] width 94 height 27
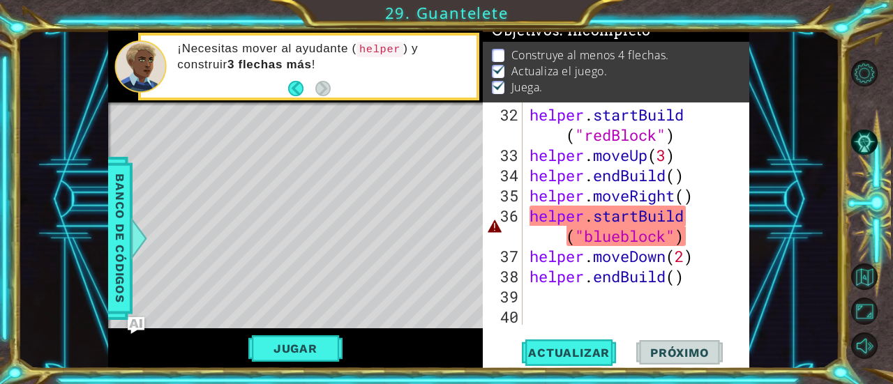
scroll to position [788, 0]
drag, startPoint x: 527, startPoint y: 216, endPoint x: 454, endPoint y: 211, distance: 73.4
click at [527, 216] on div "helper . startBuild ( "redBlock" ) helper . moveUp ( 3 ) helper . endBuild ( ) …" at bounding box center [635, 246] width 217 height 283
click at [526, 214] on div "helper.startBuild("blueblock") 32 33 34 35 36 37 38 39 40 helper . startBuild (…" at bounding box center [615, 214] width 264 height 222
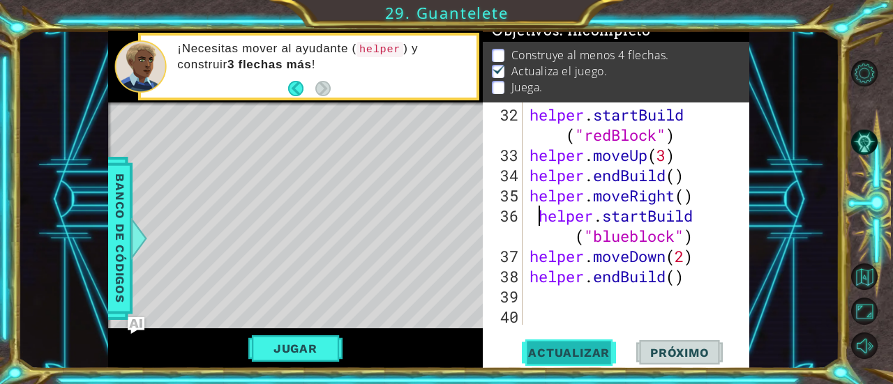
click at [573, 349] on button "Actualizar" at bounding box center [569, 353] width 110 height 27
click at [555, 349] on span "Actualizar" at bounding box center [569, 353] width 110 height 14
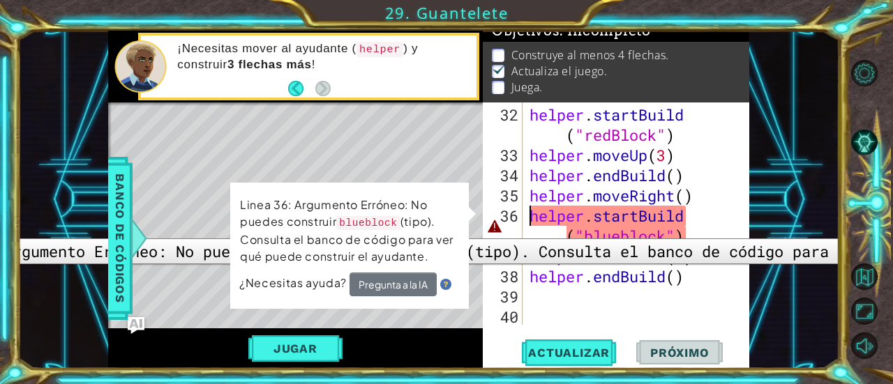
click at [490, 224] on div "36" at bounding box center [503, 226] width 37 height 40
type textarea "helper.startBuild("blueblock")"
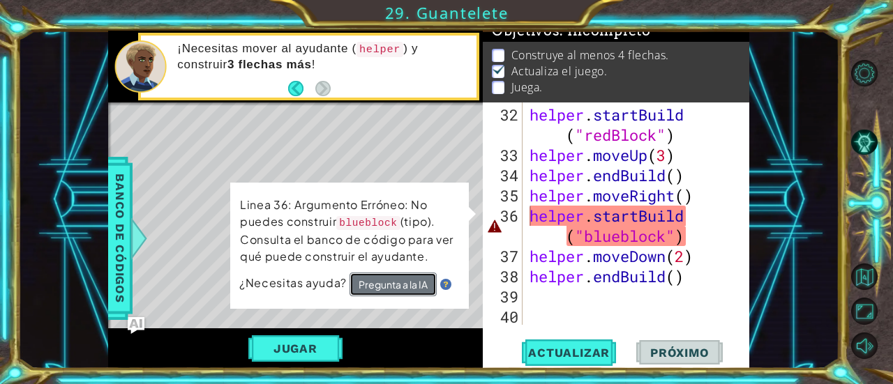
click at [409, 291] on button "Pregunta a la IA" at bounding box center [392, 285] width 87 height 24
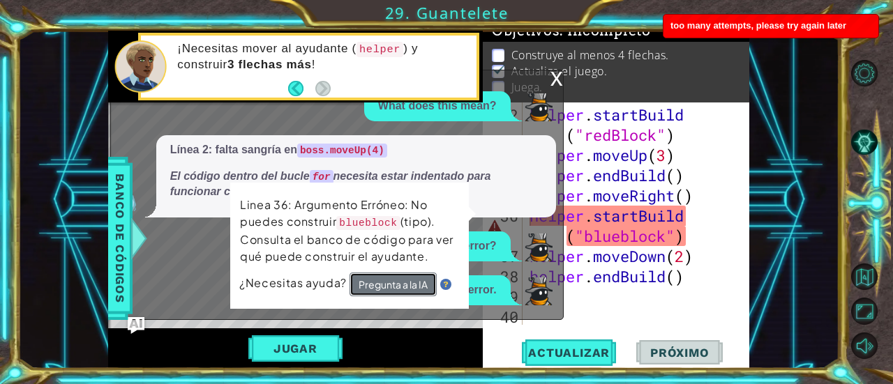
click at [376, 284] on button "Pregunta a la IA" at bounding box center [393, 283] width 88 height 25
click at [377, 287] on button "Pregunta a la IA" at bounding box center [393, 283] width 88 height 25
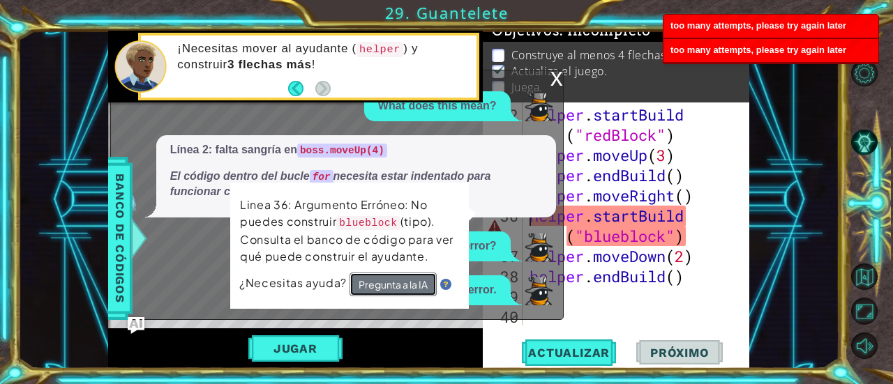
click at [377, 288] on button "Pregunta a la IA" at bounding box center [393, 283] width 88 height 25
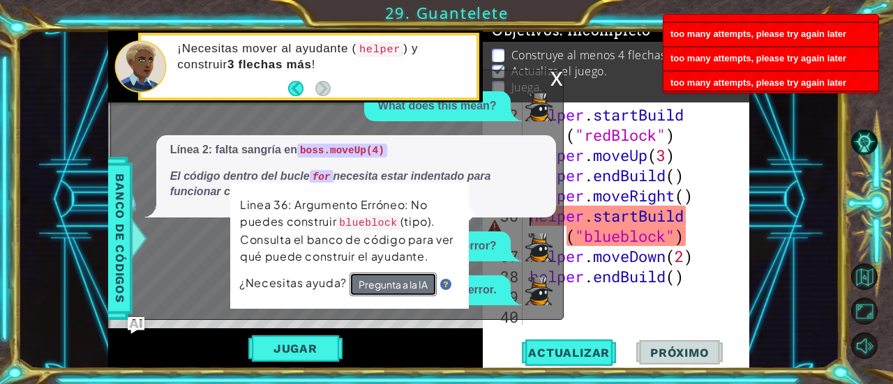
click at [377, 288] on button "Pregunta a la IA" at bounding box center [392, 285] width 87 height 24
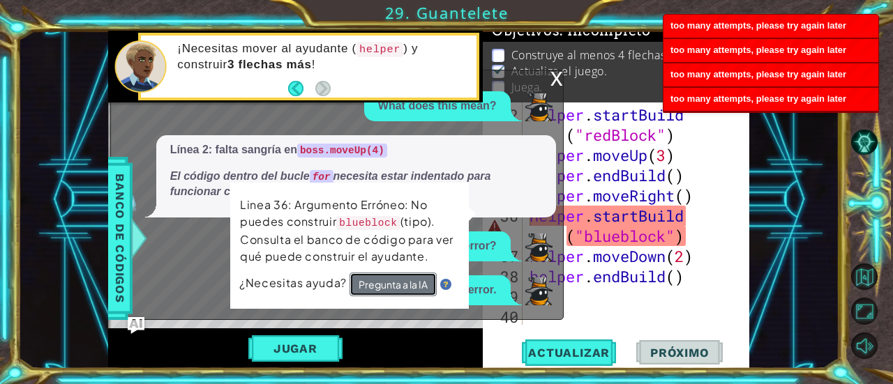
click at [377, 288] on button "Pregunta a la IA" at bounding box center [393, 283] width 88 height 25
click at [377, 288] on button "Pregunta a la IA" at bounding box center [392, 285] width 87 height 24
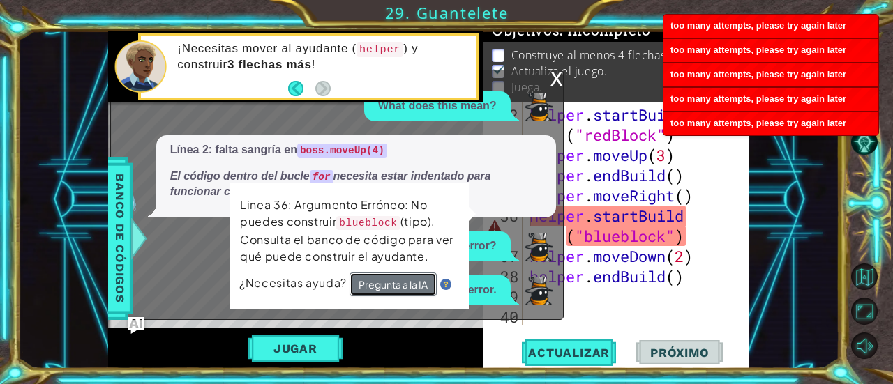
click at [377, 288] on button "Pregunta a la IA" at bounding box center [392, 285] width 87 height 24
click at [587, 314] on div "helper . startBuild ( "redBlock" ) helper . moveUp ( 3 ) helper . endBuild ( ) …" at bounding box center [635, 246] width 217 height 283
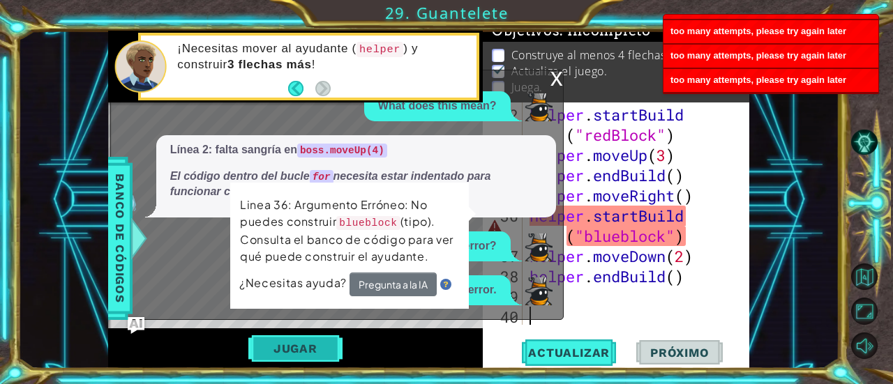
click at [296, 342] on button "Jugar" at bounding box center [295, 348] width 94 height 27
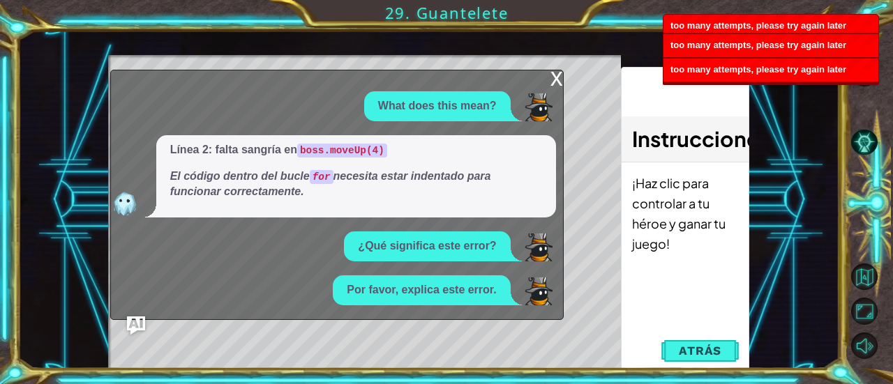
click at [133, 318] on img "Ask AI" at bounding box center [135, 326] width 18 height 18
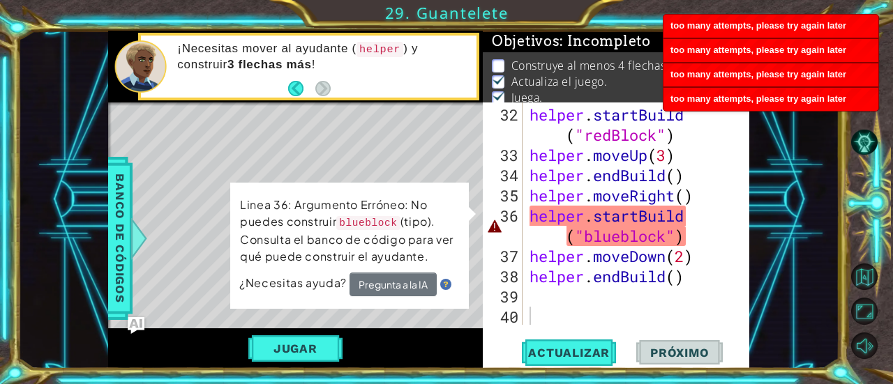
scroll to position [14, 0]
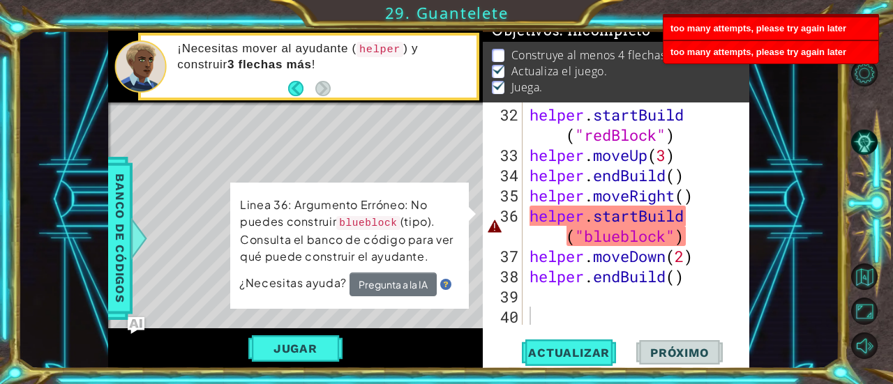
click at [683, 294] on div "helper . startBuild ( "redBlock" ) helper . moveUp ( 3 ) helper . endBuild ( ) …" at bounding box center [635, 246] width 217 height 283
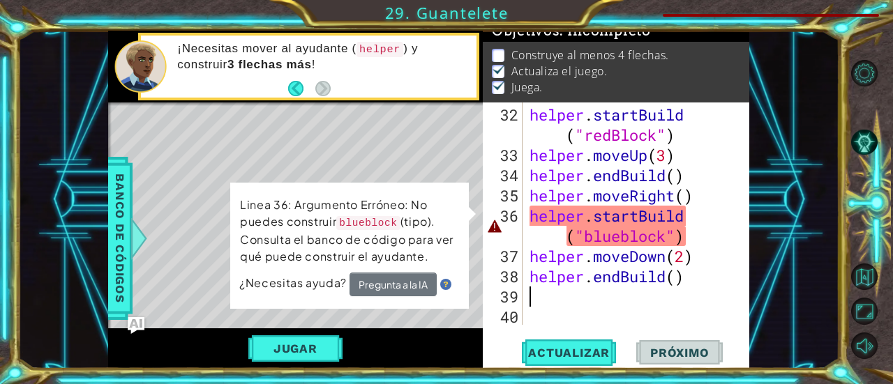
click at [718, 257] on div "helper . startBuild ( "redBlock" ) helper . moveUp ( 3 ) helper . endBuild ( ) …" at bounding box center [635, 246] width 217 height 283
click at [598, 217] on div "helper . startBuild ( "redBlock" ) helper . moveUp ( 3 ) helper . endBuild ( ) …" at bounding box center [635, 246] width 217 height 283
click at [587, 216] on div "helper . startBuild ( "redBlock" ) helper . moveUp ( 3 ) helper . endBuild ( ) …" at bounding box center [635, 246] width 217 height 283
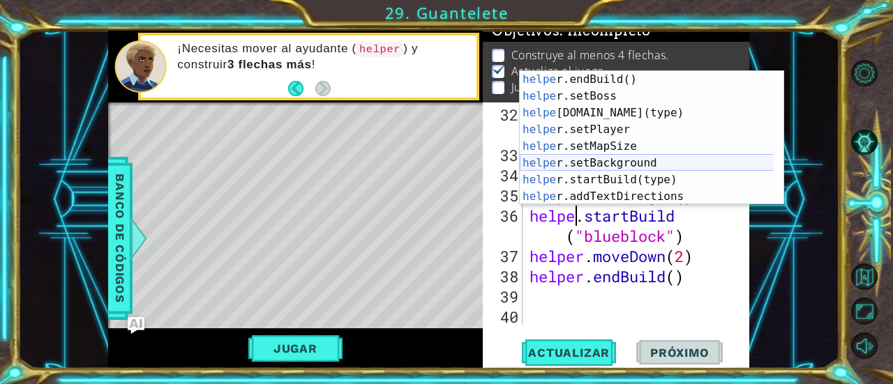
scroll to position [84, 0]
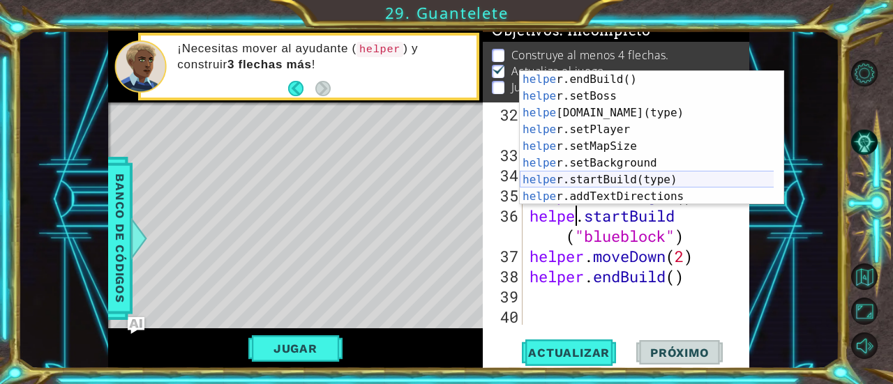
click at [627, 176] on div "helpe [PERSON_NAME]endBuild() Toca enter helpe r.setBoss Toca enter helpe [DOMA…" at bounding box center [647, 154] width 255 height 167
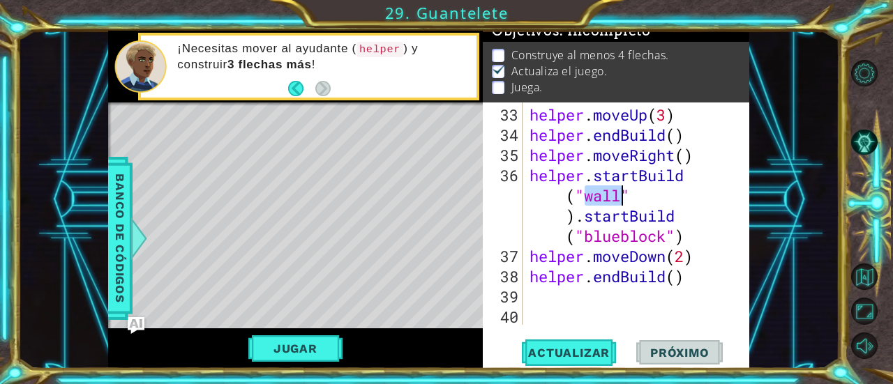
scroll to position [829, 0]
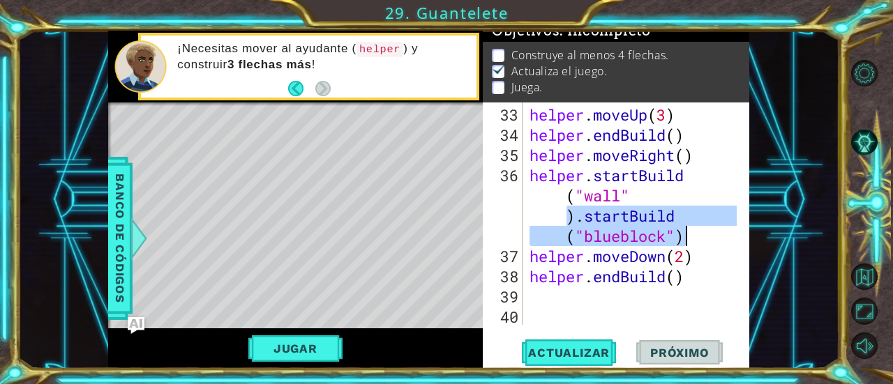
drag, startPoint x: 567, startPoint y: 218, endPoint x: 699, endPoint y: 242, distance: 133.9
click at [699, 242] on div "helper . moveUp ( 3 ) helper . endBuild ( ) helper . moveRight ( ) helper . sta…" at bounding box center [635, 236] width 217 height 263
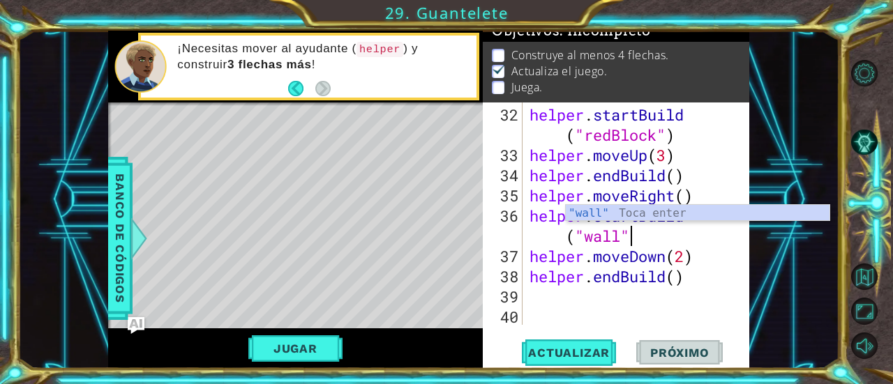
scroll to position [788, 0]
click at [670, 246] on div "helper . startBuild ( "redBlock" ) helper . moveUp ( 3 ) helper . endBuild ( ) …" at bounding box center [635, 246] width 217 height 283
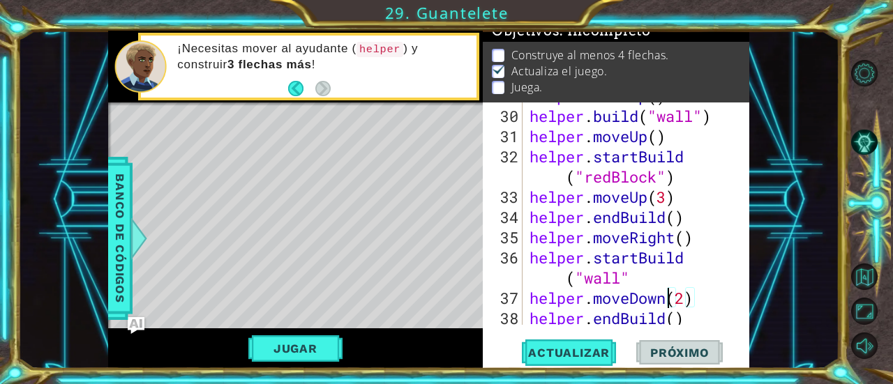
scroll to position [747, 0]
click at [688, 284] on div "helper . moveUp ( ) helper . build ( "wall" ) helper . moveUp ( ) helper . star…" at bounding box center [635, 217] width 217 height 263
click at [619, 278] on div "helper . moveUp ( ) helper . build ( "wall" ) helper . moveUp ( ) helper . star…" at bounding box center [635, 217] width 217 height 263
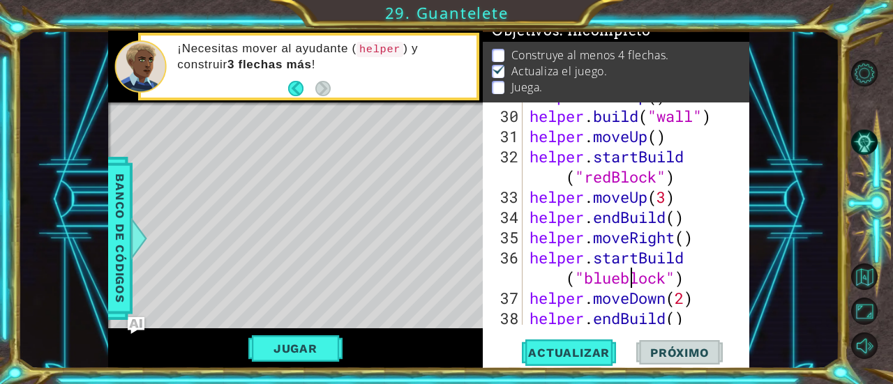
click at [632, 281] on div "helper . moveUp ( ) helper . build ( "wall" ) helper . moveUp ( ) helper . star…" at bounding box center [635, 217] width 217 height 263
type textarea "helper.startBuild("blueBlock")"
click at [596, 349] on span "Actualizar" at bounding box center [569, 353] width 110 height 14
click at [581, 349] on span "Actualizar" at bounding box center [569, 353] width 110 height 14
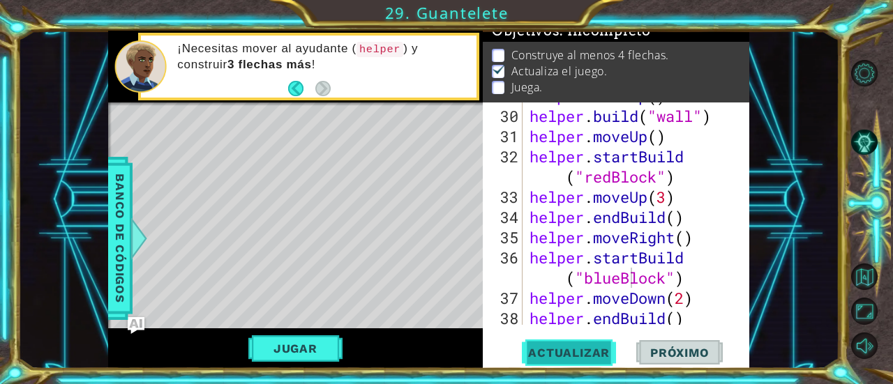
click at [575, 349] on span "Actualizar" at bounding box center [569, 353] width 110 height 14
click at [314, 347] on button "Jugar" at bounding box center [295, 348] width 94 height 27
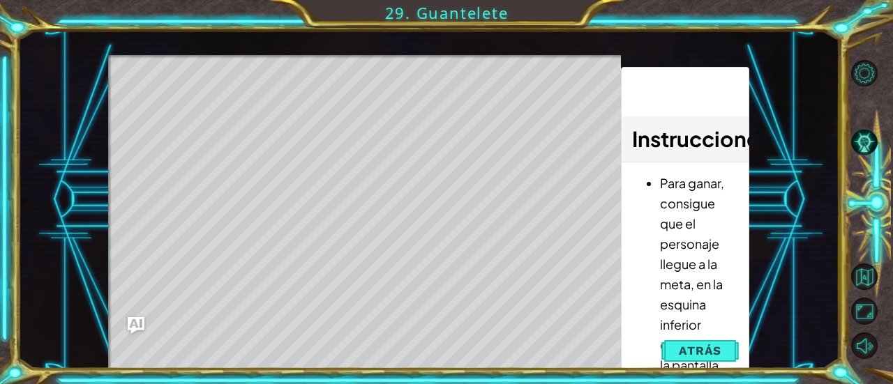
click at [571, 338] on div "Level Map" at bounding box center [430, 260] width 644 height 411
drag, startPoint x: 303, startPoint y: 296, endPoint x: 294, endPoint y: 313, distance: 19.3
click at [294, 317] on div "Level Map" at bounding box center [430, 260] width 644 height 411
click at [684, 348] on span "Atrás" at bounding box center [700, 351] width 43 height 14
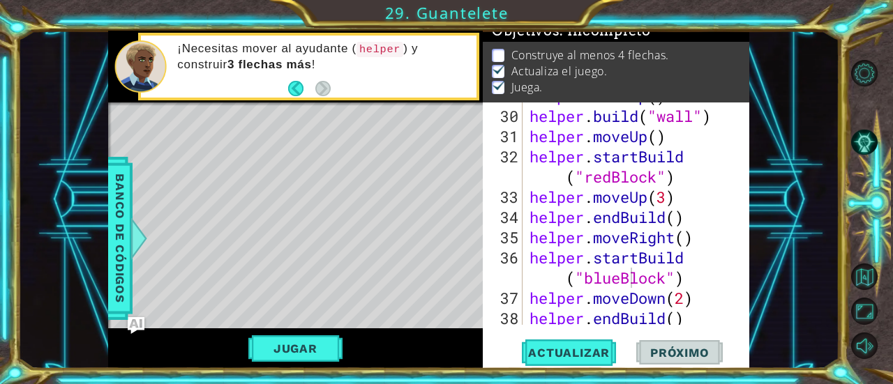
scroll to position [788, 0]
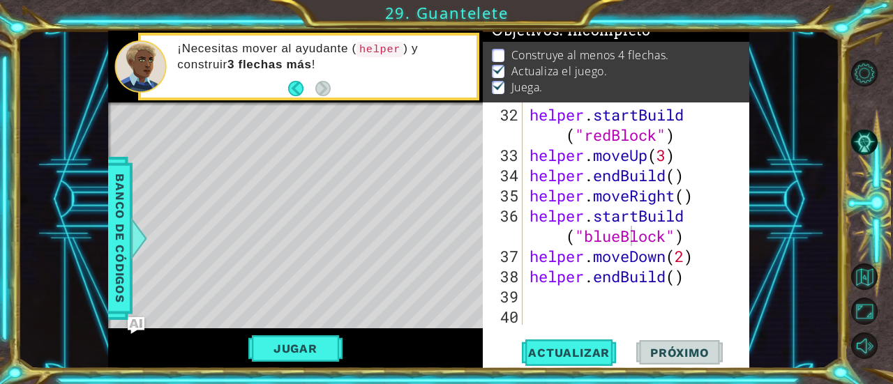
click at [326, 331] on div "Jugar" at bounding box center [295, 349] width 375 height 40
click at [311, 345] on button "Jugar" at bounding box center [295, 348] width 94 height 27
click at [600, 315] on div "helper . startBuild ( "redBlock" ) helper . moveUp ( 3 ) helper . endBuild ( ) …" at bounding box center [635, 246] width 217 height 283
click at [598, 301] on div "helper . startBuild ( "redBlock" ) helper . moveUp ( 3 ) helper . endBuild ( ) …" at bounding box center [635, 246] width 217 height 283
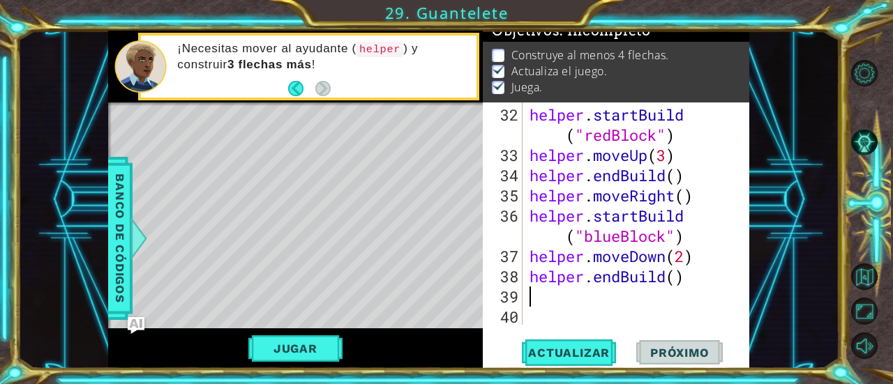
click at [580, 301] on div "helper . startBuild ( "redBlock" ) helper . moveUp ( 3 ) helper . endBuild ( ) …" at bounding box center [635, 246] width 217 height 283
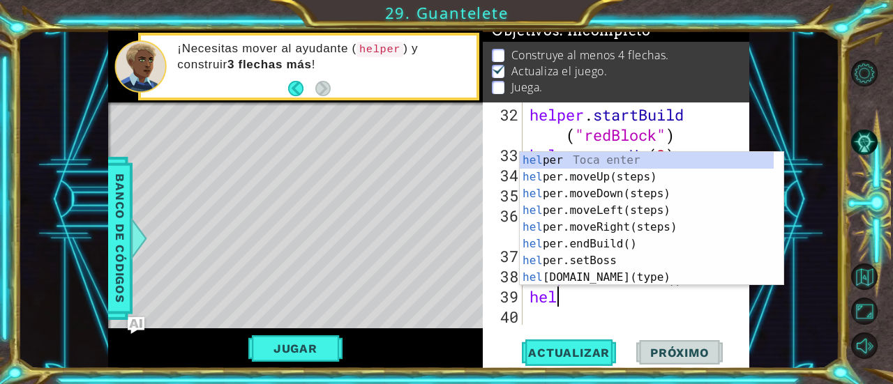
scroll to position [0, 1]
type textarea "help"
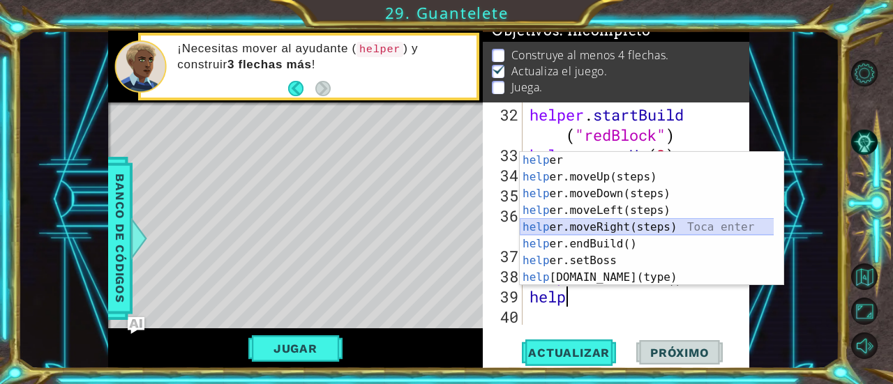
drag, startPoint x: 619, startPoint y: 221, endPoint x: 628, endPoint y: 199, distance: 23.8
drag, startPoint x: 628, startPoint y: 199, endPoint x: 607, endPoint y: 209, distance: 22.8
click at [607, 209] on div "help [PERSON_NAME] enter help er.moveUp(steps) Toca enter help er.moveDown(step…" at bounding box center [647, 235] width 255 height 167
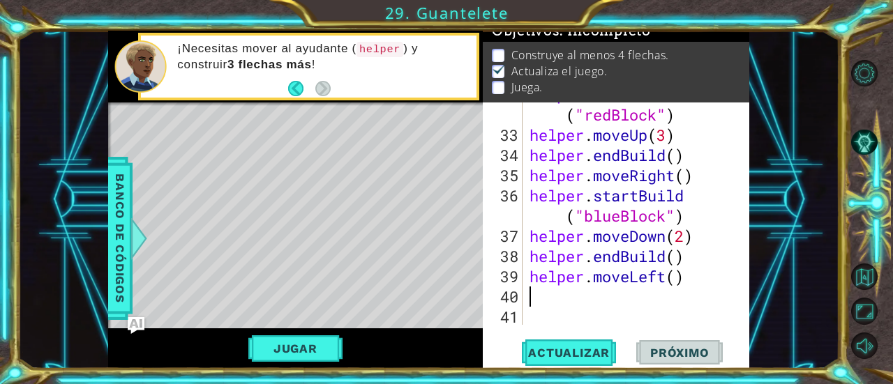
scroll to position [809, 0]
click at [679, 278] on div "helper . startBuild ( "redBlock" ) helper . moveUp ( 3 ) helper . endBuild ( ) …" at bounding box center [635, 225] width 217 height 283
type textarea "helper.moveLeft(2)"
click at [605, 301] on div "helper . startBuild ( "redBlock" ) helper . moveUp ( 3 ) helper . endBuild ( ) …" at bounding box center [635, 225] width 217 height 283
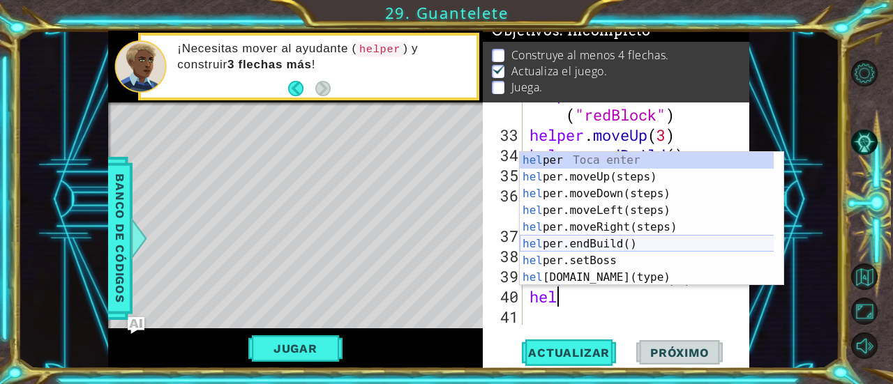
scroll to position [0, 0]
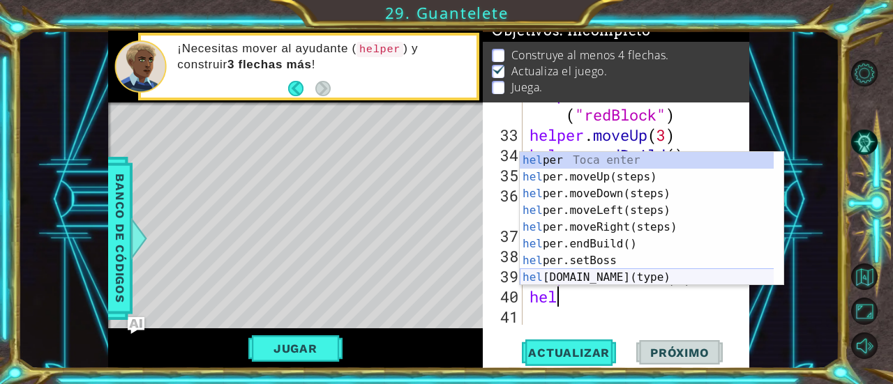
click at [628, 282] on div "hel per Toca enter hel per.moveUp(steps) Toca enter hel per.moveDown(steps) Toc…" at bounding box center [647, 235] width 255 height 167
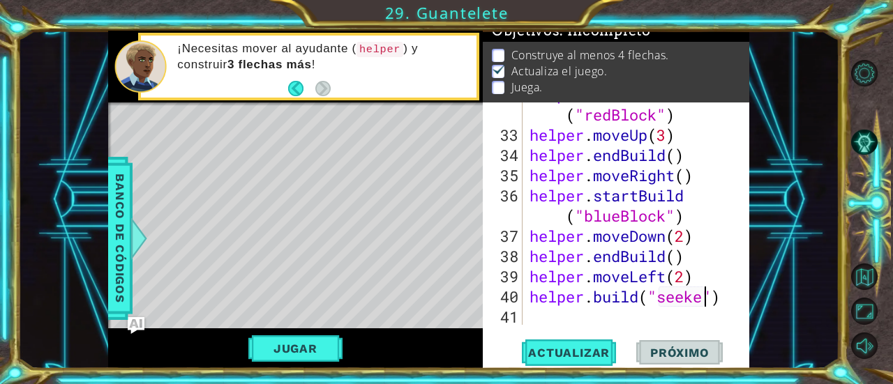
scroll to position [0, 8]
type textarea "[DOMAIN_NAME]("seeker")"
click at [559, 349] on span "Actualizar" at bounding box center [569, 353] width 110 height 14
click at [319, 340] on button "Jugar" at bounding box center [295, 348] width 94 height 27
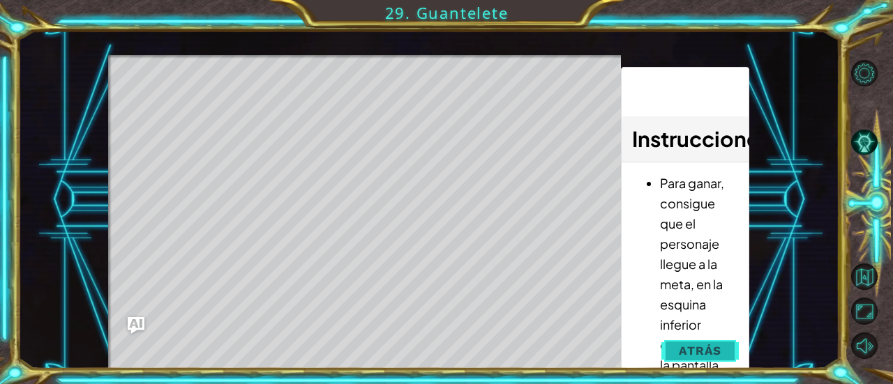
click at [665, 349] on button "Atrás" at bounding box center [699, 351] width 77 height 28
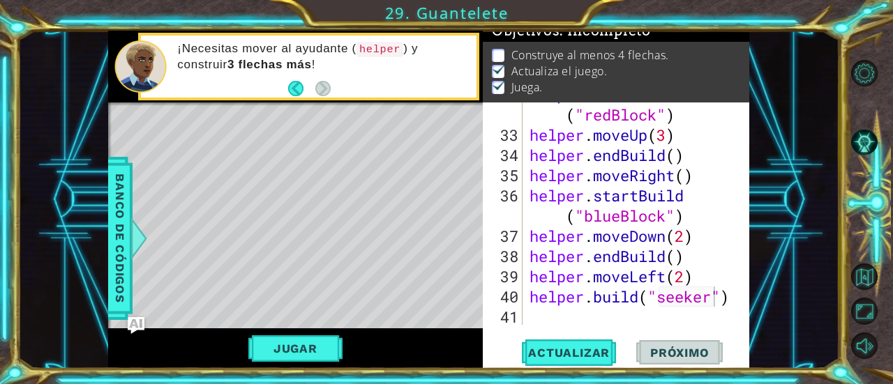
click at [642, 316] on div "helper . startBuild ( "redBlock" ) helper . moveUp ( 3 ) helper . endBuild ( ) …" at bounding box center [635, 225] width 217 height 283
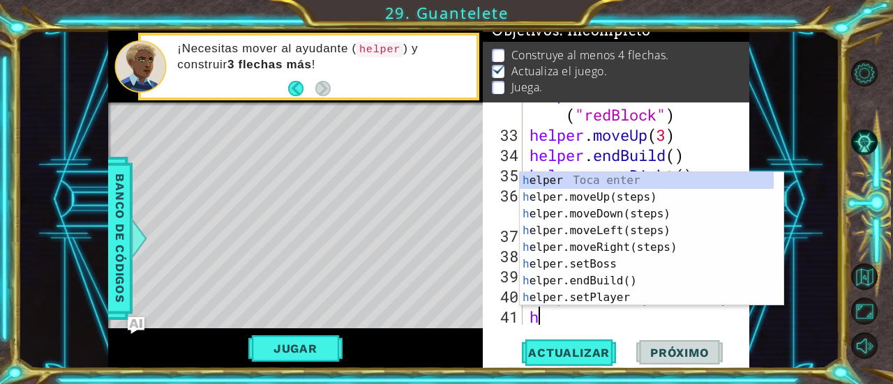
type textarea "he"
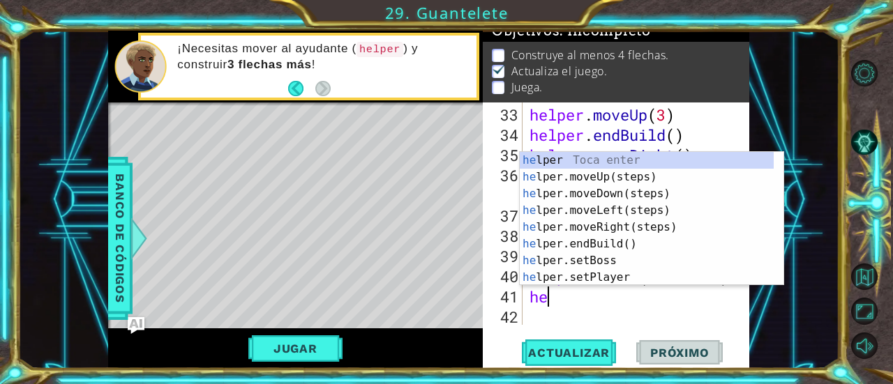
scroll to position [829, 0]
click at [632, 226] on div "he lper Toca enter he lper.moveUp(steps) Toca enter he lper.moveDown(steps) Toc…" at bounding box center [647, 235] width 255 height 167
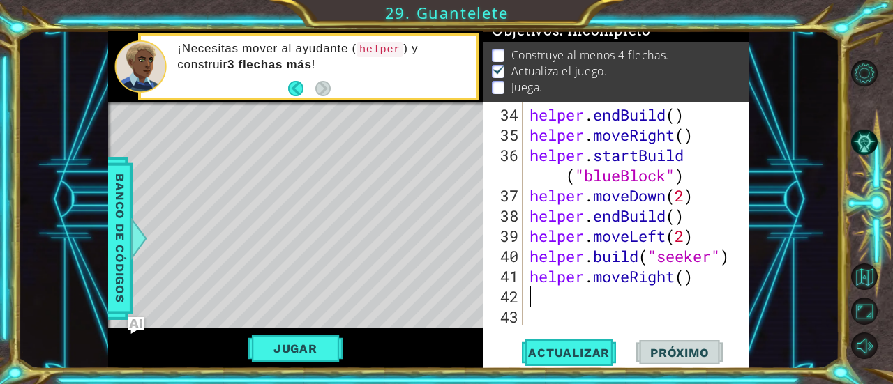
scroll to position [850, 0]
click at [689, 281] on div "helper . endBuild ( ) helper . moveRight ( ) helper . startBuild ( "blueBlock" …" at bounding box center [635, 236] width 217 height 263
type textarea "helper.moveRight(3)"
click at [586, 299] on div "helper . endBuild ( ) helper . moveRight ( ) helper . startBuild ( "blueBlock" …" at bounding box center [635, 236] width 217 height 263
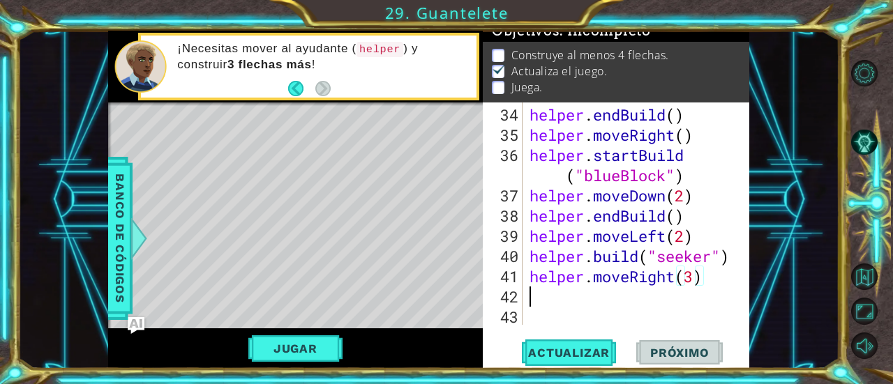
scroll to position [0, 0]
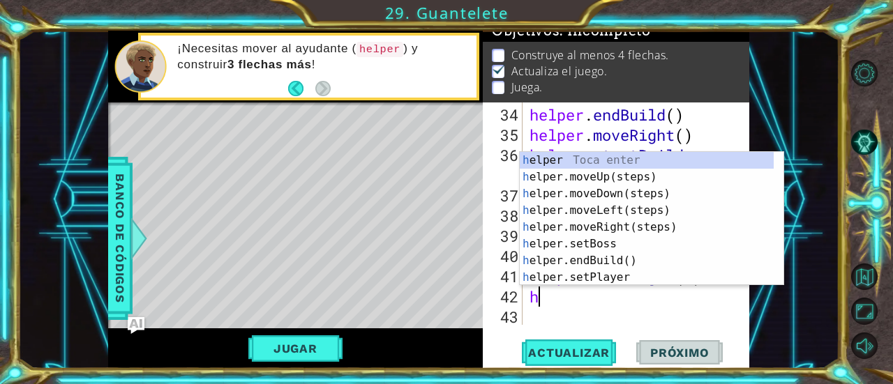
type textarea "he"
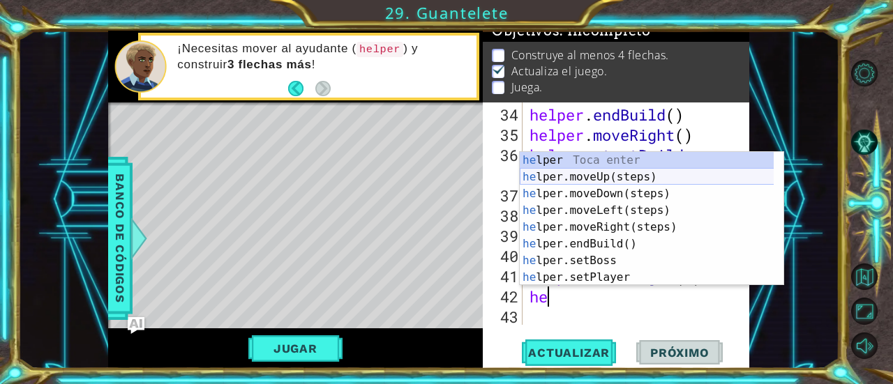
click at [630, 177] on div "he lper Toca enter he lper.moveUp(steps) Toca enter he lper.moveDown(steps) Toc…" at bounding box center [647, 235] width 255 height 167
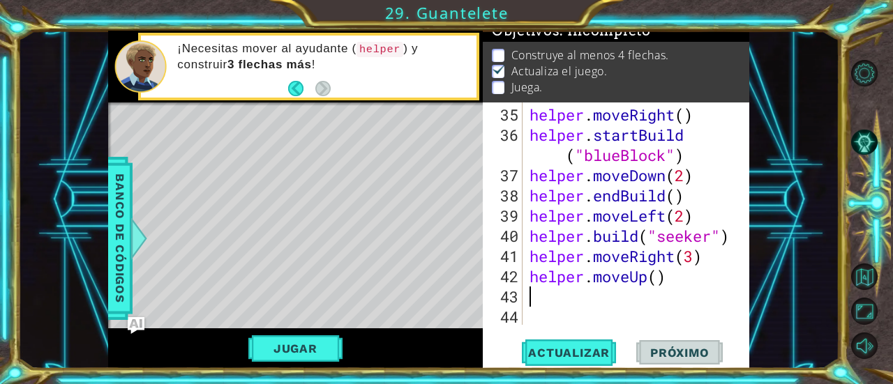
scroll to position [869, 0]
click at [661, 285] on div "helper . moveRight ( ) helper . startBuild ( "blueBlock" ) helper . moveDown ( …" at bounding box center [635, 236] width 217 height 263
type textarea "helper.moveUp(4)"
click at [594, 303] on div "helper . moveRight ( ) helper . startBuild ( "blueBlock" ) helper . moveDown ( …" at bounding box center [635, 236] width 217 height 263
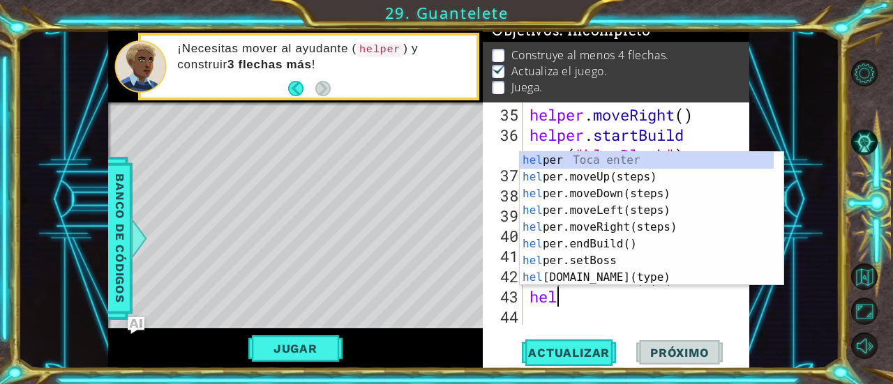
scroll to position [0, 1]
click at [606, 280] on div "help [PERSON_NAME] enter help er.moveUp(steps) Toca enter help er.moveDown(step…" at bounding box center [647, 235] width 255 height 167
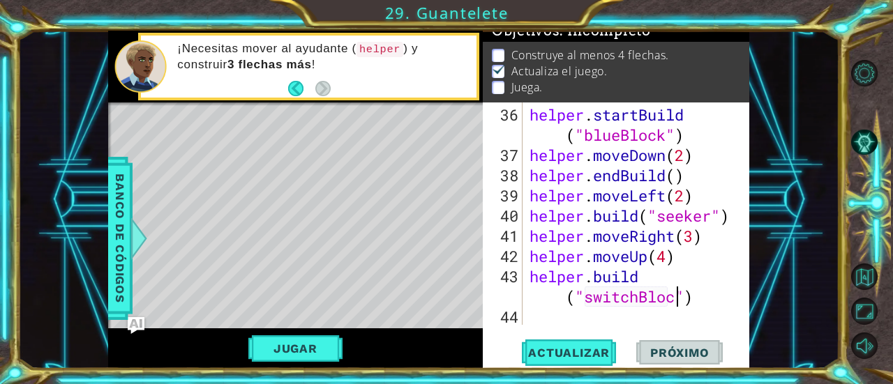
scroll to position [0, 10]
type textarea "[DOMAIN_NAME]("switchBlock")"
click at [605, 317] on div "helper . startBuild ( "blueBlock" ) helper . moveDown ( 2 ) helper . endBuild (…" at bounding box center [635, 246] width 217 height 283
type textarea "h"
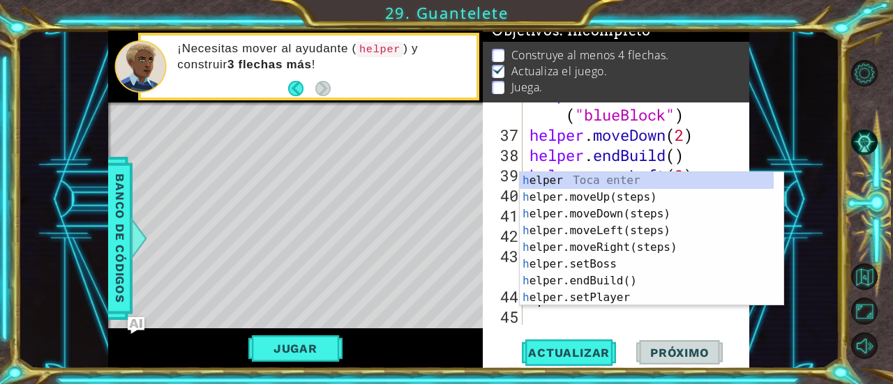
scroll to position [909, 0]
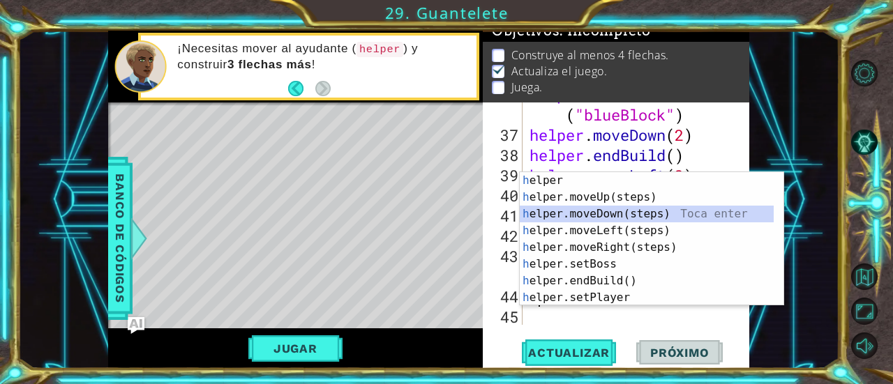
click at [647, 206] on div "h elper Toca enter h elper.moveUp(steps) Toca enter h elper.moveDown(steps) Toc…" at bounding box center [647, 255] width 255 height 167
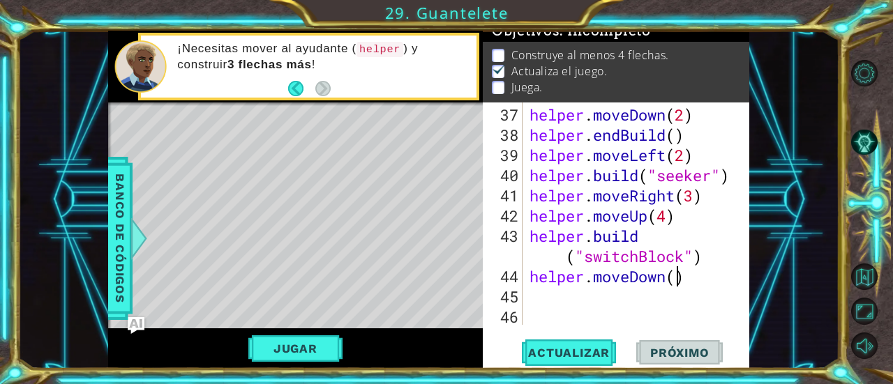
click at [677, 275] on div "helper . moveDown ( 2 ) helper . endBuild ( ) helper . moveLeft ( 2 ) helper . …" at bounding box center [635, 236] width 217 height 263
type textarea "helper.moveDown(3)"
click at [604, 301] on div "helper . moveDown ( 2 ) helper . endBuild ( ) helper . moveLeft ( 2 ) helper . …" at bounding box center [635, 236] width 217 height 263
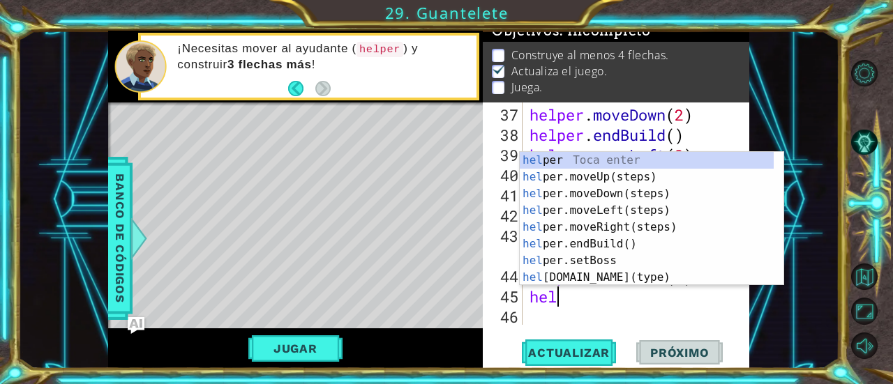
scroll to position [0, 0]
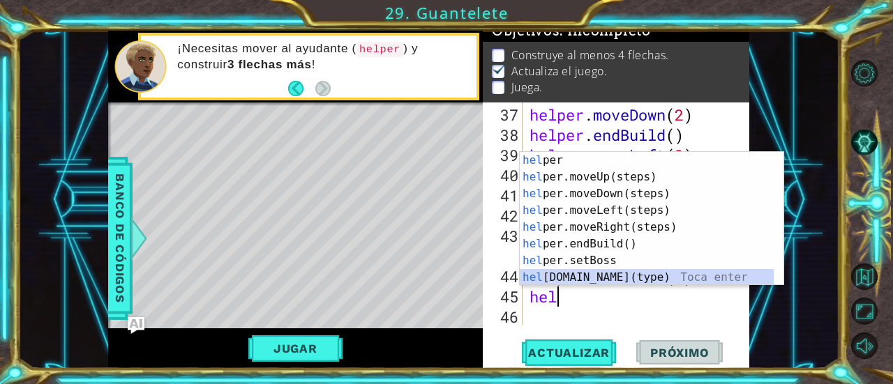
click at [618, 278] on div "hel per Toca enter hel per.moveUp(steps) Toca enter hel per.moveDown(steps) Toc…" at bounding box center [647, 235] width 255 height 167
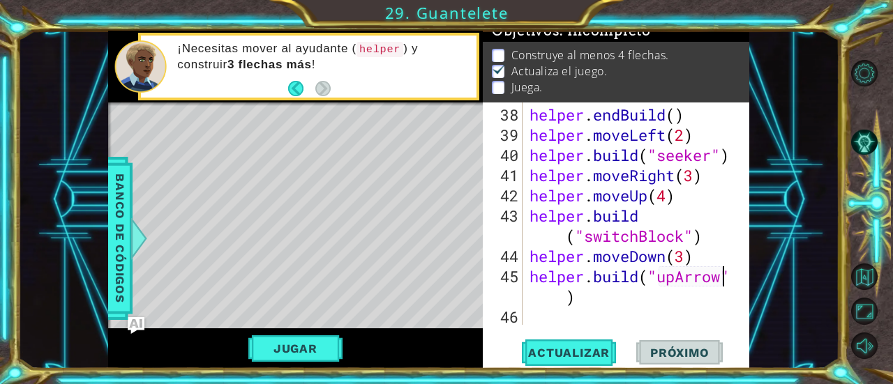
scroll to position [950, 0]
type textarea "[DOMAIN_NAME]("upArrow")"
click at [578, 349] on span "Actualizar" at bounding box center [569, 353] width 110 height 14
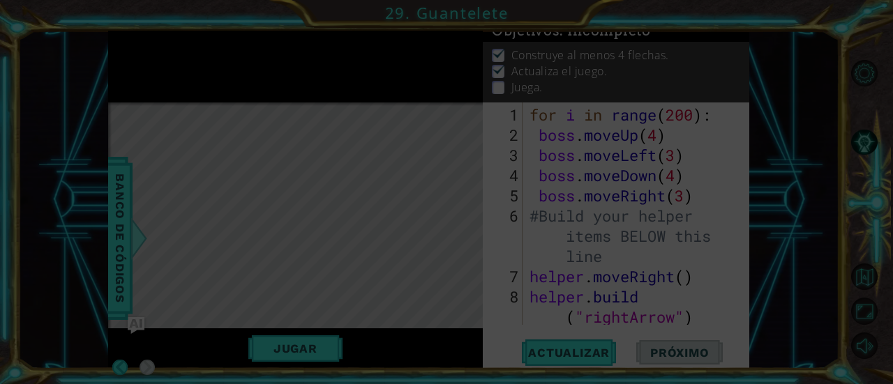
scroll to position [0, 0]
click at [629, 213] on icon at bounding box center [446, 192] width 893 height 384
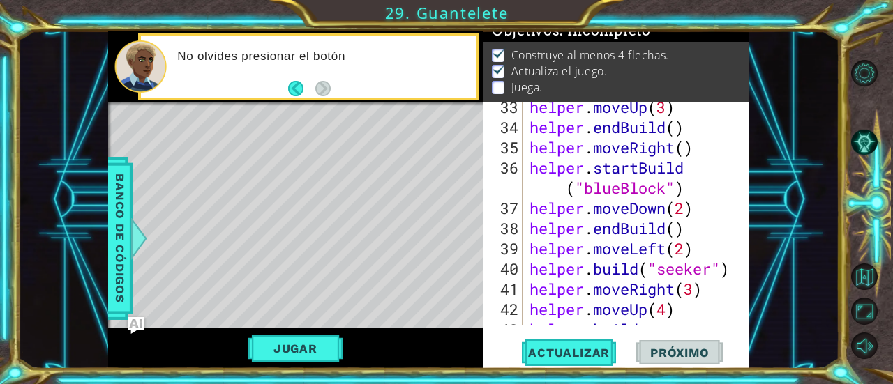
scroll to position [950, 0]
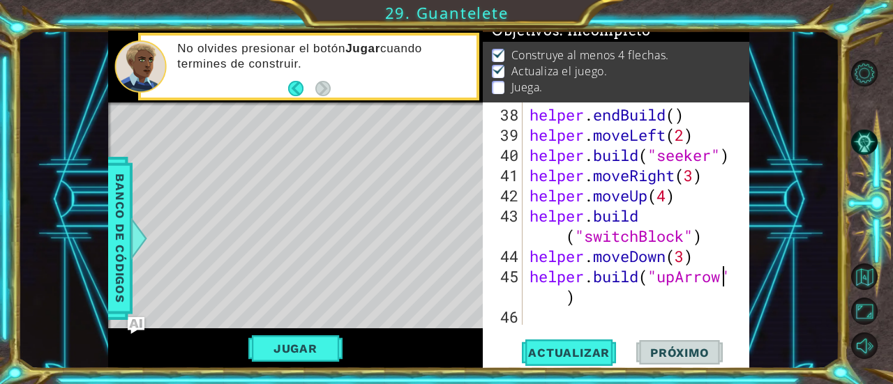
click at [569, 317] on div "helper . endBuild ( ) helper . moveLeft ( 2 ) helper . build ( "seeker" ) helpe…" at bounding box center [635, 236] width 217 height 263
type textarea "he"
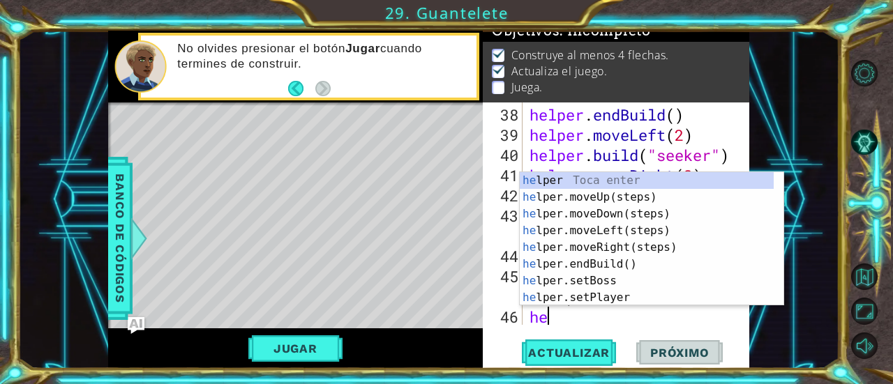
scroll to position [971, 0]
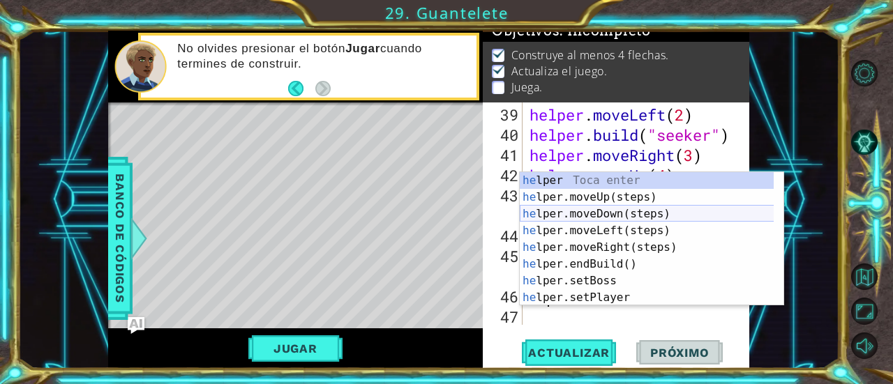
click at [624, 215] on div "he lper Toca enter he lper.moveUp(steps) Toca enter he lper.moveDown(steps) Toc…" at bounding box center [647, 255] width 255 height 167
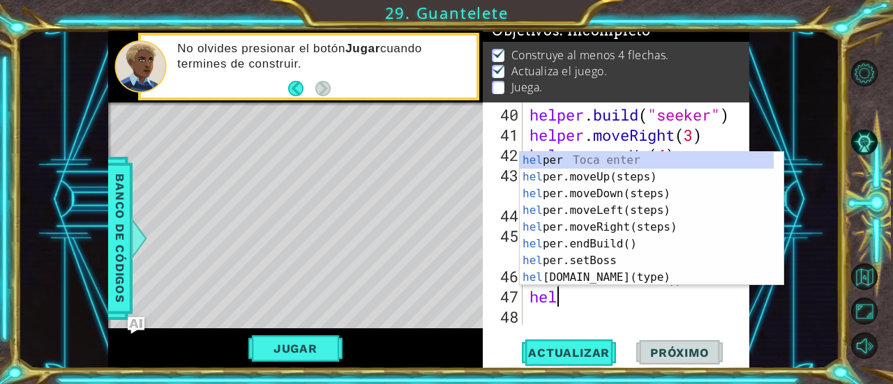
scroll to position [0, 0]
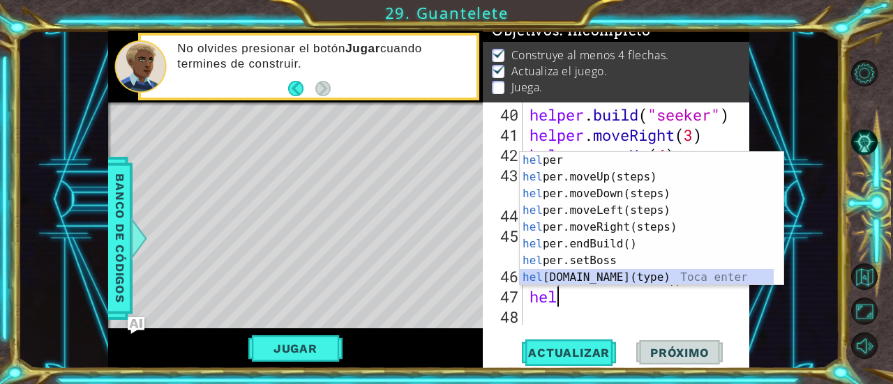
click at [628, 278] on div "hel per Toca enter hel per.moveUp(steps) Toca enter hel per.moveDown(steps) Toc…" at bounding box center [647, 235] width 255 height 167
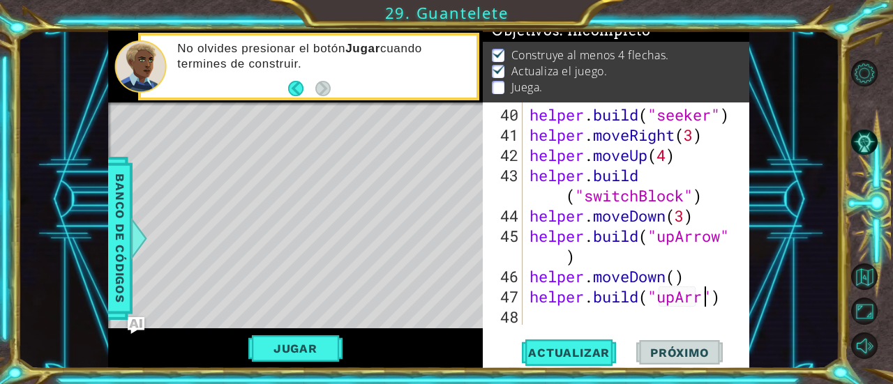
scroll to position [0, 8]
type textarea "[DOMAIN_NAME]("upArrow")"
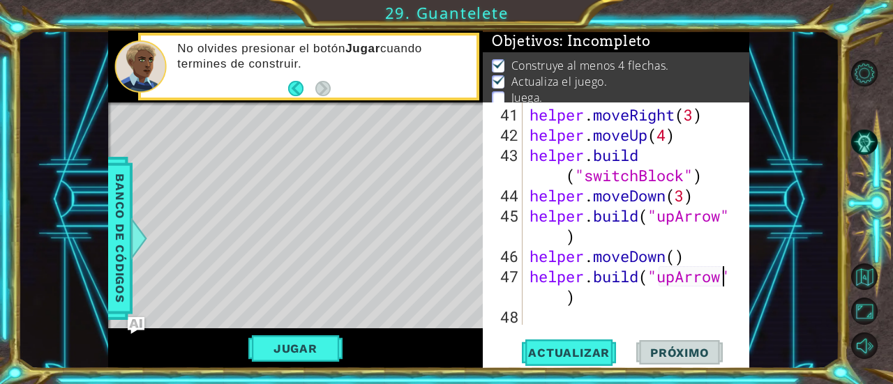
scroll to position [28, 0]
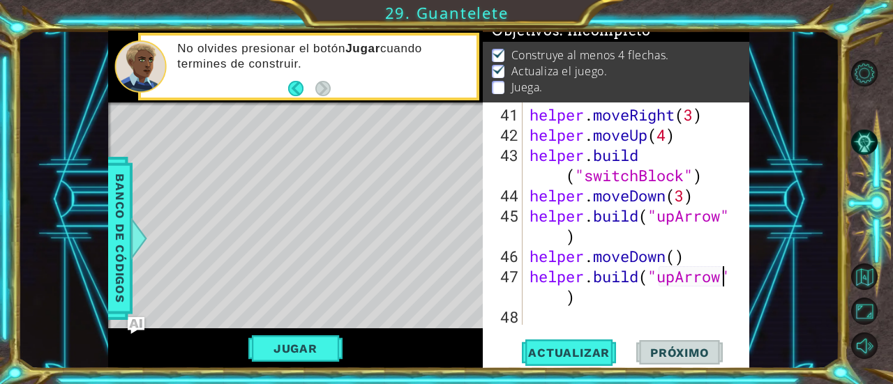
click at [555, 313] on div "helper . moveRight ( 3 ) helper . moveUp ( 4 ) helper . build ( "switchBlock" )…" at bounding box center [635, 236] width 217 height 263
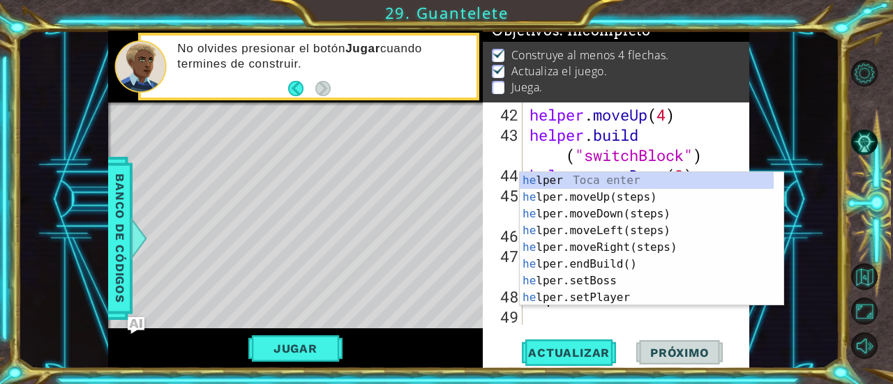
scroll to position [1031, 0]
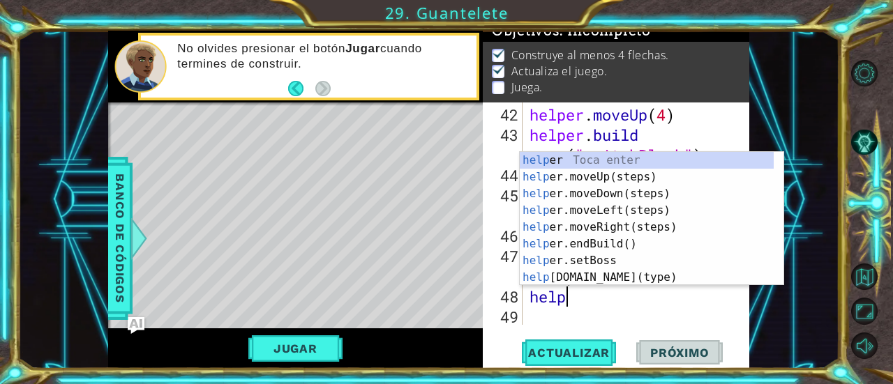
type textarea "helper"
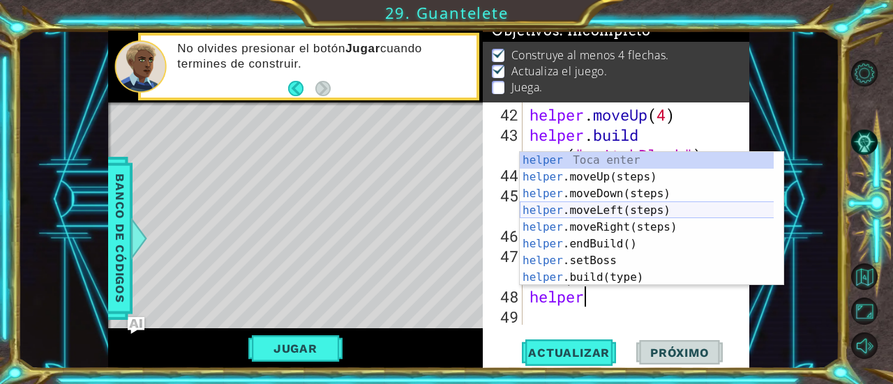
click at [653, 211] on div "helper Toca enter helper .moveUp(steps) Toca enter helper .moveDown(steps) Toca…" at bounding box center [647, 235] width 255 height 167
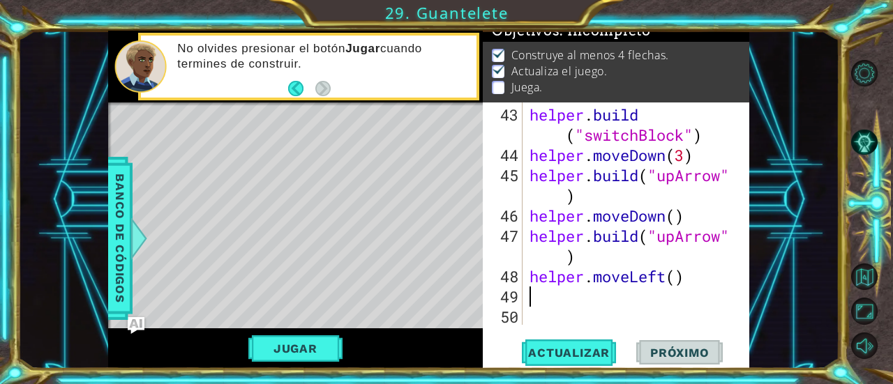
scroll to position [1052, 0]
click at [600, 312] on div "helper . build ( "switchBlock" ) helper . moveDown ( 3 ) helper . build ( "upAr…" at bounding box center [635, 246] width 217 height 283
click at [604, 305] on div "helper . build ( "switchBlock" ) helper . moveDown ( 3 ) helper . build ( "upAr…" at bounding box center [635, 246] width 217 height 283
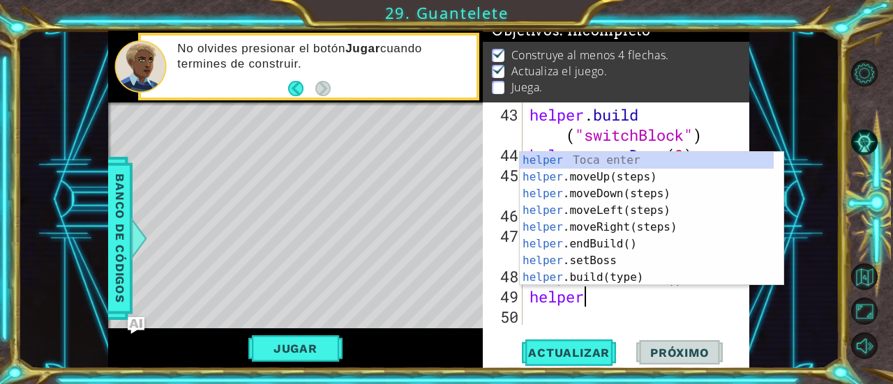
scroll to position [0, 1]
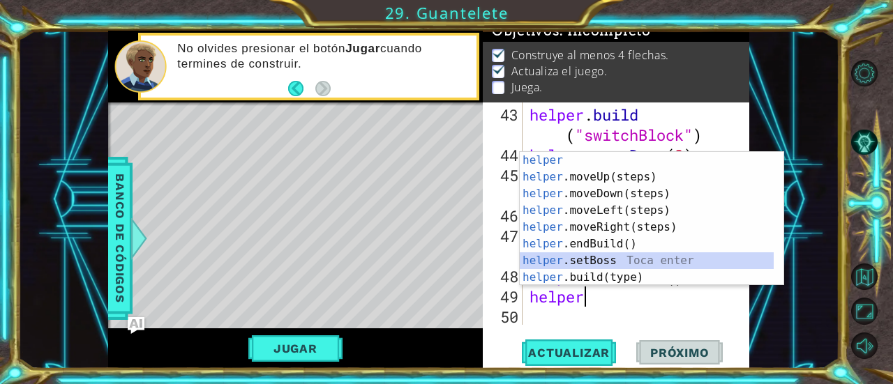
click at [635, 264] on div "helper Toca enter helper .moveUp(steps) Toca enter helper .moveDown(steps) Toca…" at bounding box center [647, 235] width 255 height 167
type textarea "helper.setBoss("bats")"
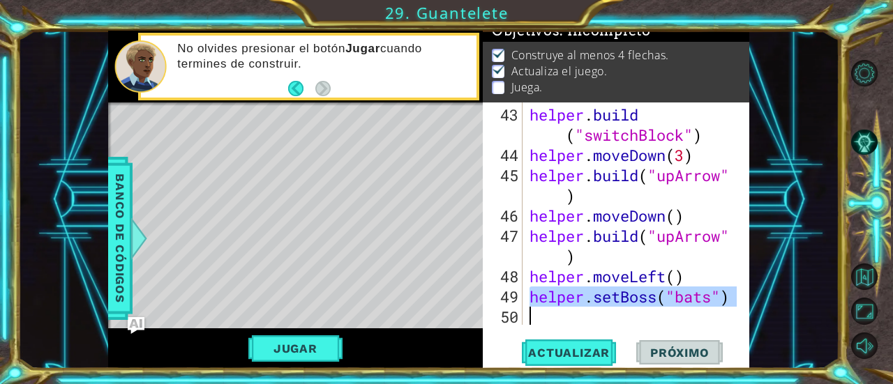
drag, startPoint x: 527, startPoint y: 295, endPoint x: 735, endPoint y: 300, distance: 207.9
click at [735, 300] on div "helper.setBoss("bats") 43 44 45 46 47 48 49 50 helper . build ( "switchBlock" )…" at bounding box center [615, 214] width 264 height 222
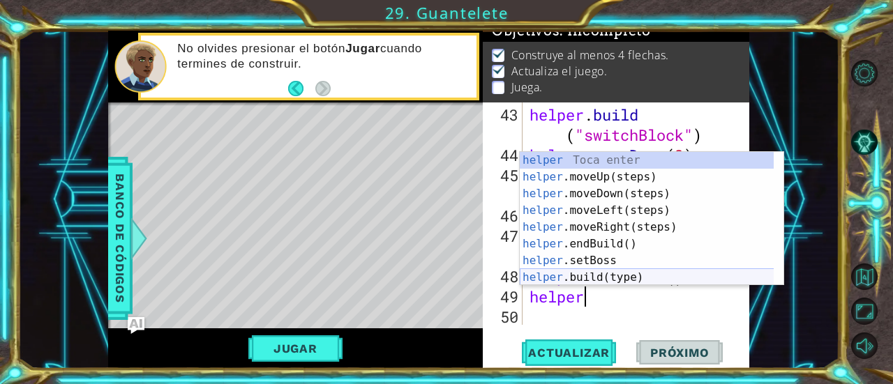
click at [605, 279] on div "helper Toca enter helper .moveUp(steps) Toca enter helper .moveDown(steps) Toca…" at bounding box center [647, 235] width 255 height 167
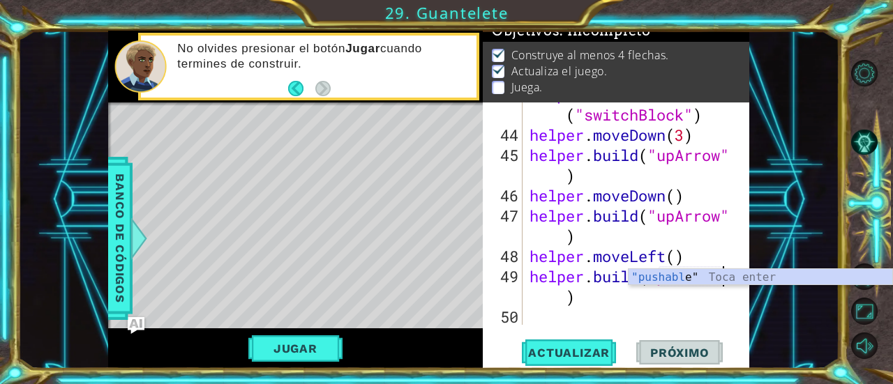
scroll to position [1071, 0]
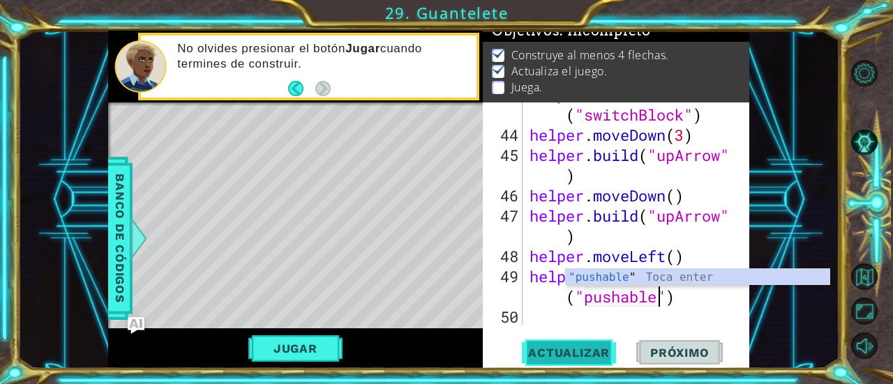
type textarea "[DOMAIN_NAME]("pushable")"
click at [589, 348] on span "Actualizar" at bounding box center [569, 353] width 110 height 14
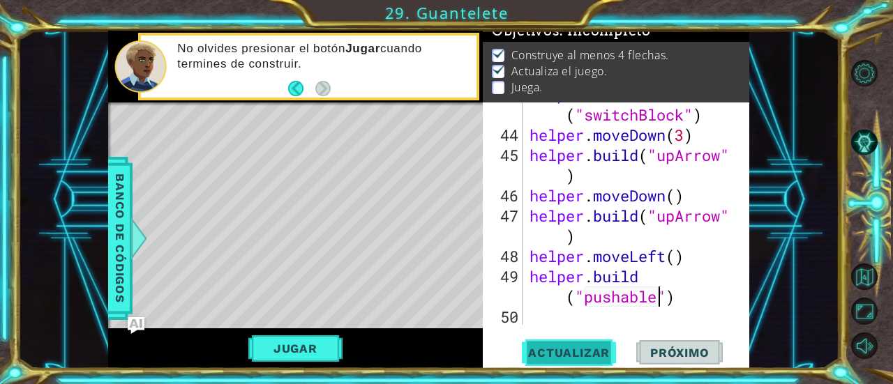
scroll to position [14, 0]
click at [297, 349] on button "Jugar" at bounding box center [295, 348] width 94 height 27
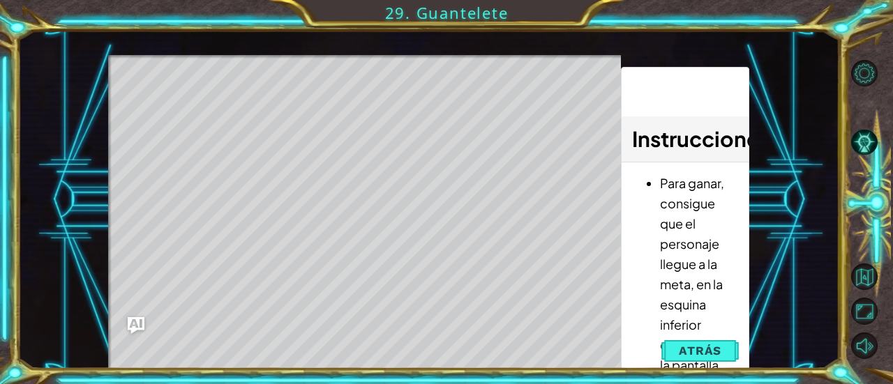
click at [233, 103] on div "Level Map" at bounding box center [430, 260] width 644 height 411
drag, startPoint x: 375, startPoint y: 258, endPoint x: 455, endPoint y: 260, distance: 80.2
click at [492, 271] on div "Level Map" at bounding box center [430, 260] width 644 height 411
click at [235, 103] on div "Level Map" at bounding box center [430, 260] width 644 height 411
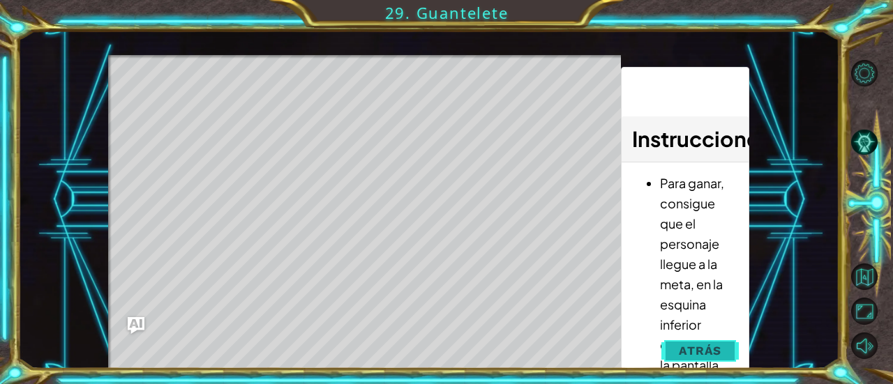
click at [706, 349] on span "Atrás" at bounding box center [700, 351] width 43 height 14
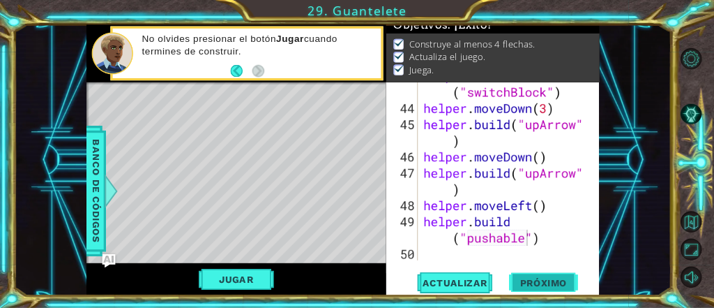
scroll to position [28, 0]
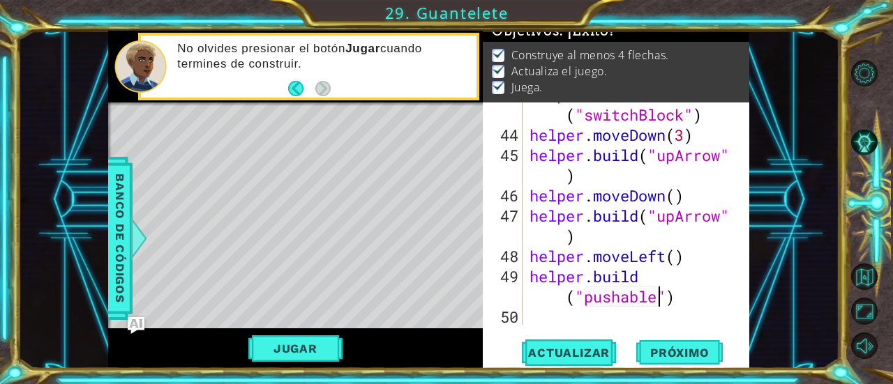
click at [671, 349] on body "1 2 3 4 5 for i in range ( 200 ) : boss . moveU p ( 4 ) boss . moveL eft ( 3 ) …" at bounding box center [446, 192] width 893 height 384
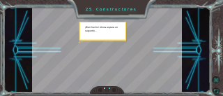
click at [123, 75] on div at bounding box center [107, 50] width 151 height 84
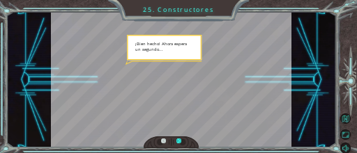
click at [178, 142] on div at bounding box center [178, 142] width 5 height 7
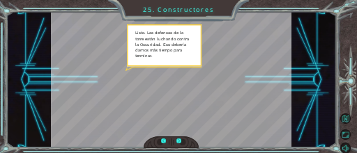
click at [179, 138] on div at bounding box center [171, 143] width 55 height 12
click at [178, 140] on div at bounding box center [178, 142] width 5 height 7
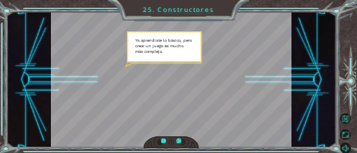
click at [178, 141] on div at bounding box center [178, 142] width 5 height 7
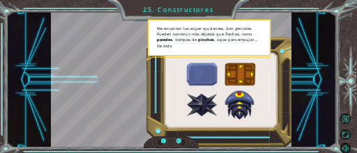
click at [177, 142] on div at bounding box center [178, 142] width 5 height 7
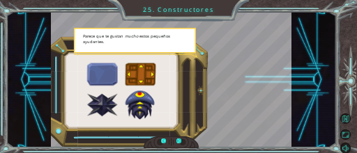
click at [179, 139] on div at bounding box center [178, 142] width 5 height 7
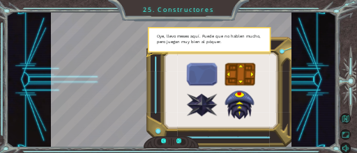
click at [179, 139] on div at bounding box center [178, 142] width 5 height 7
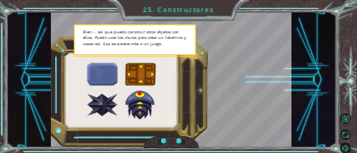
click at [176, 141] on div at bounding box center [178, 142] width 5 height 7
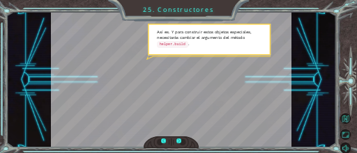
click at [176, 142] on div at bounding box center [171, 143] width 55 height 12
click at [176, 142] on div at bounding box center [178, 142] width 5 height 7
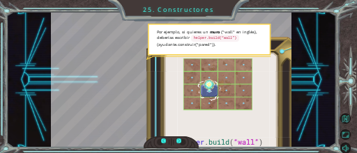
click at [176, 137] on div at bounding box center [171, 143] width 55 height 12
click at [177, 140] on div at bounding box center [178, 142] width 5 height 7
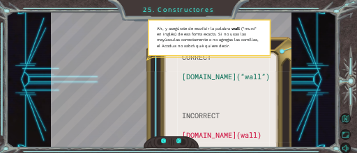
click at [179, 139] on div at bounding box center [178, 142] width 5 height 7
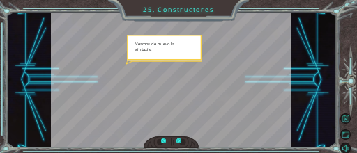
click at [179, 139] on div at bounding box center [178, 142] width 5 height 7
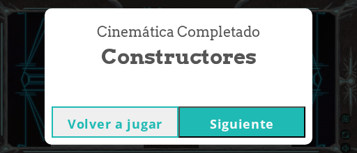
click at [216, 119] on button "Siguiente" at bounding box center [242, 122] width 127 height 31
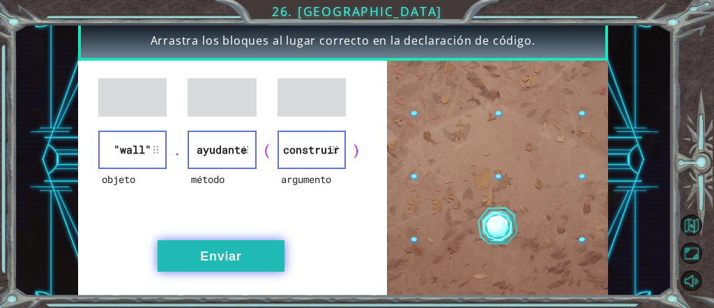
click at [268, 263] on button "Enviar" at bounding box center [221, 255] width 127 height 31
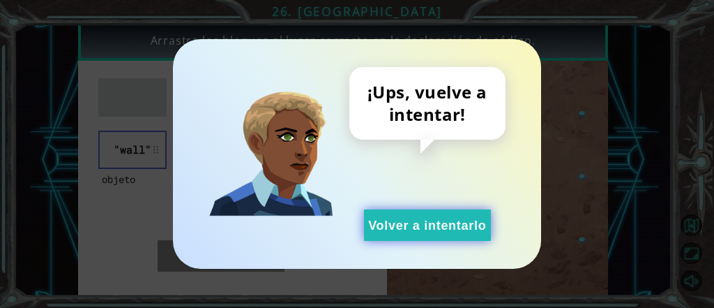
click at [457, 230] on button "Volver a intentarlo" at bounding box center [427, 224] width 127 height 31
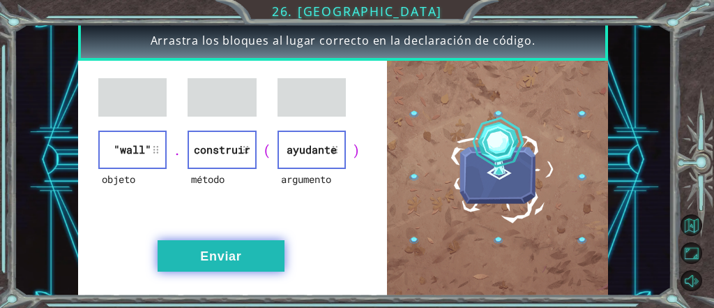
click at [246, 252] on button "Enviar" at bounding box center [221, 255] width 127 height 31
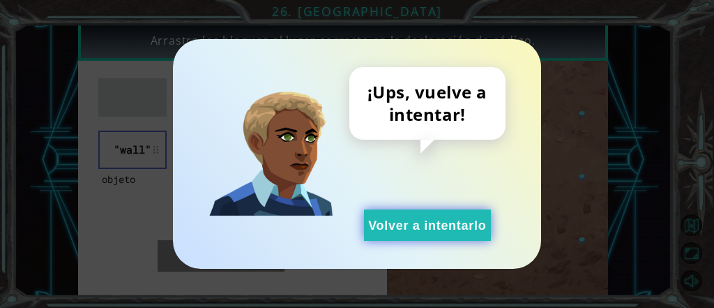
click at [400, 227] on button "Volver a intentarlo" at bounding box center [427, 224] width 127 height 31
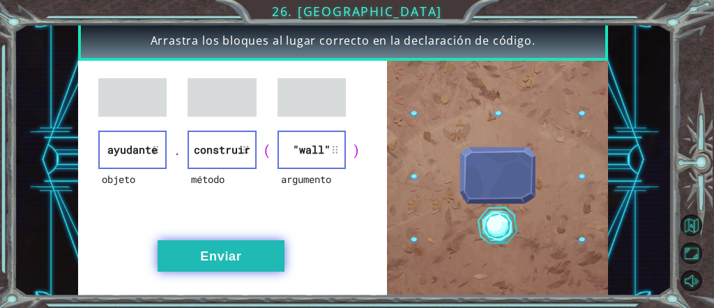
click at [269, 256] on button "Enviar" at bounding box center [221, 255] width 127 height 31
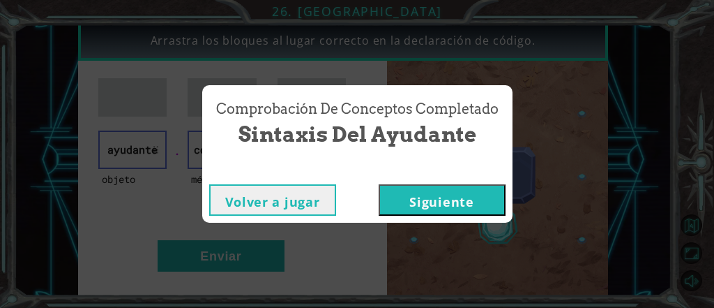
click at [416, 189] on button "Siguiente" at bounding box center [442, 199] width 127 height 31
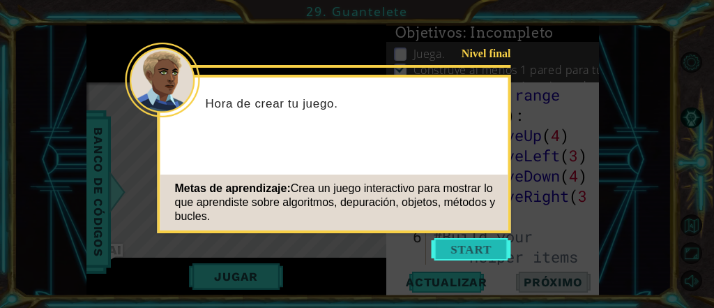
click at [465, 255] on button "Start" at bounding box center [472, 249] width 80 height 22
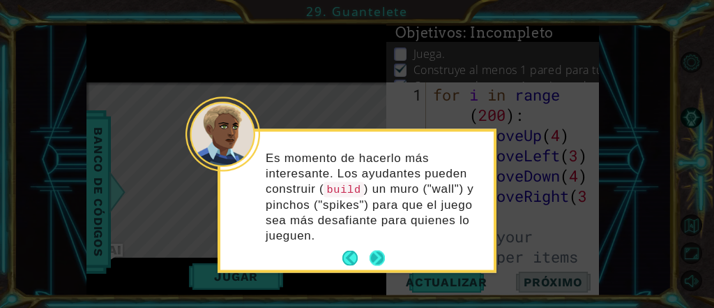
click at [379, 259] on button "Next" at bounding box center [377, 258] width 16 height 16
